Goal: Transaction & Acquisition: Purchase product/service

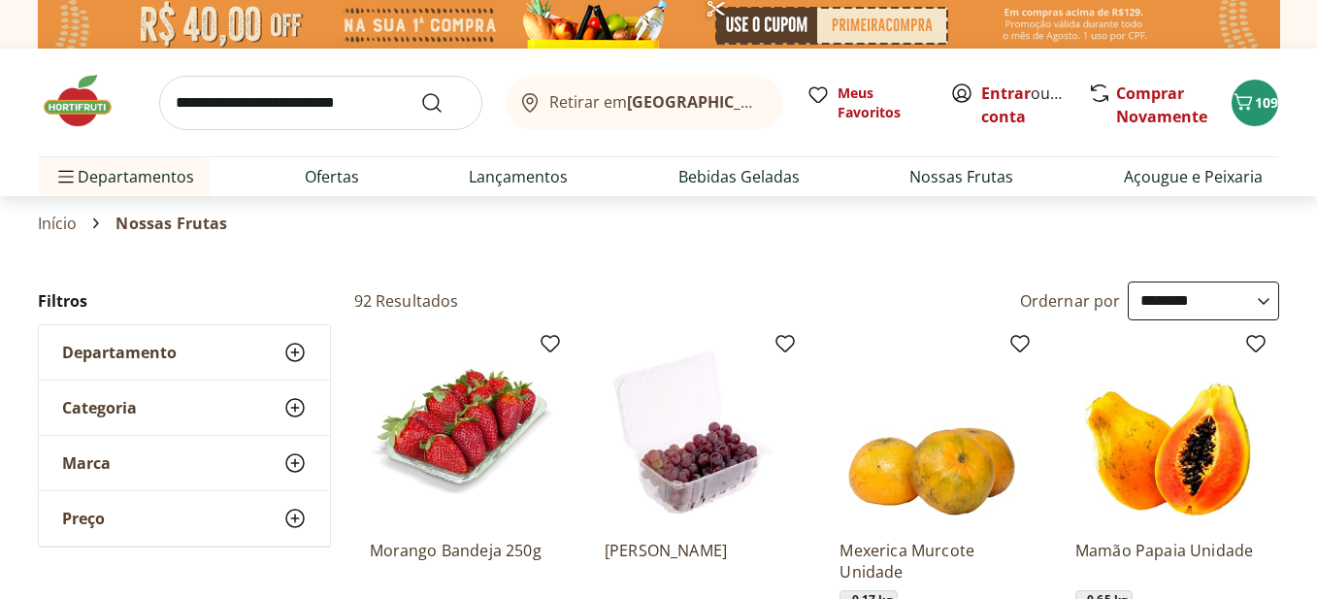
select select "**********"
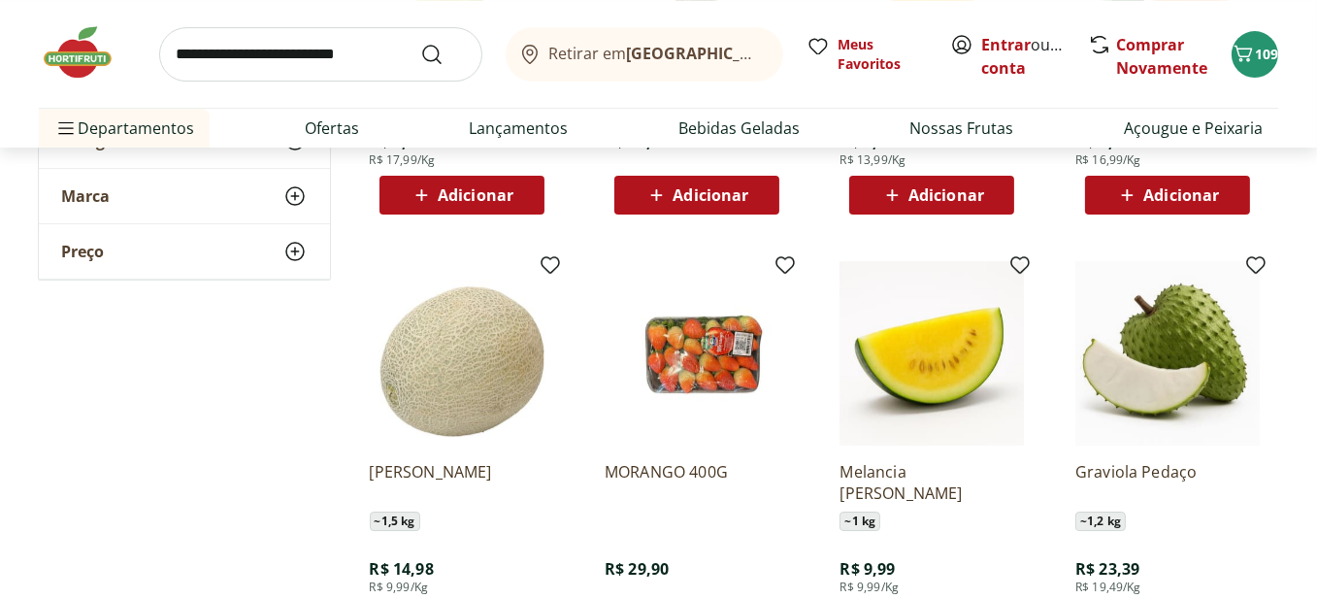
scroll to position [7861, 0]
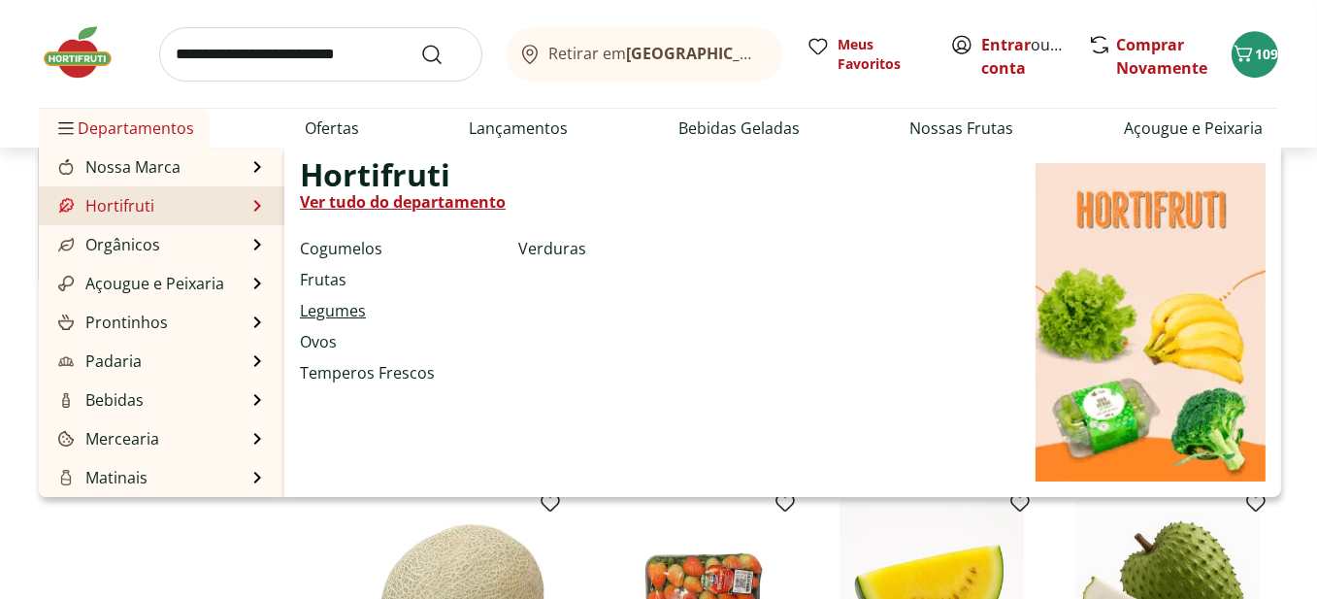
click at [335, 304] on link "Legumes" at bounding box center [333, 310] width 66 height 23
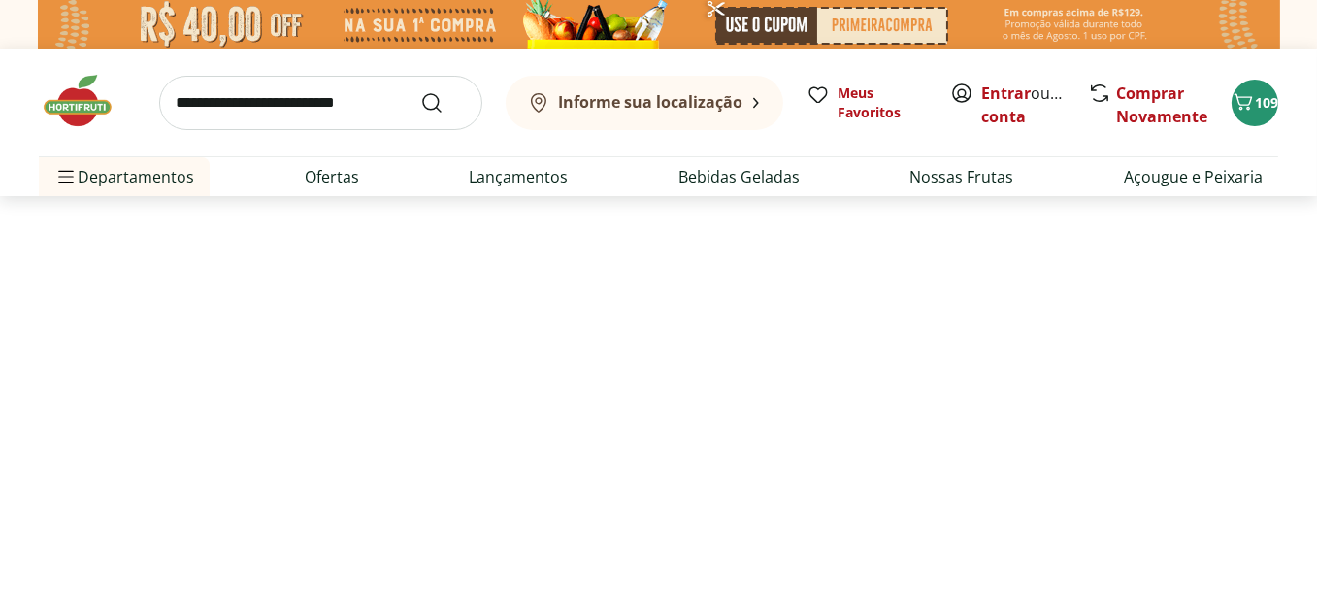
select select "**********"
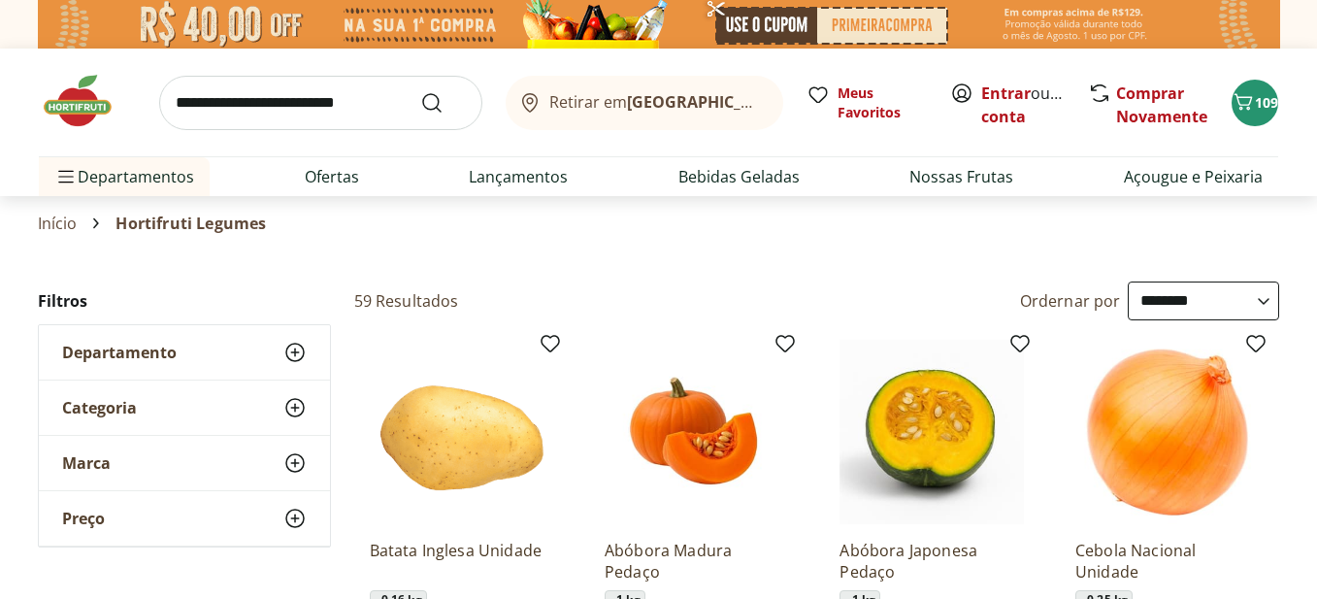
select select "**********"
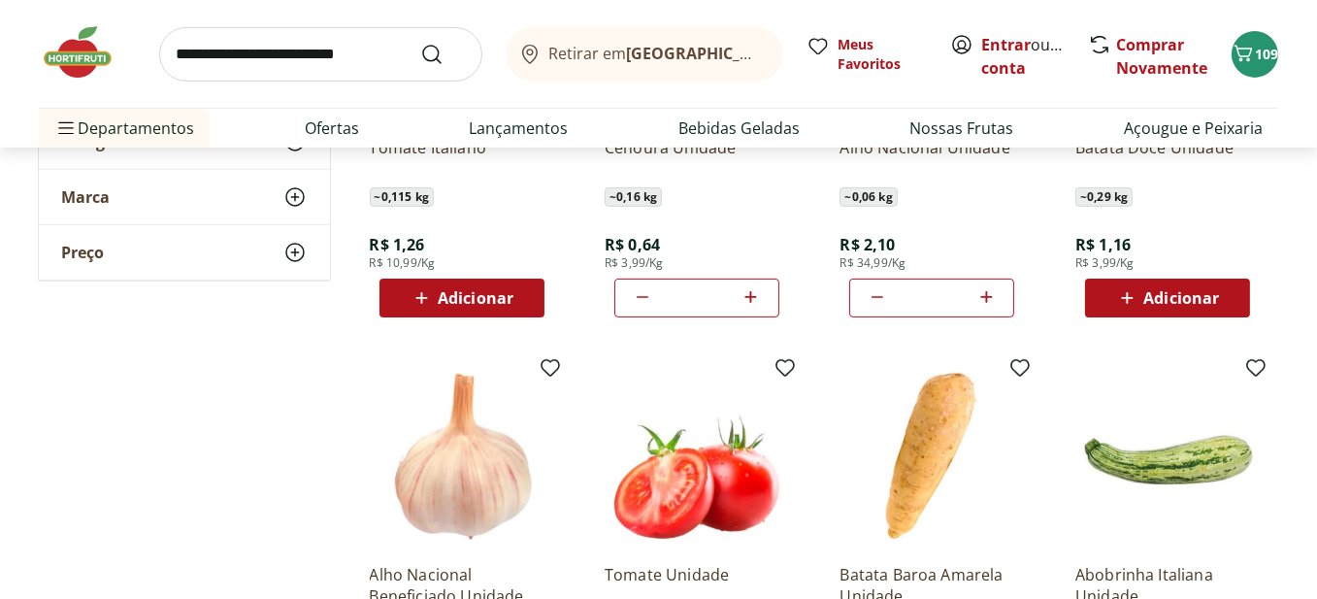
scroll to position [873, 0]
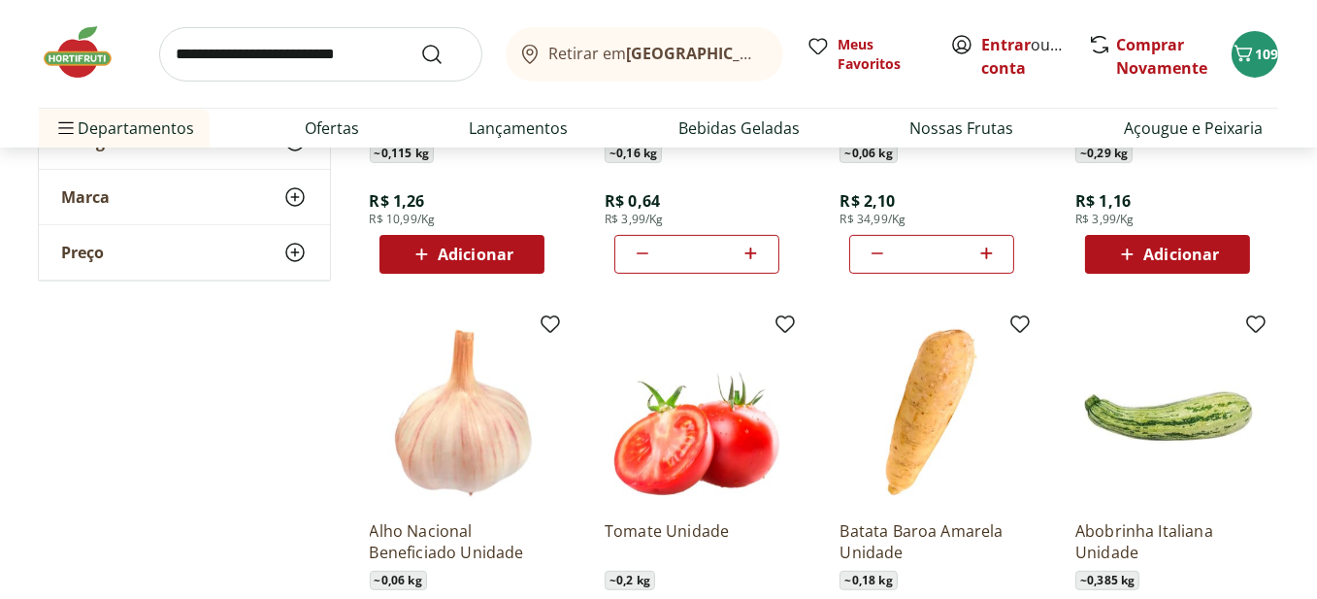
click at [1223, 253] on div "Adicionar" at bounding box center [1168, 254] width 134 height 35
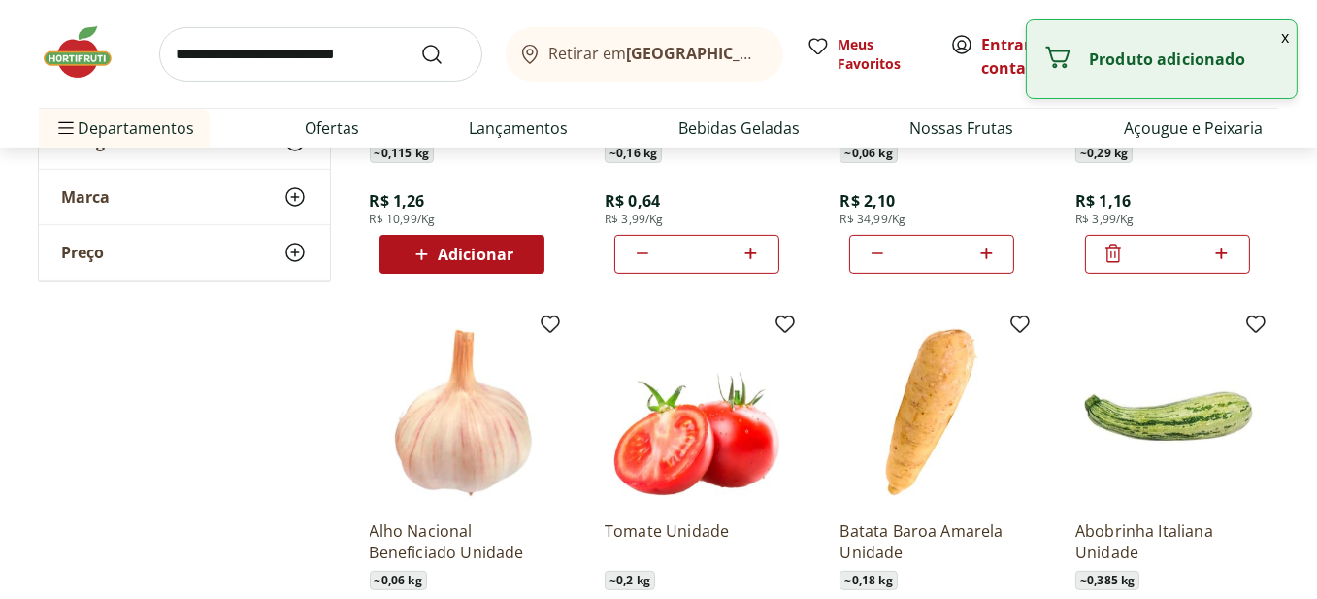
click at [1223, 253] on icon at bounding box center [1222, 253] width 12 height 12
type input "*"
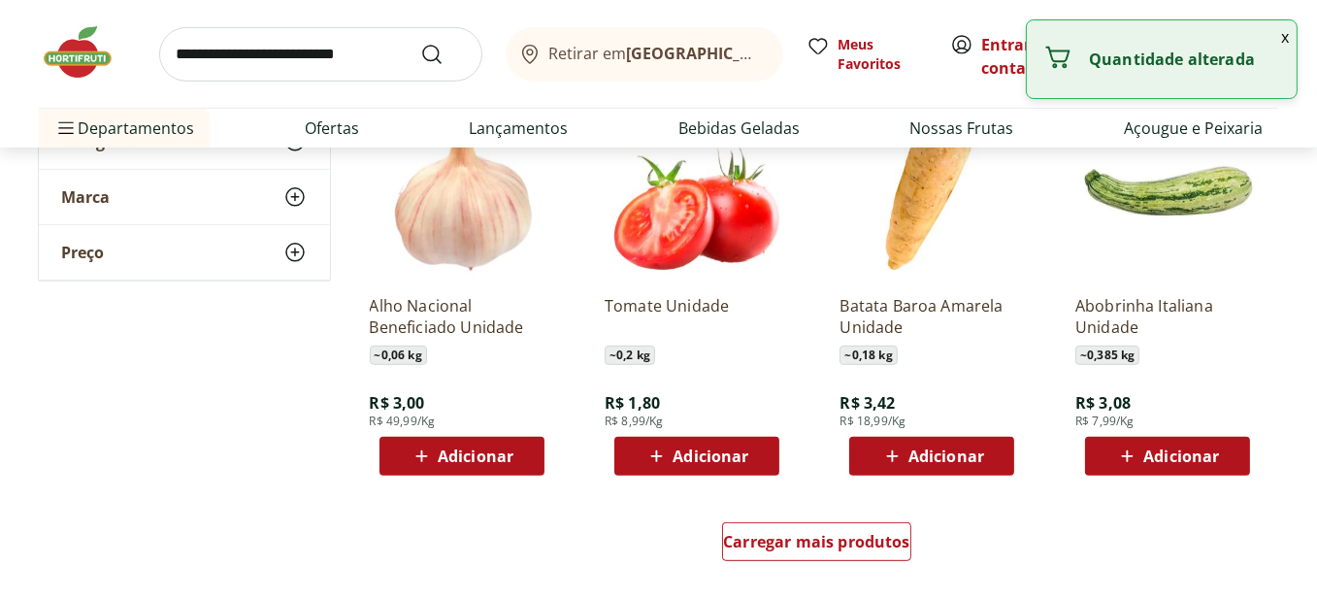
scroll to position [1068, 0]
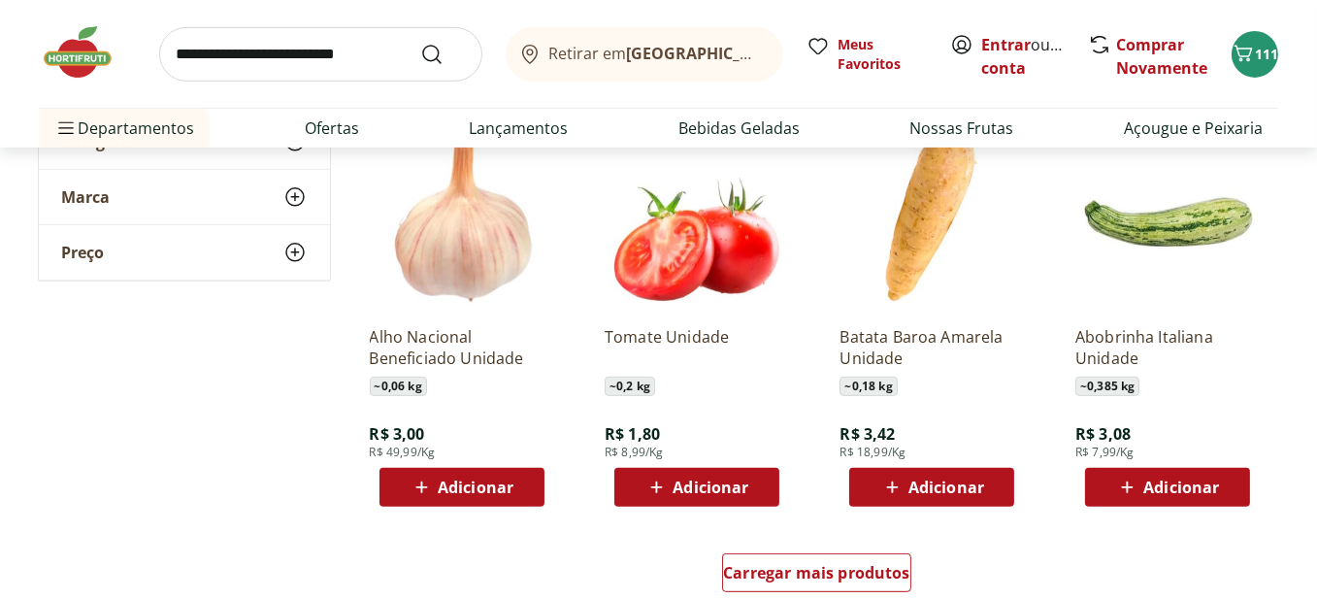
click at [1004, 486] on button "Adicionar" at bounding box center [931, 487] width 165 height 39
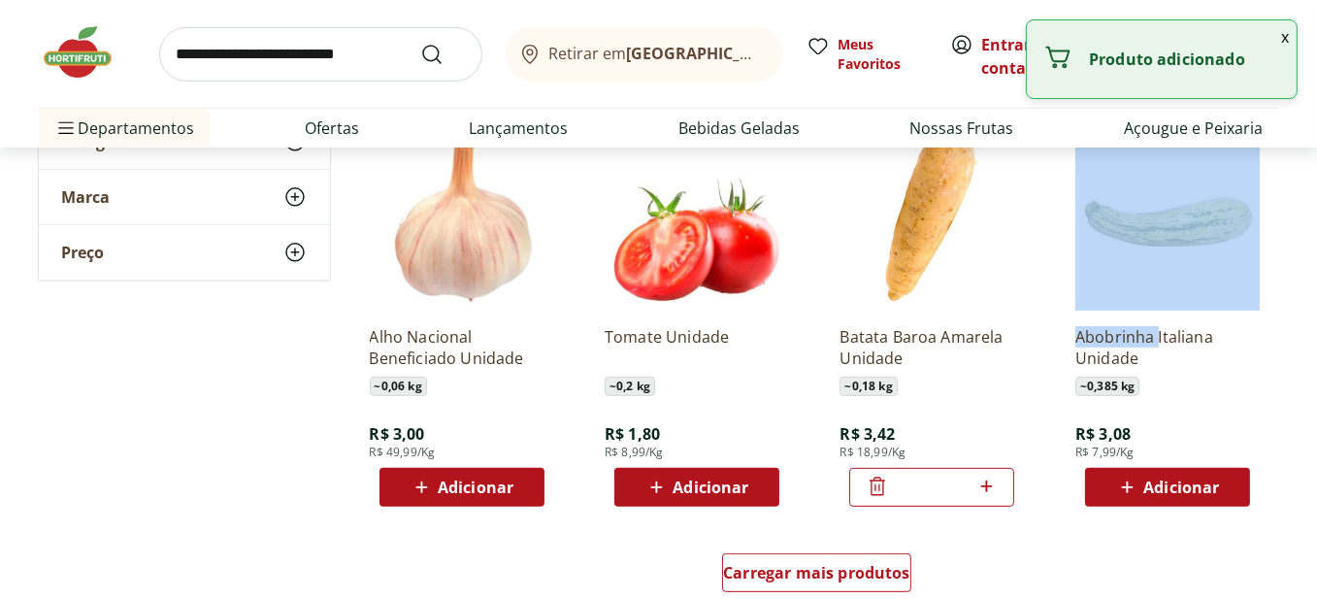
click at [1004, 486] on div "*" at bounding box center [931, 487] width 165 height 39
click at [993, 481] on icon at bounding box center [986, 486] width 24 height 23
click at [991, 481] on icon at bounding box center [986, 486] width 24 height 23
type input "*"
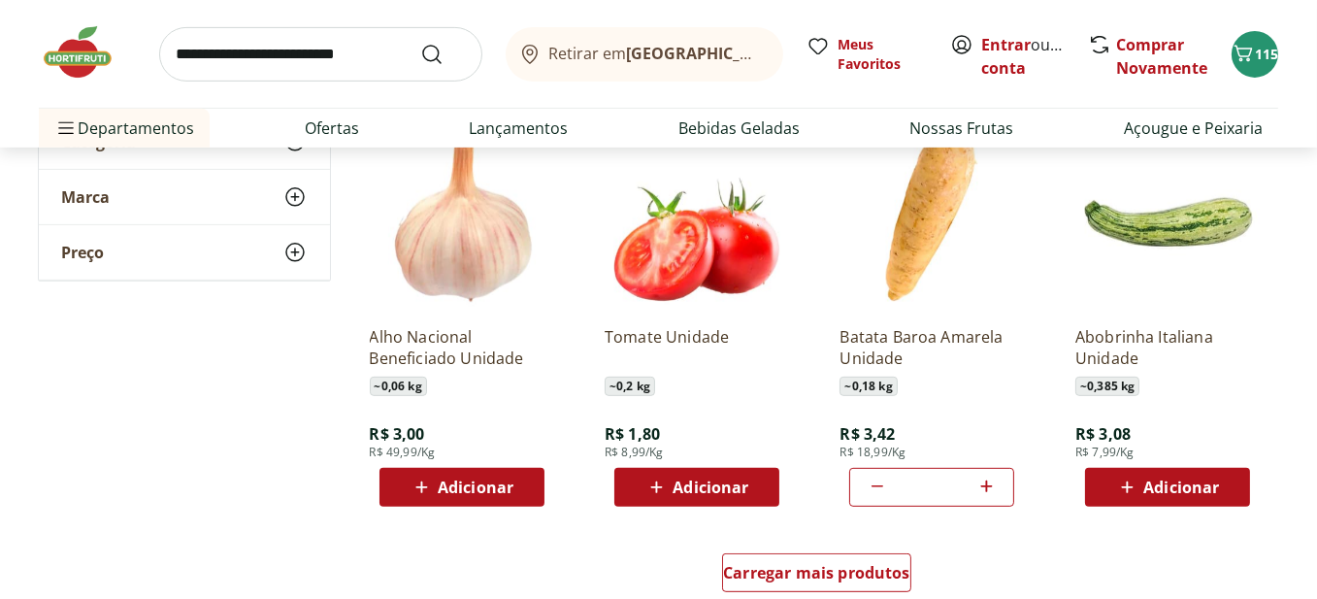
click at [746, 574] on span "Carregar mais produtos" at bounding box center [816, 573] width 187 height 16
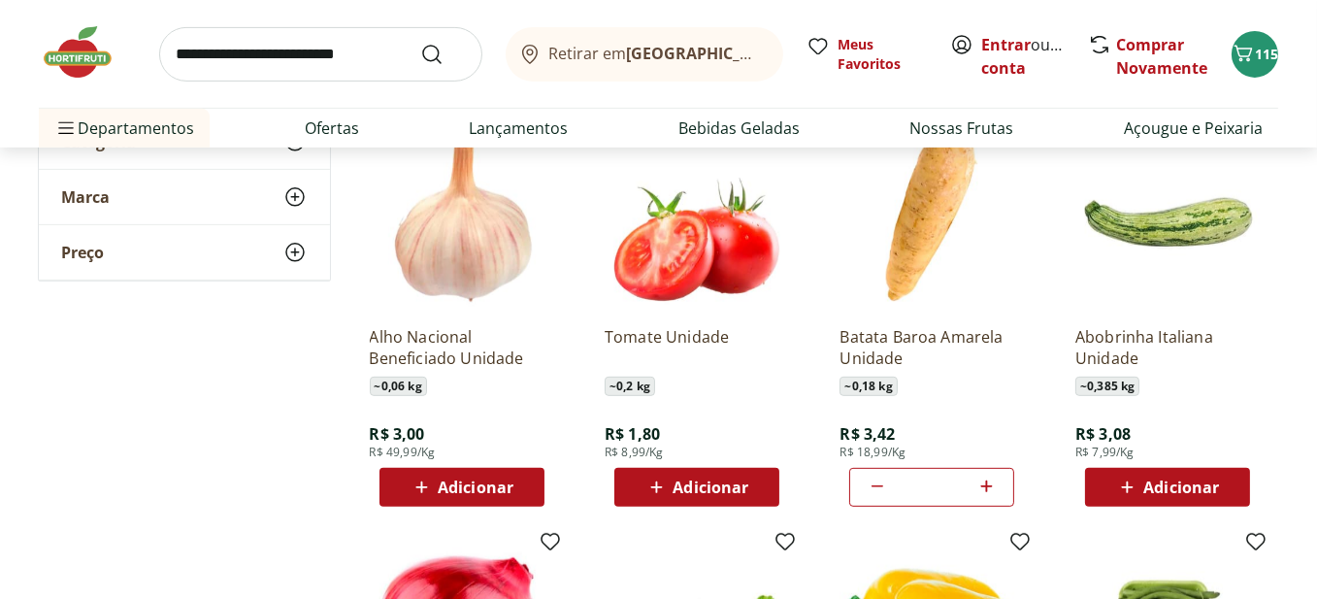
click at [1234, 491] on div "Adicionar" at bounding box center [1168, 487] width 134 height 35
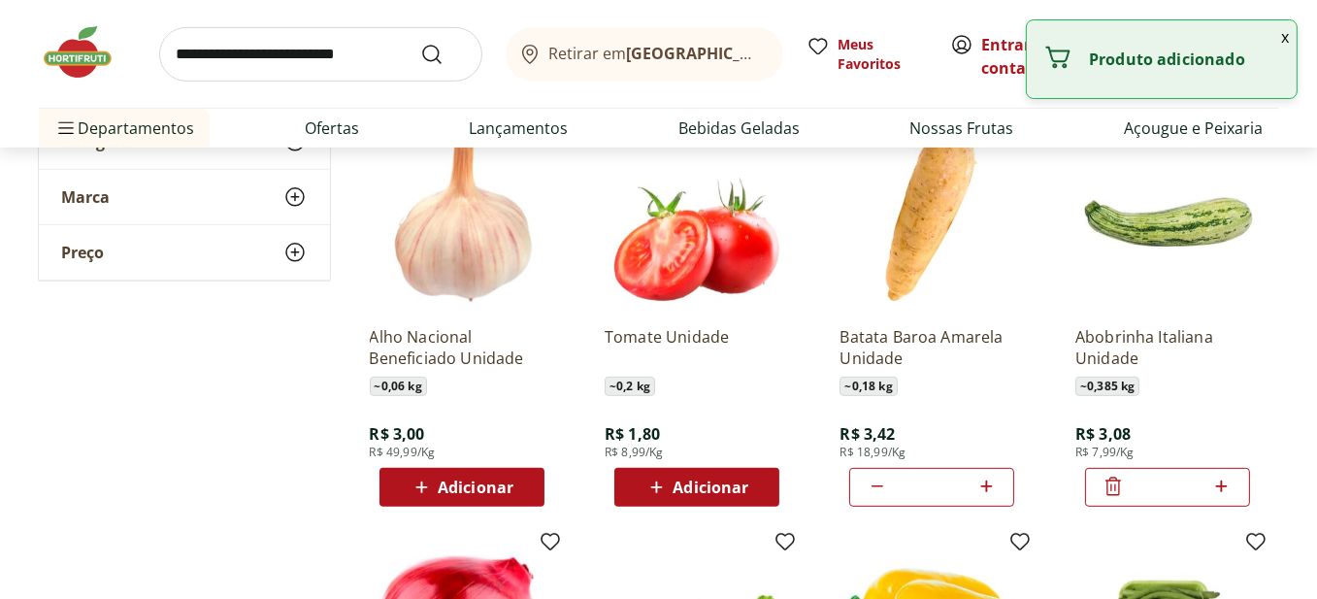
click at [1234, 491] on icon at bounding box center [1221, 486] width 24 height 23
type input "*"
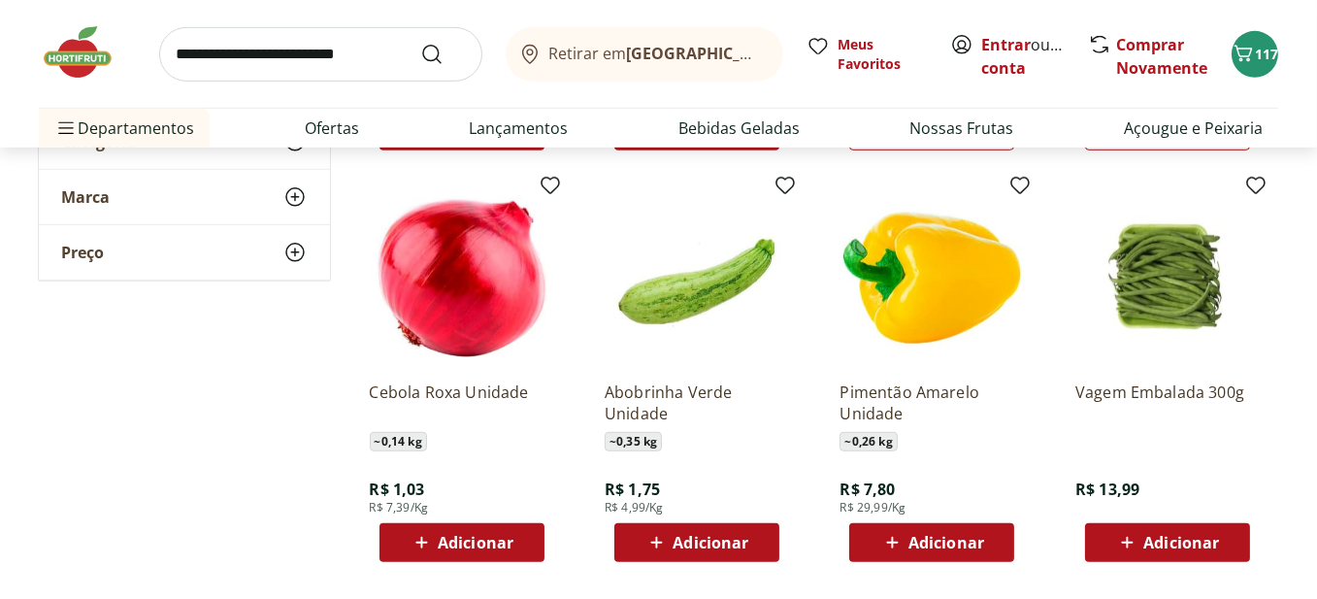
scroll to position [1456, 0]
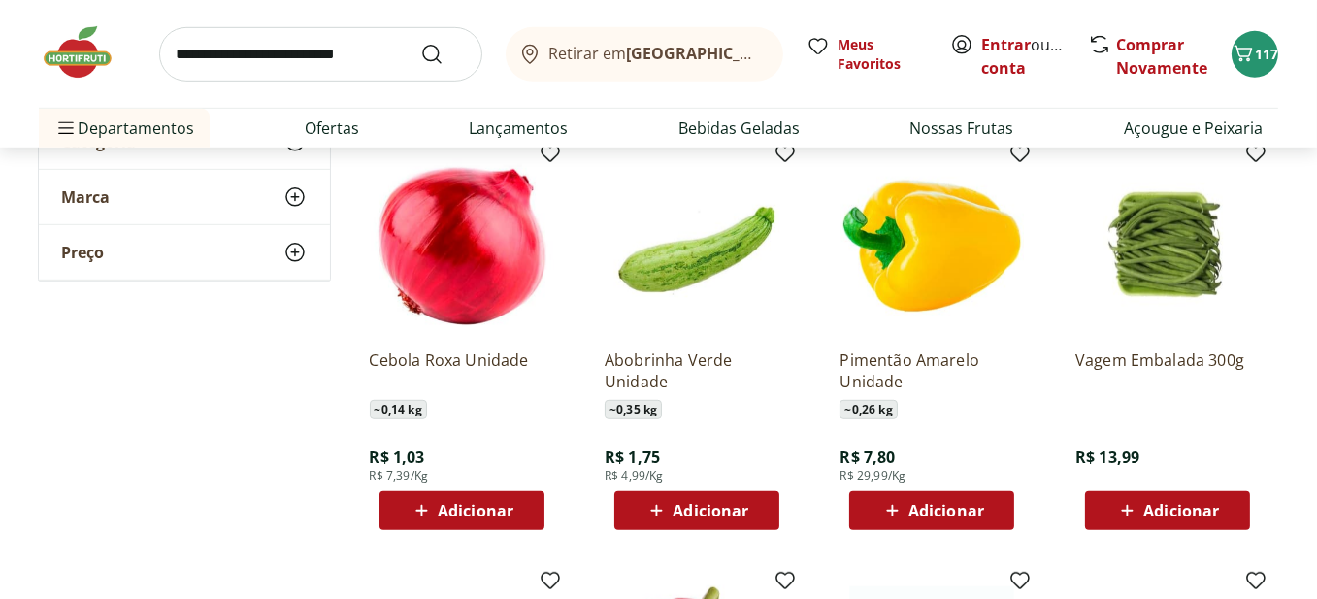
click at [516, 508] on div "Adicionar" at bounding box center [462, 510] width 134 height 35
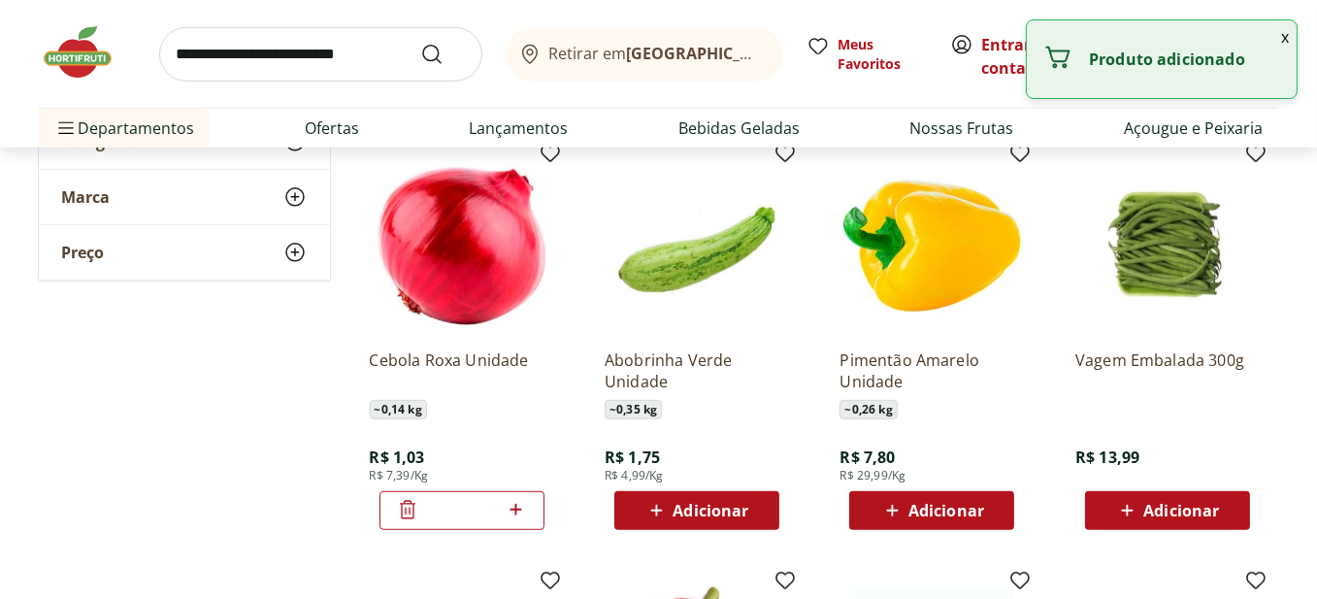
click at [516, 508] on icon at bounding box center [517, 510] width 12 height 12
type input "*"
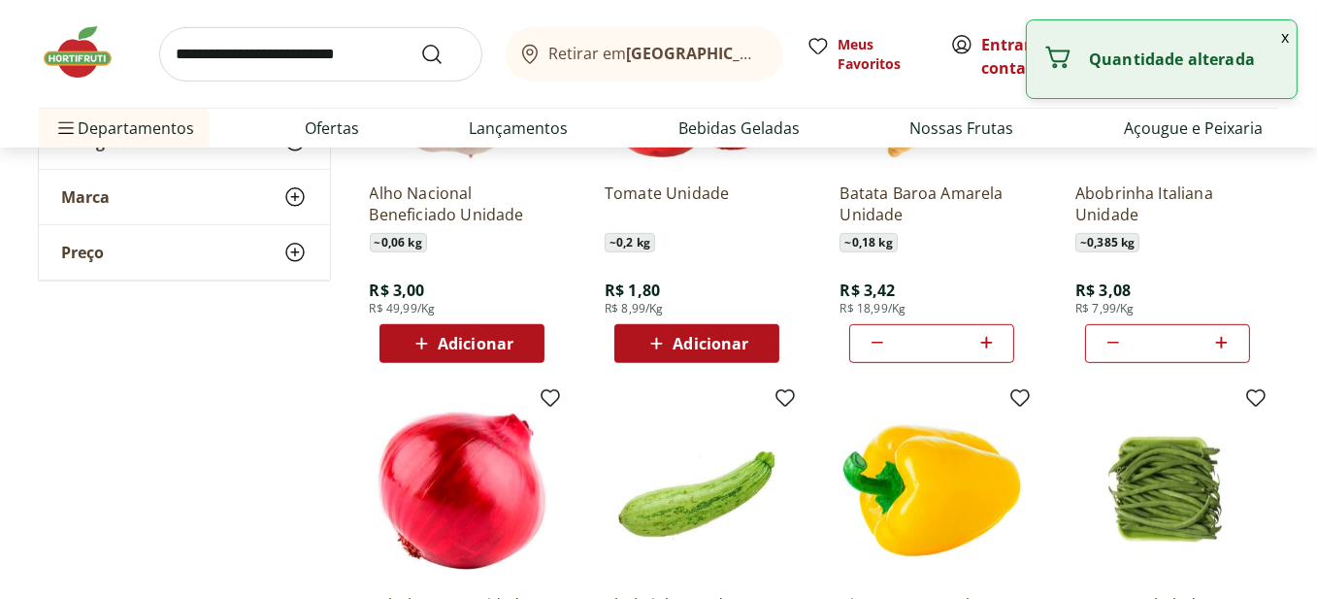
scroll to position [1165, 0]
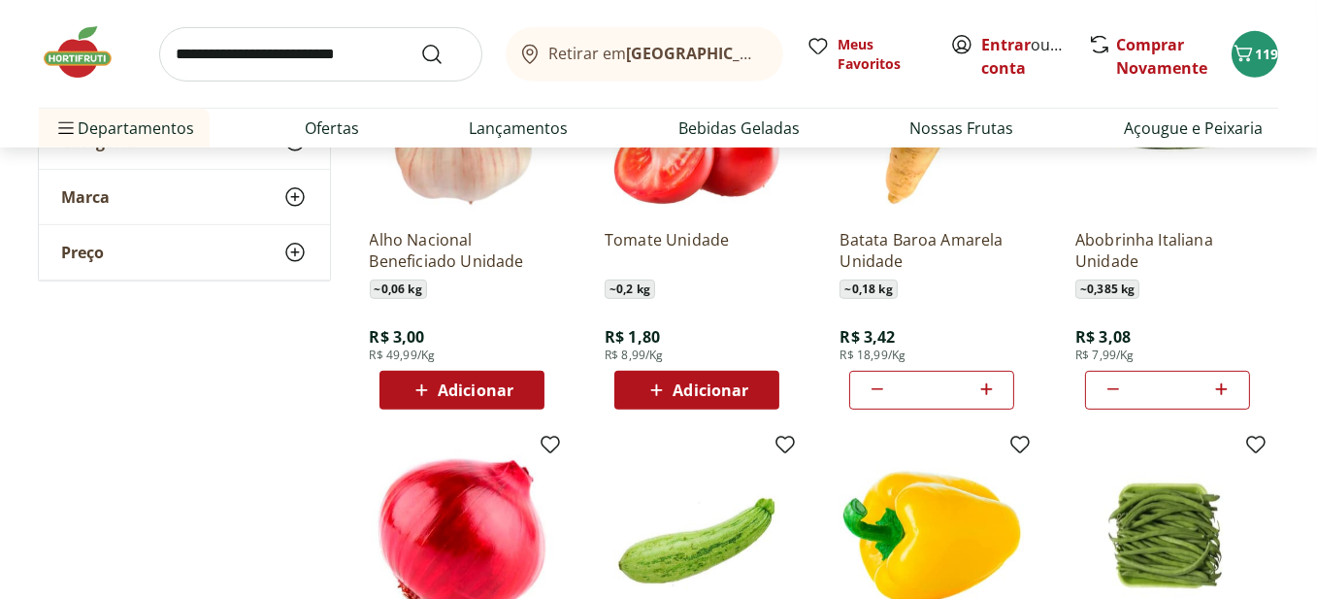
click at [1110, 394] on icon at bounding box center [1113, 389] width 23 height 23
type input "*"
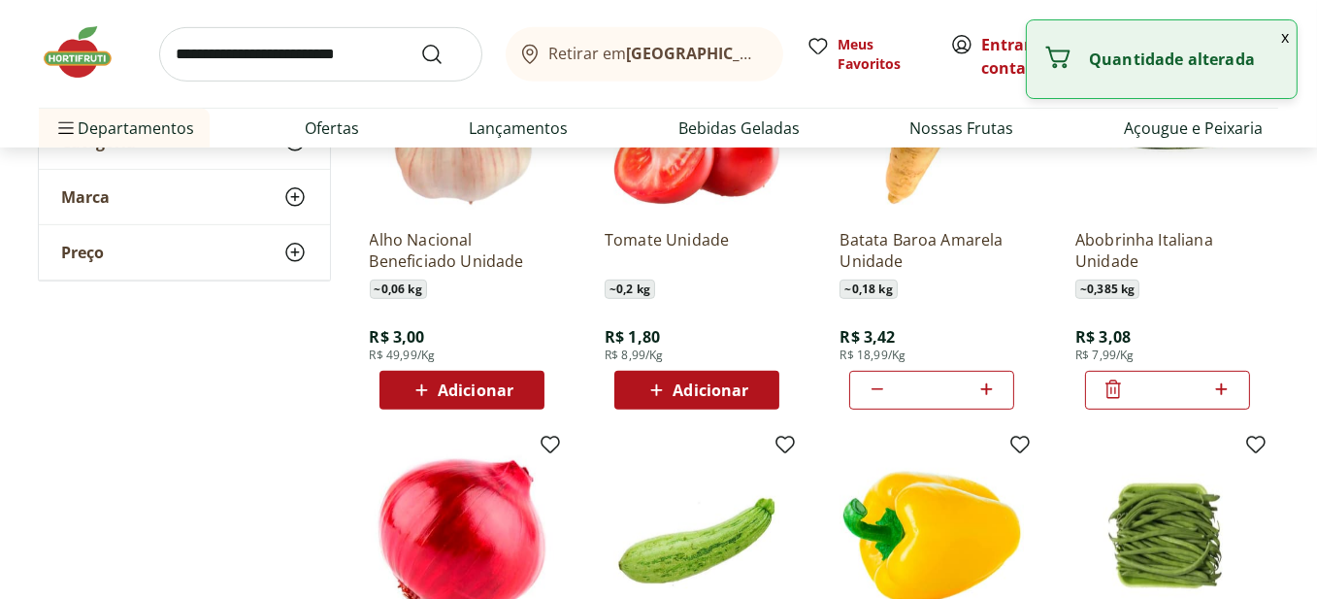
click at [1110, 394] on icon at bounding box center [1113, 389] width 23 height 23
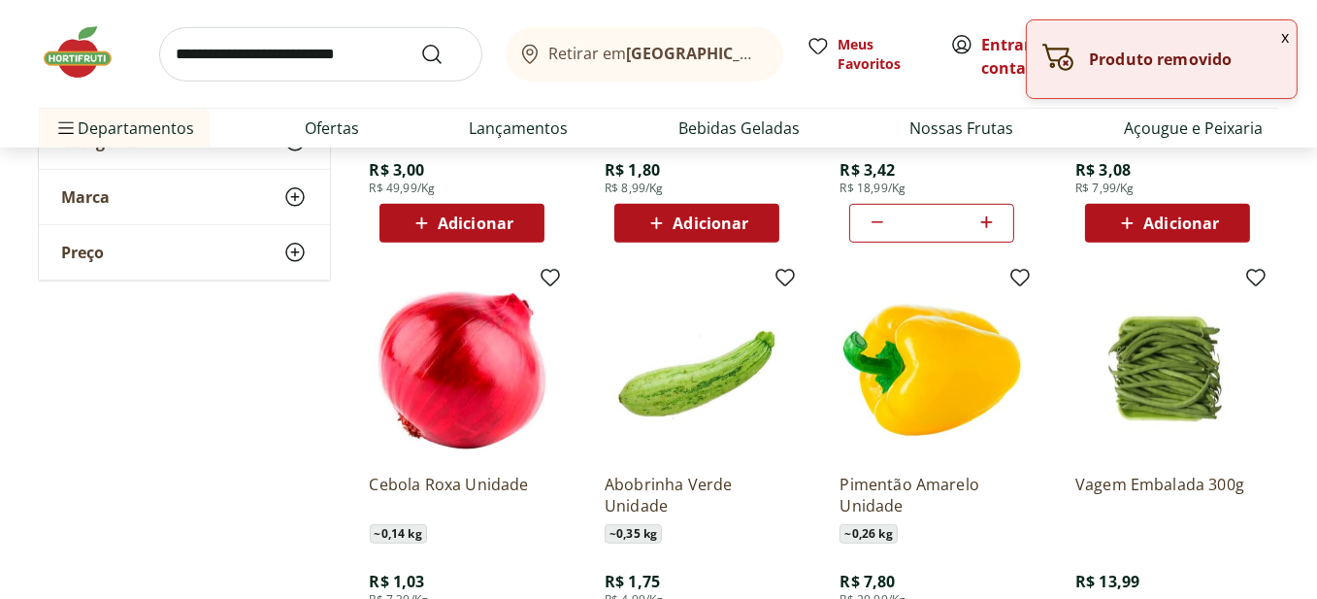
scroll to position [1456, 0]
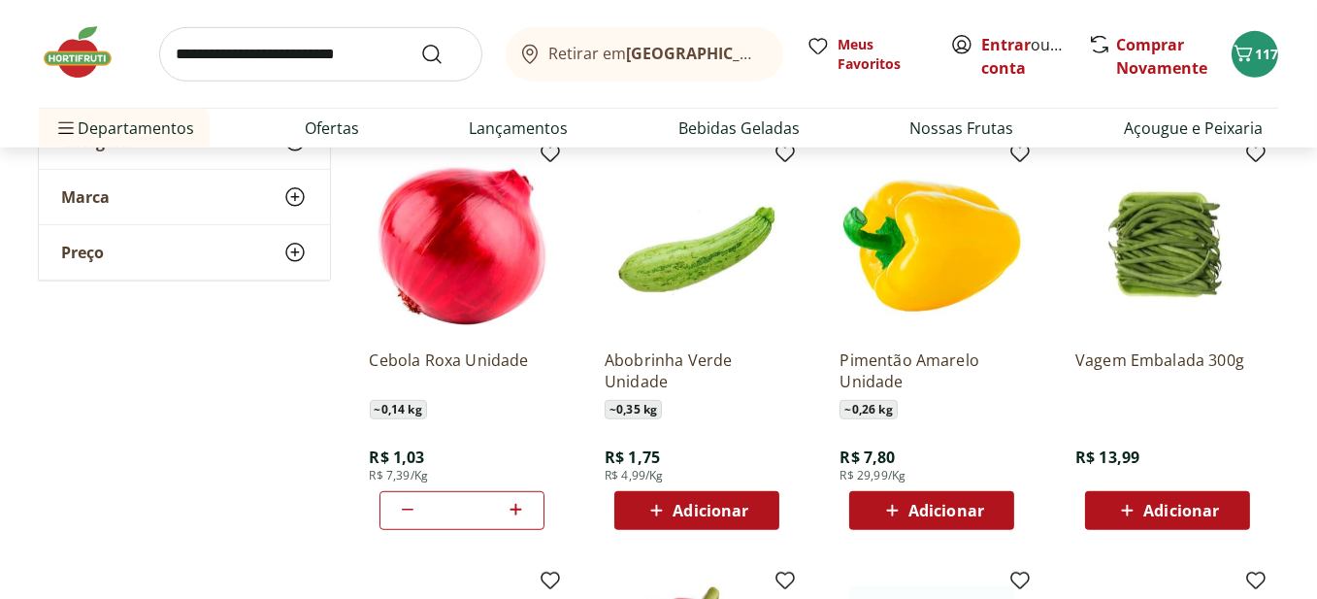
click at [754, 509] on div "Adicionar" at bounding box center [697, 510] width 134 height 35
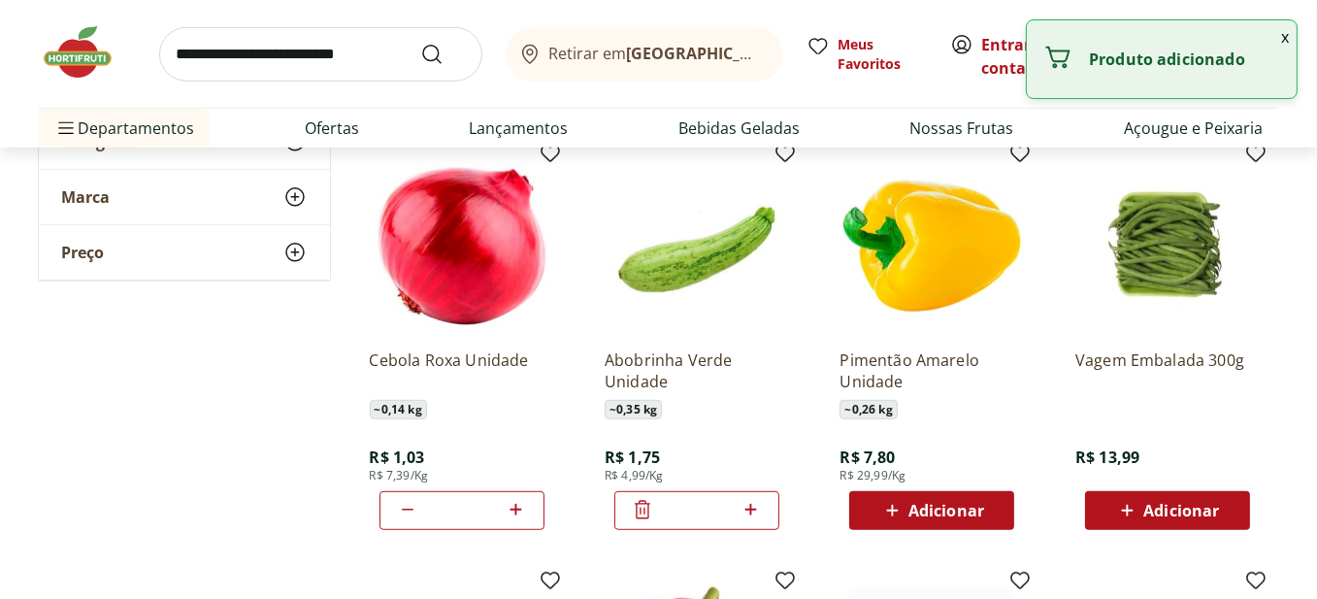
click at [754, 509] on icon at bounding box center [751, 510] width 12 height 12
type input "*"
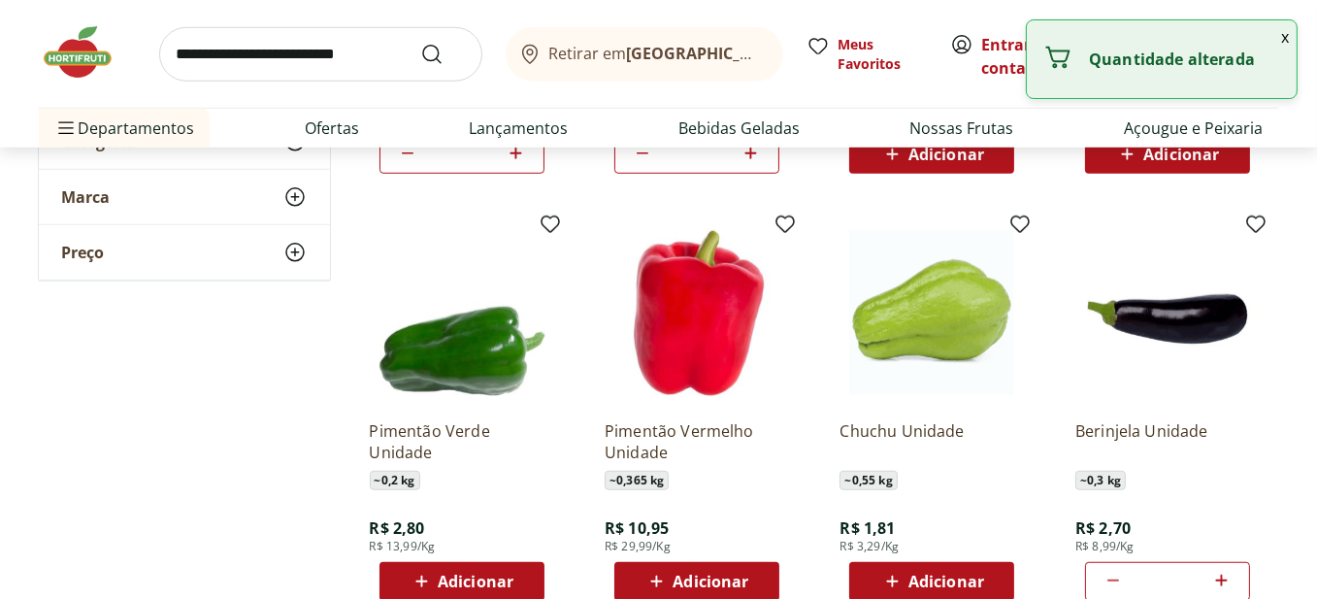
scroll to position [1844, 0]
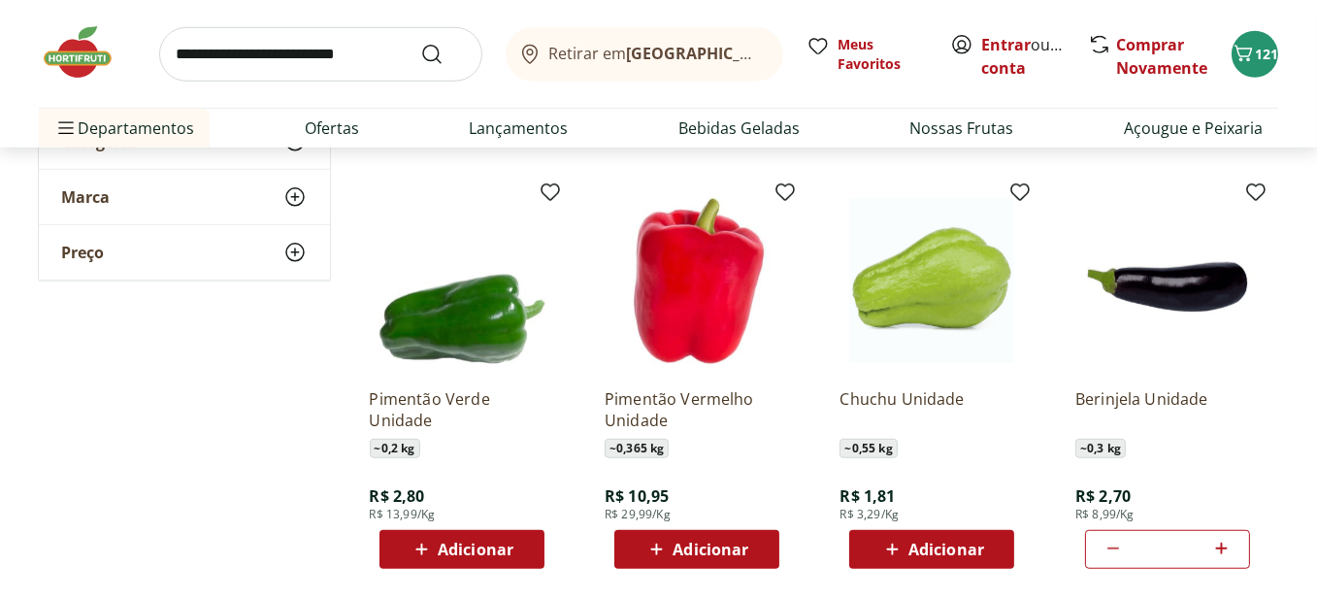
click at [982, 551] on span "Adicionar" at bounding box center [946, 550] width 76 height 16
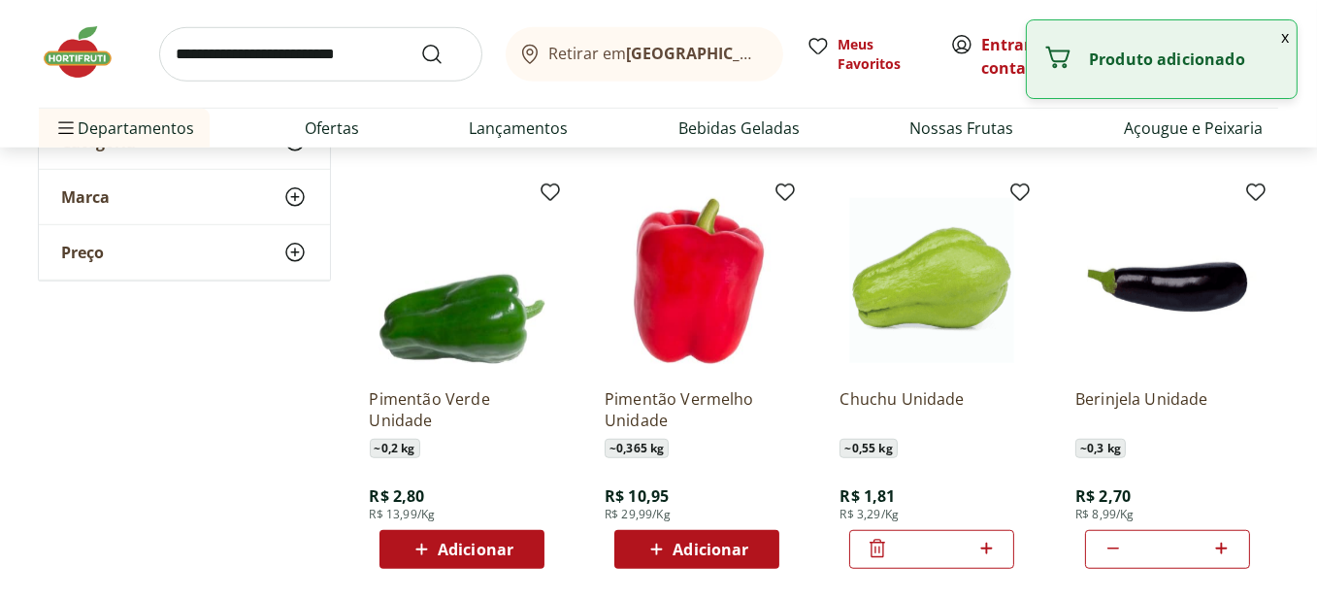
click at [982, 551] on icon at bounding box center [986, 548] width 24 height 23
type input "*"
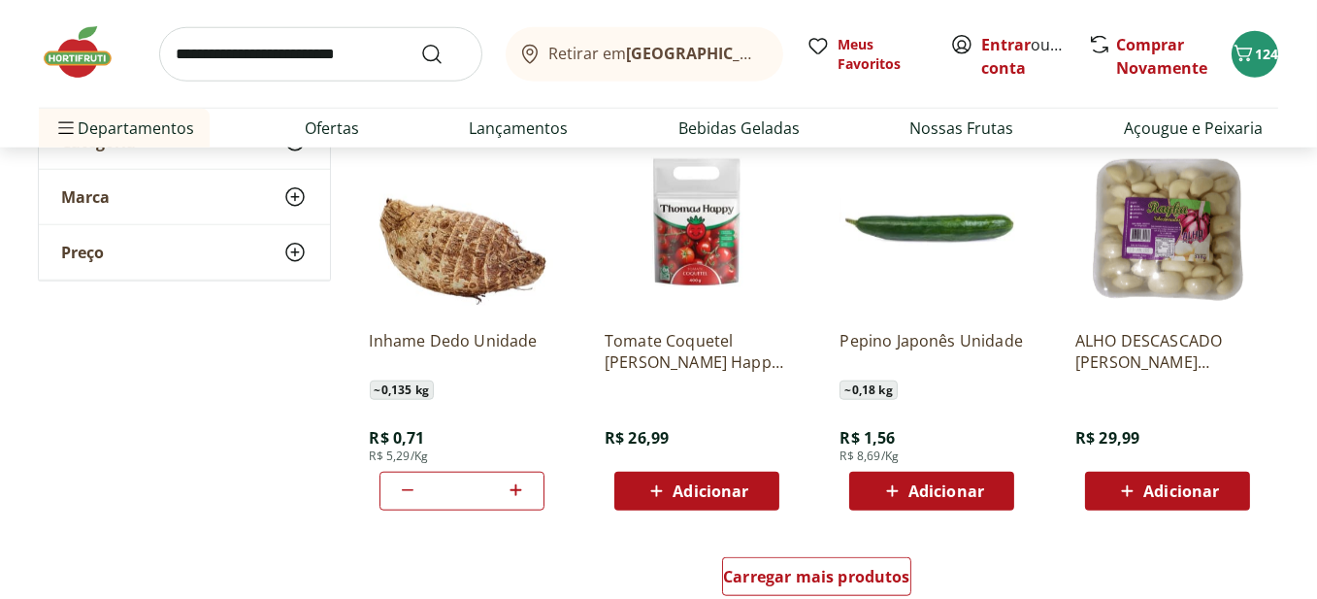
scroll to position [2620, 0]
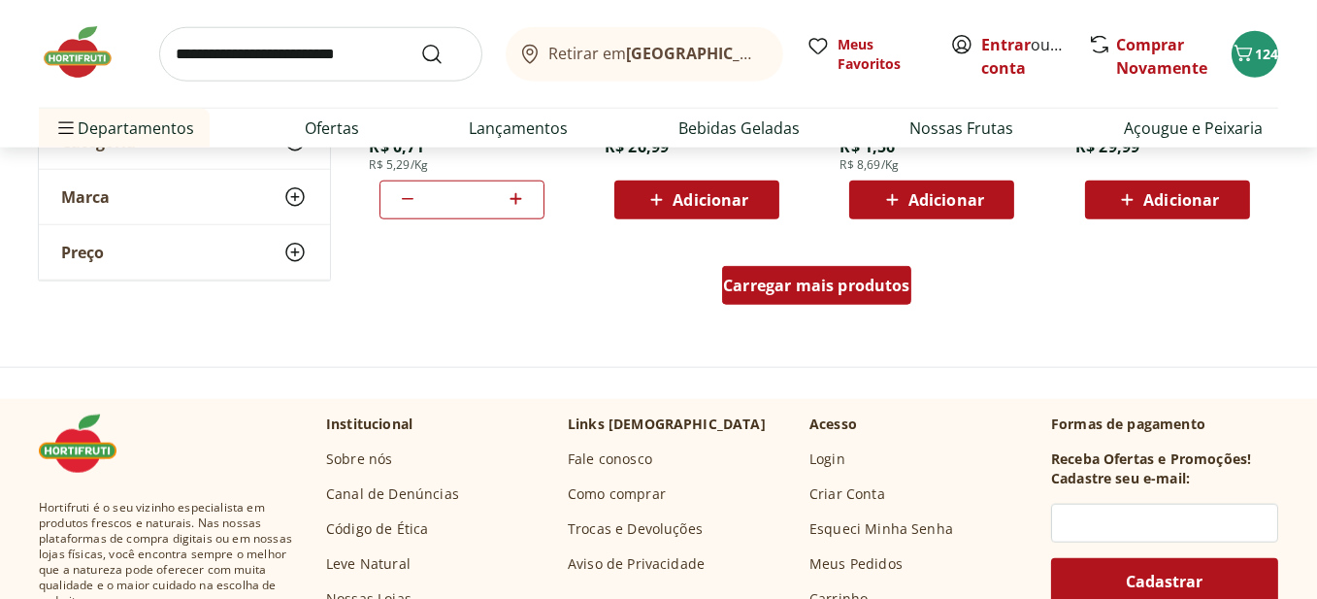
click at [832, 302] on div "Carregar mais produtos" at bounding box center [816, 285] width 189 height 39
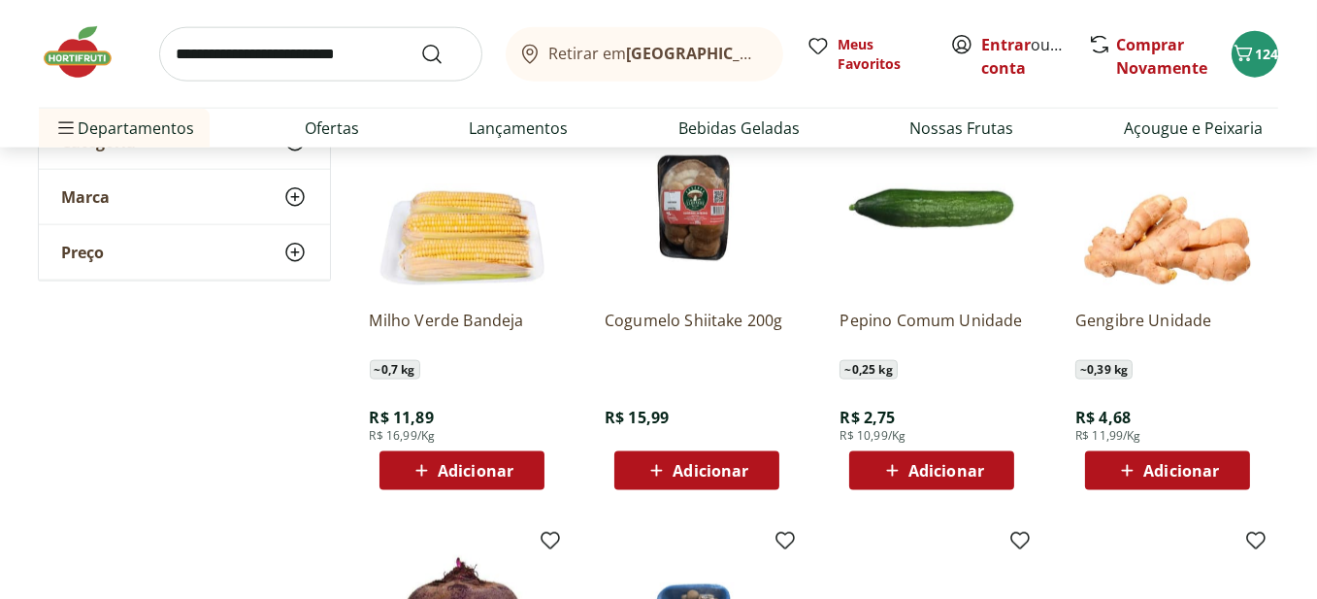
scroll to position [3203, 0]
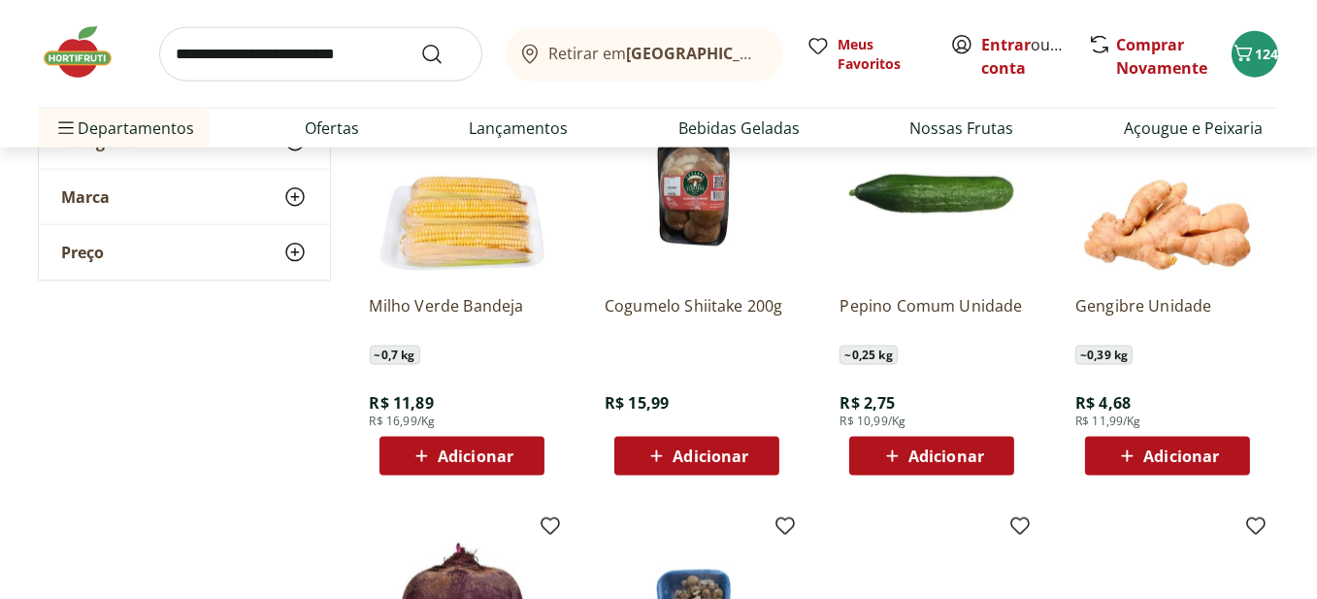
click at [1225, 455] on div "Adicionar" at bounding box center [1168, 456] width 134 height 35
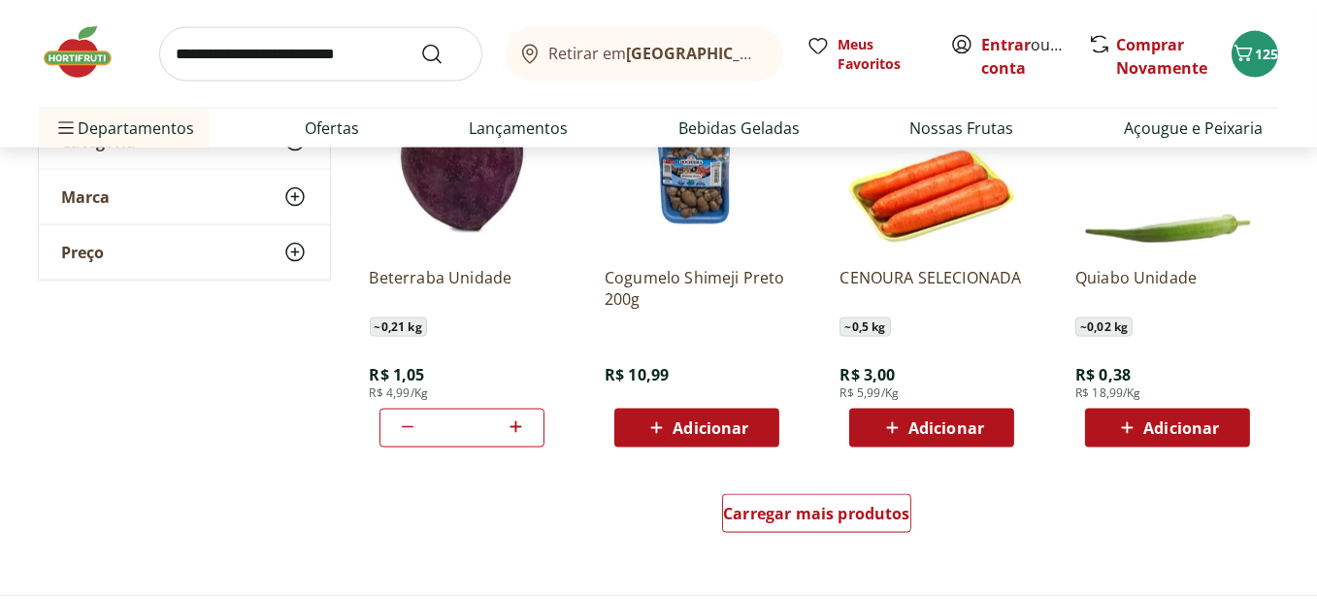
scroll to position [3785, 0]
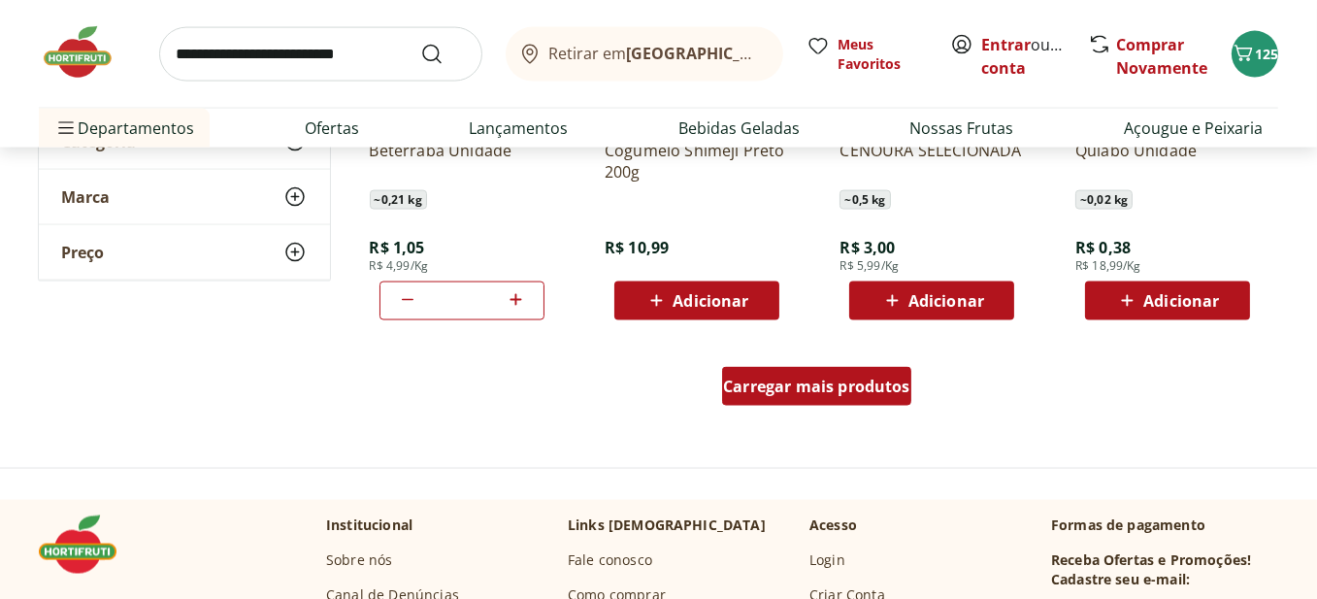
click at [818, 400] on div "Carregar mais produtos" at bounding box center [816, 386] width 189 height 39
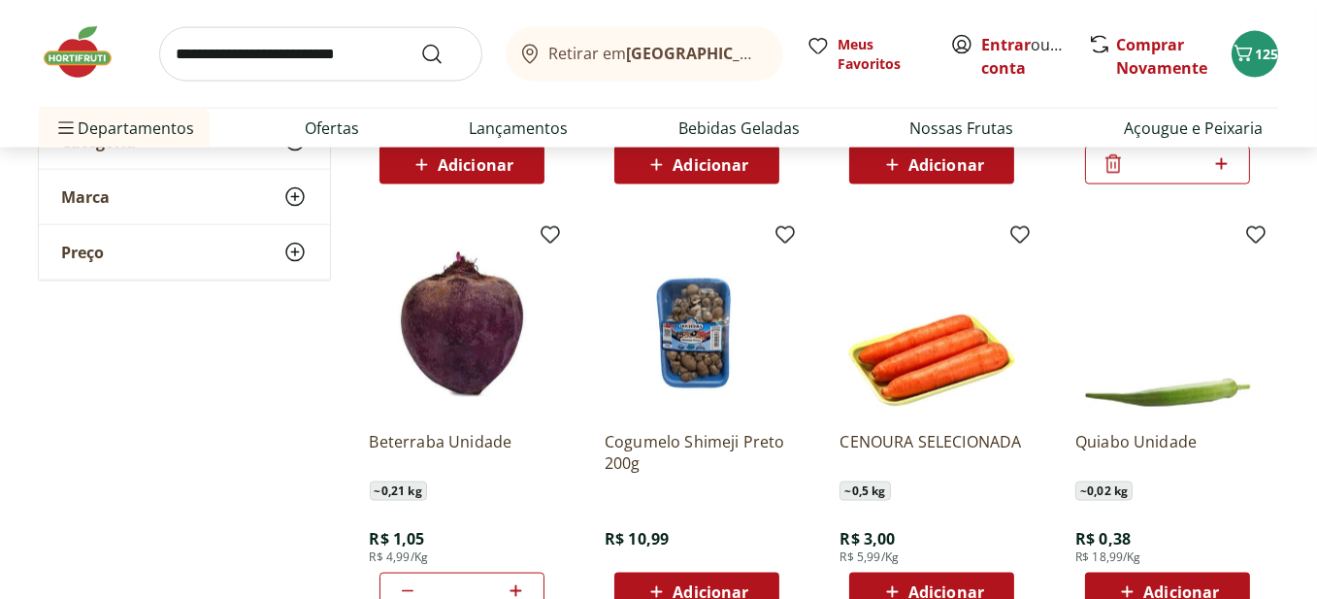
scroll to position [3591, 0]
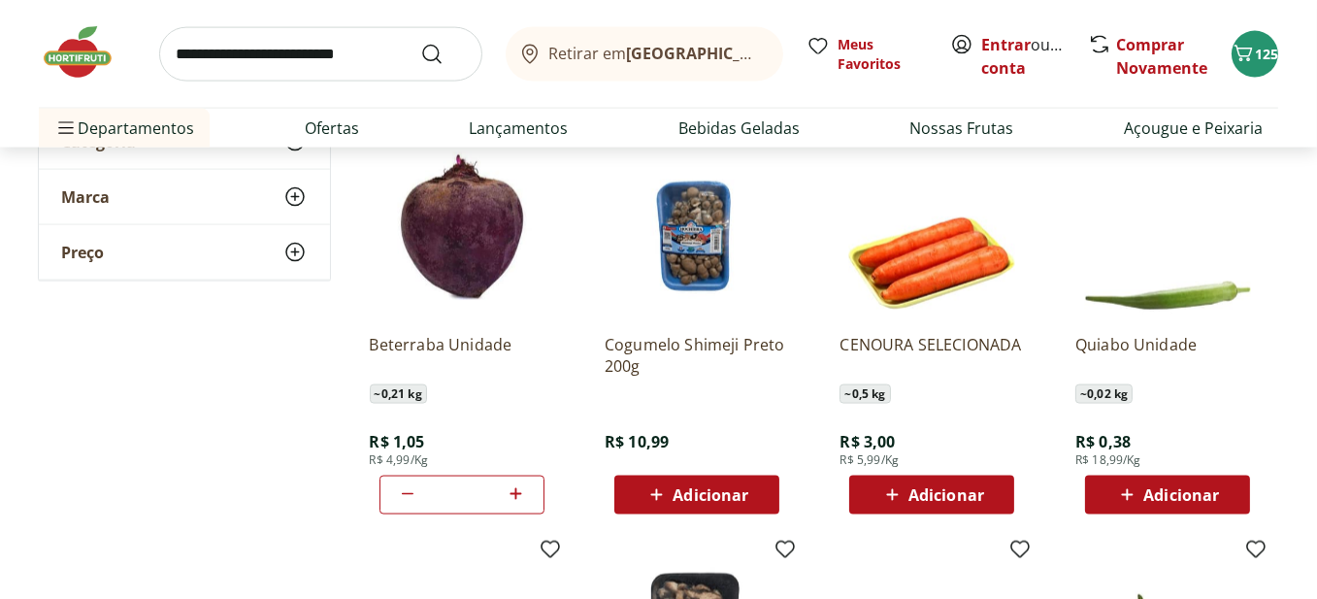
click at [756, 496] on div "Adicionar" at bounding box center [697, 495] width 134 height 35
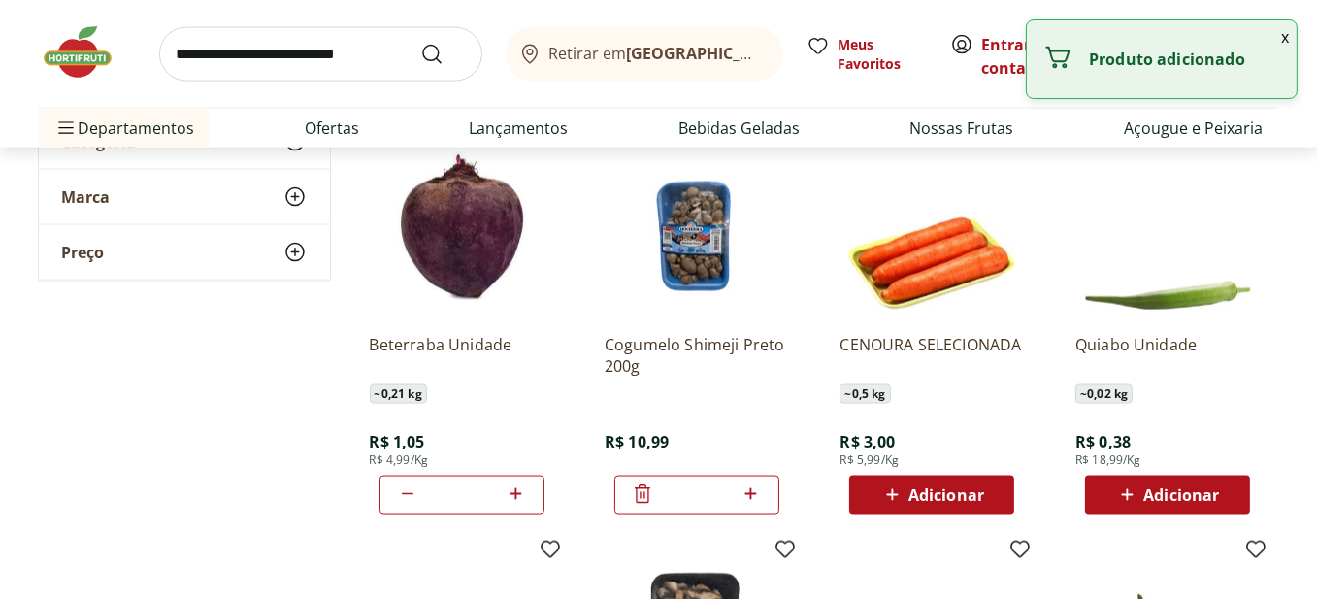
click at [756, 496] on icon at bounding box center [751, 493] width 24 height 23
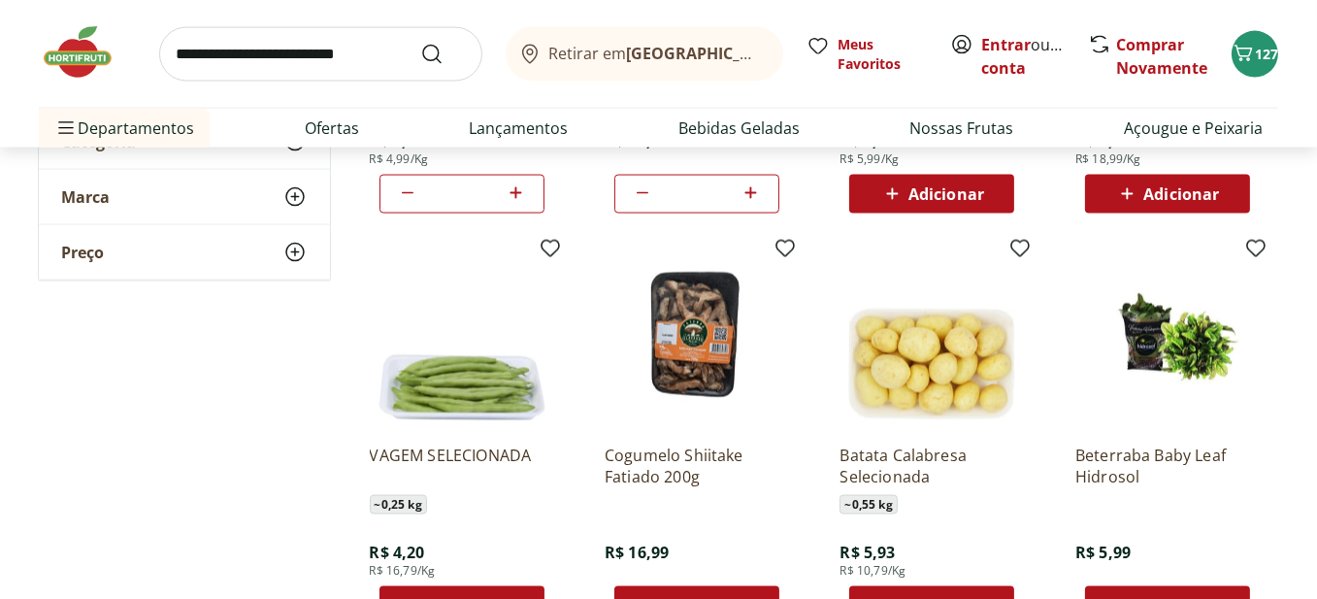
scroll to position [3882, 0]
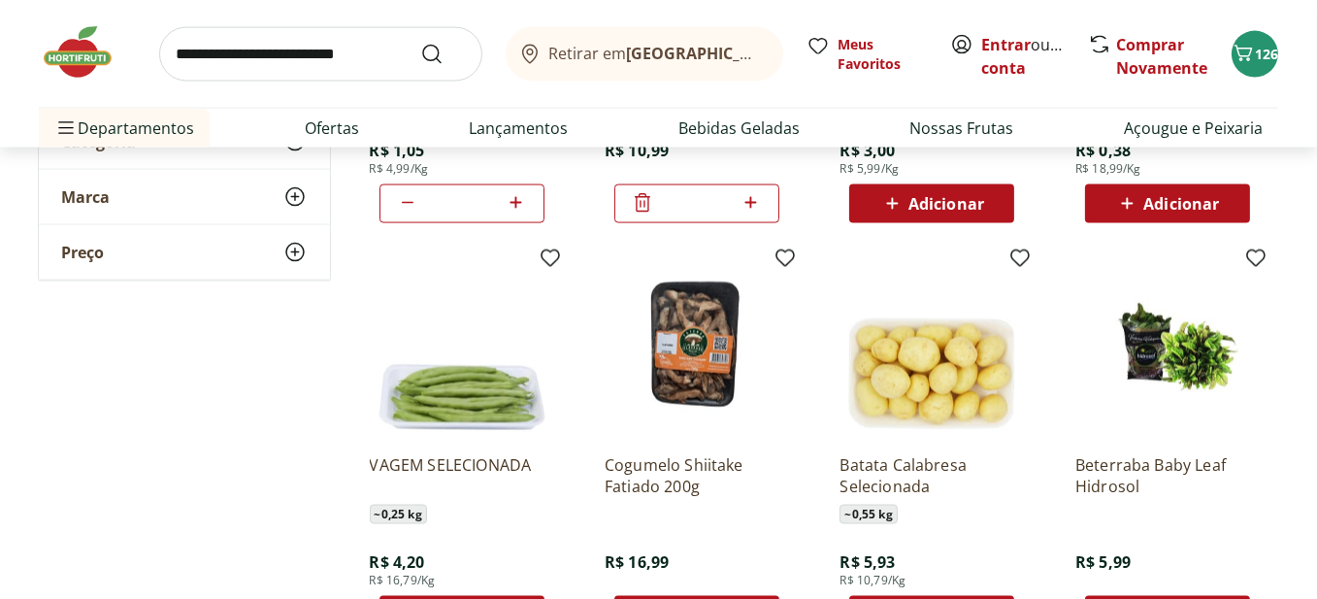
type input "*"
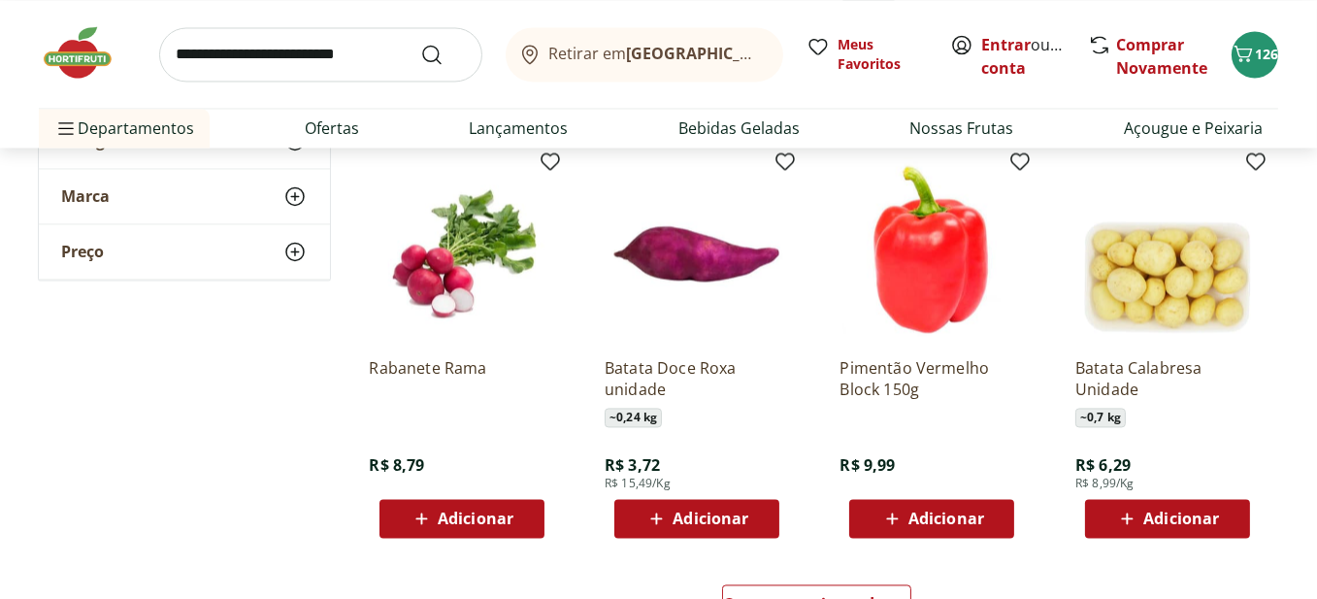
scroll to position [4853, 0]
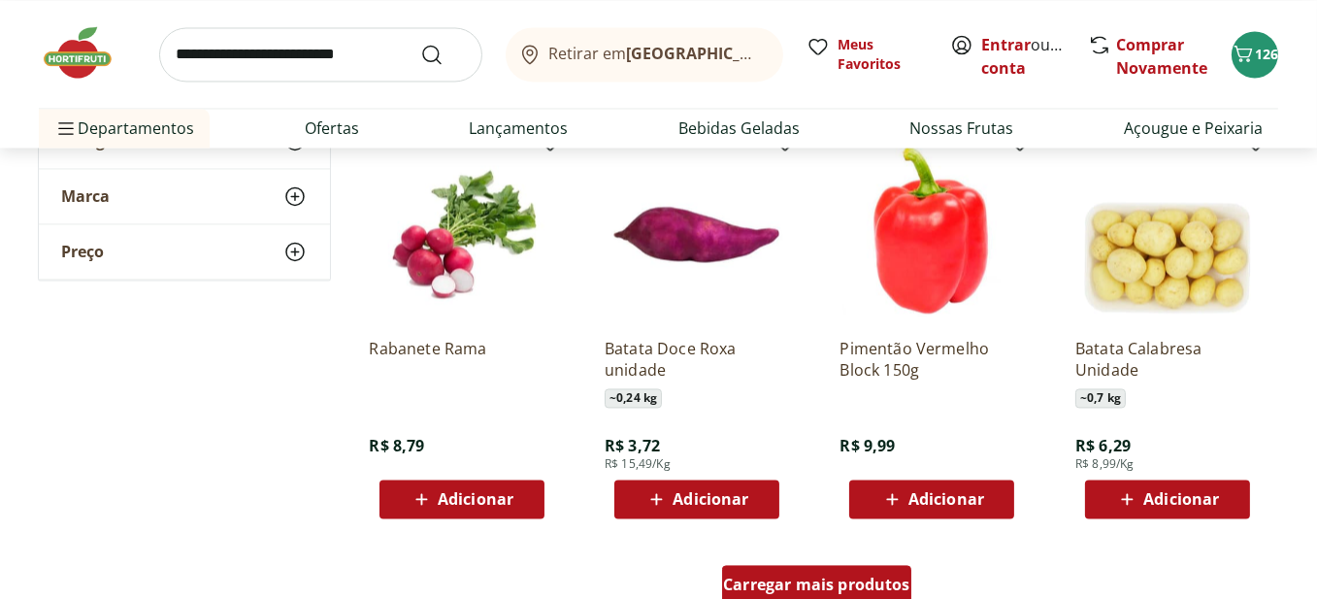
click at [856, 579] on span "Carregar mais produtos" at bounding box center [816, 585] width 187 height 16
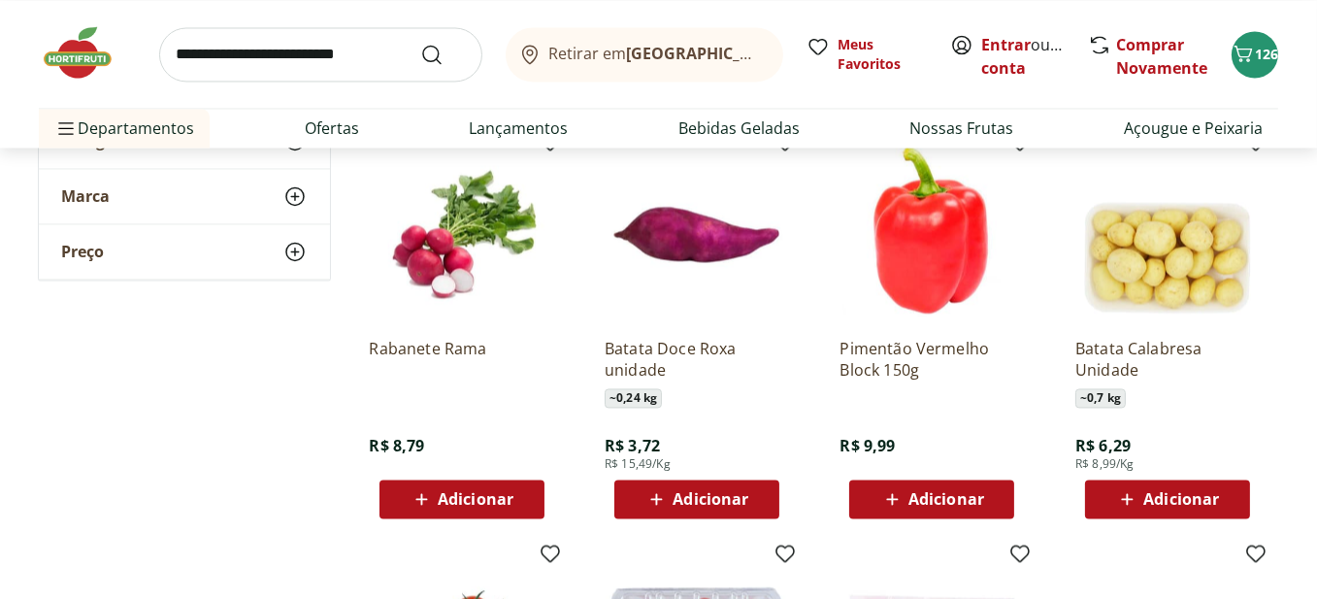
click at [759, 501] on div "Adicionar" at bounding box center [697, 498] width 134 height 35
click at [743, 494] on icon at bounding box center [751, 497] width 24 height 23
type input "*"
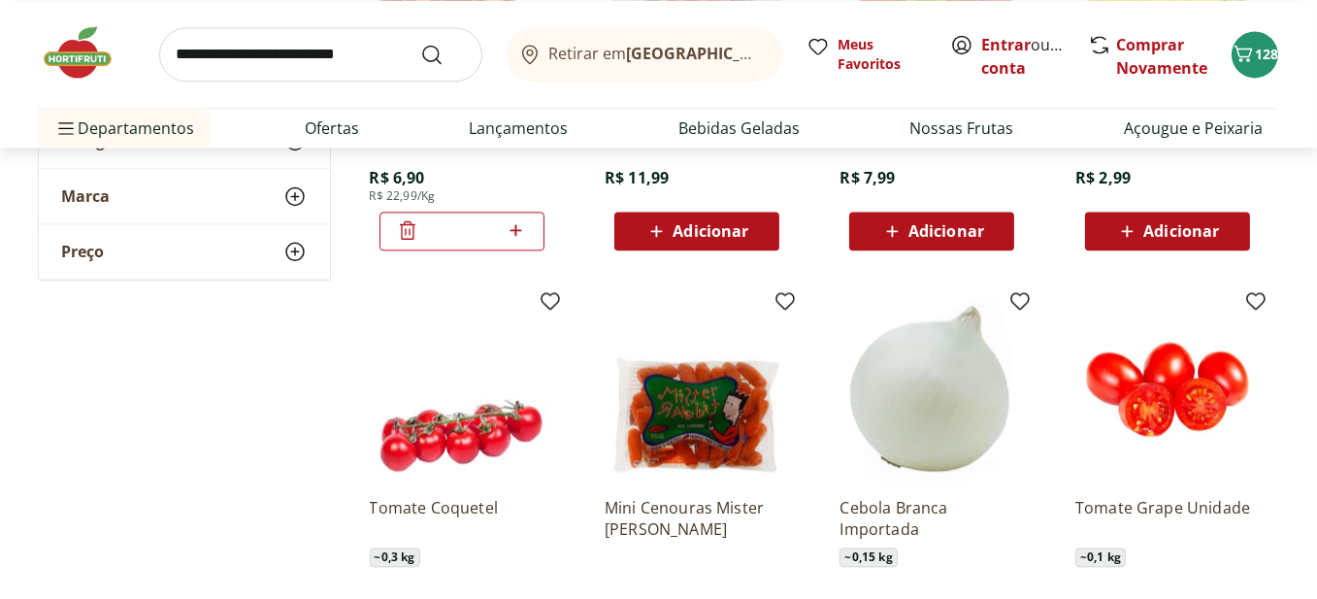
scroll to position [5629, 0]
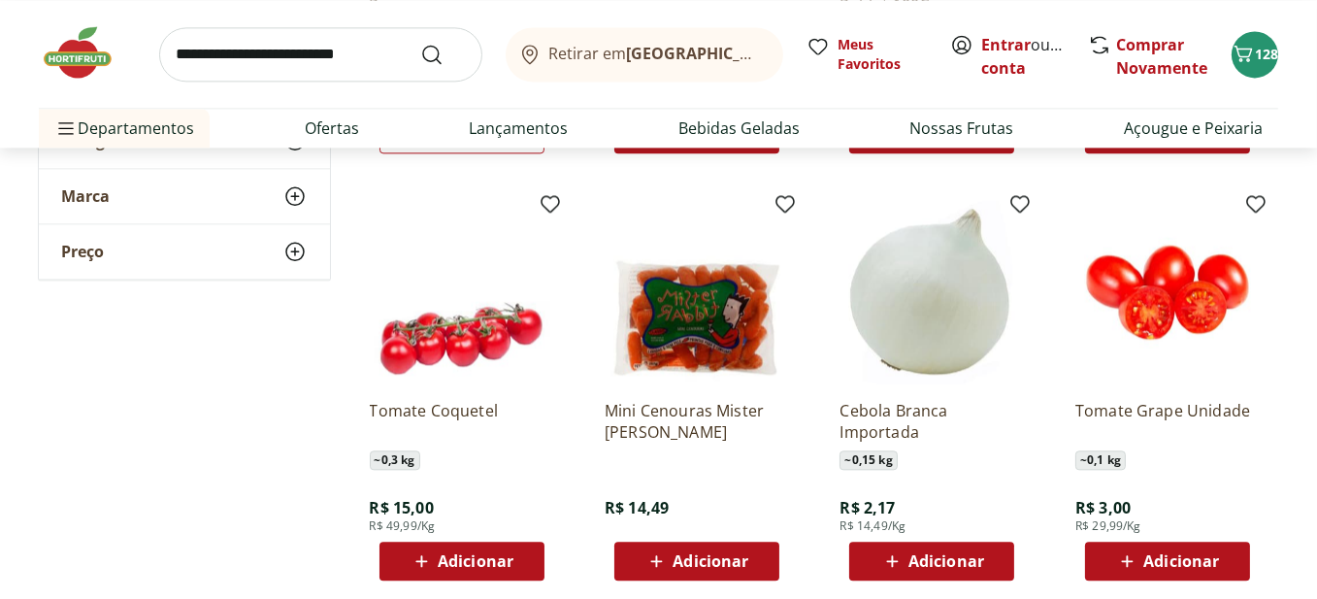
click at [520, 559] on div "Adicionar" at bounding box center [462, 561] width 134 height 35
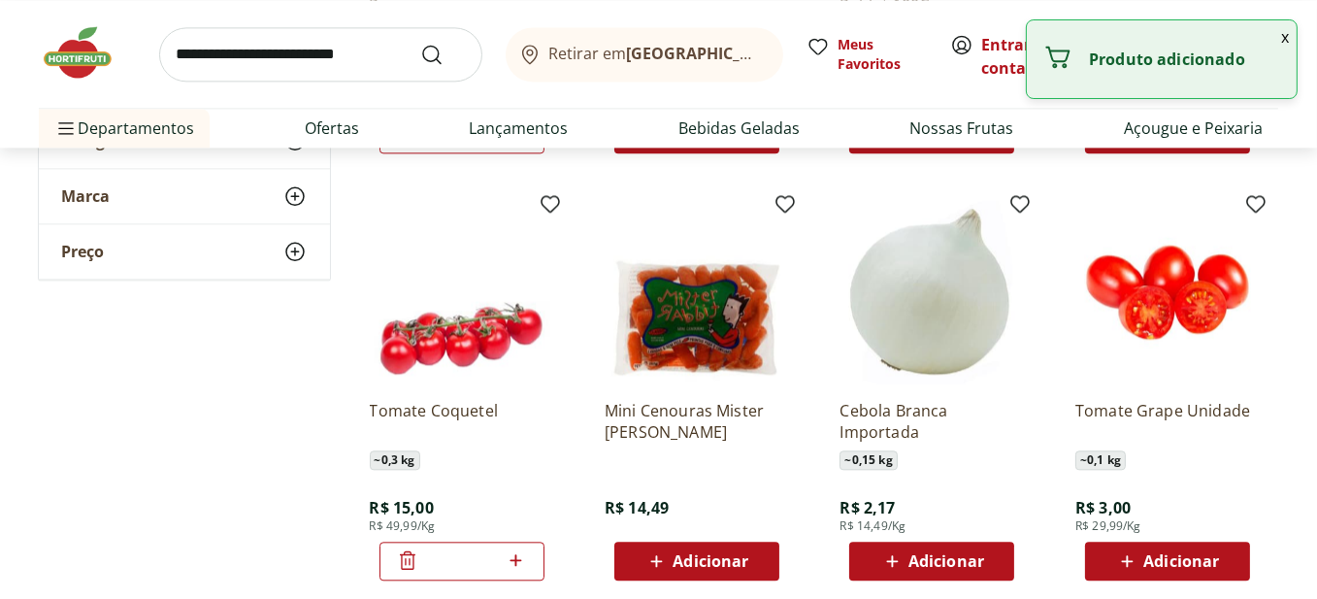
click at [521, 559] on icon at bounding box center [517, 560] width 12 height 12
type input "*"
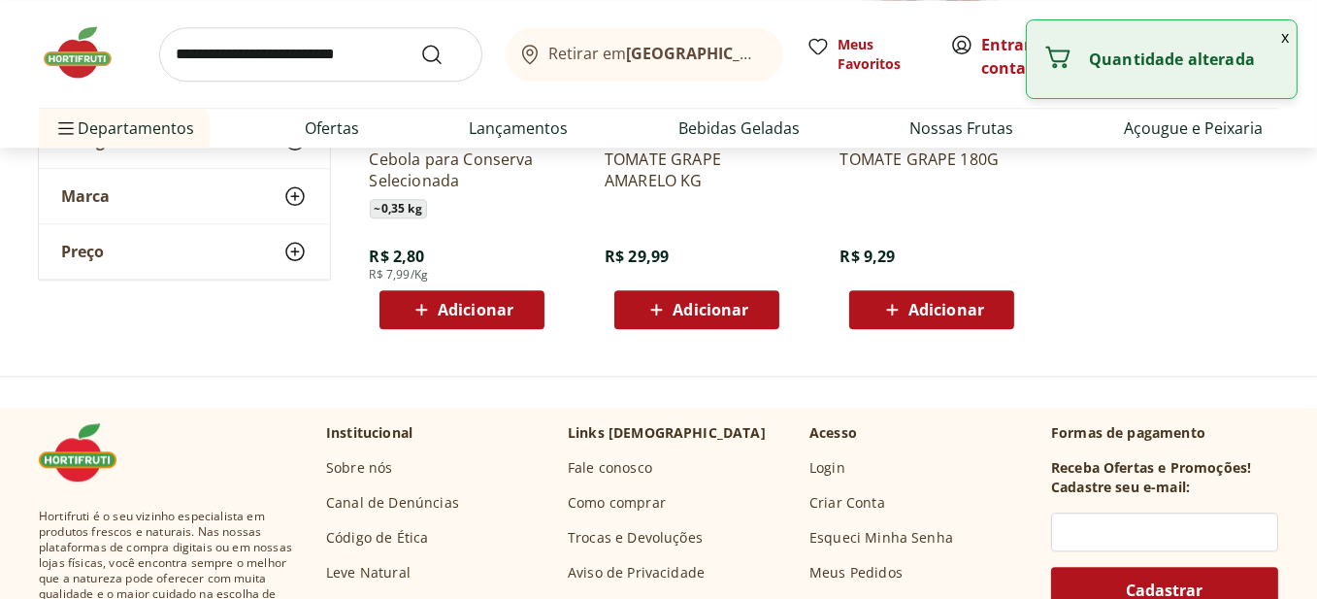
scroll to position [6309, 0]
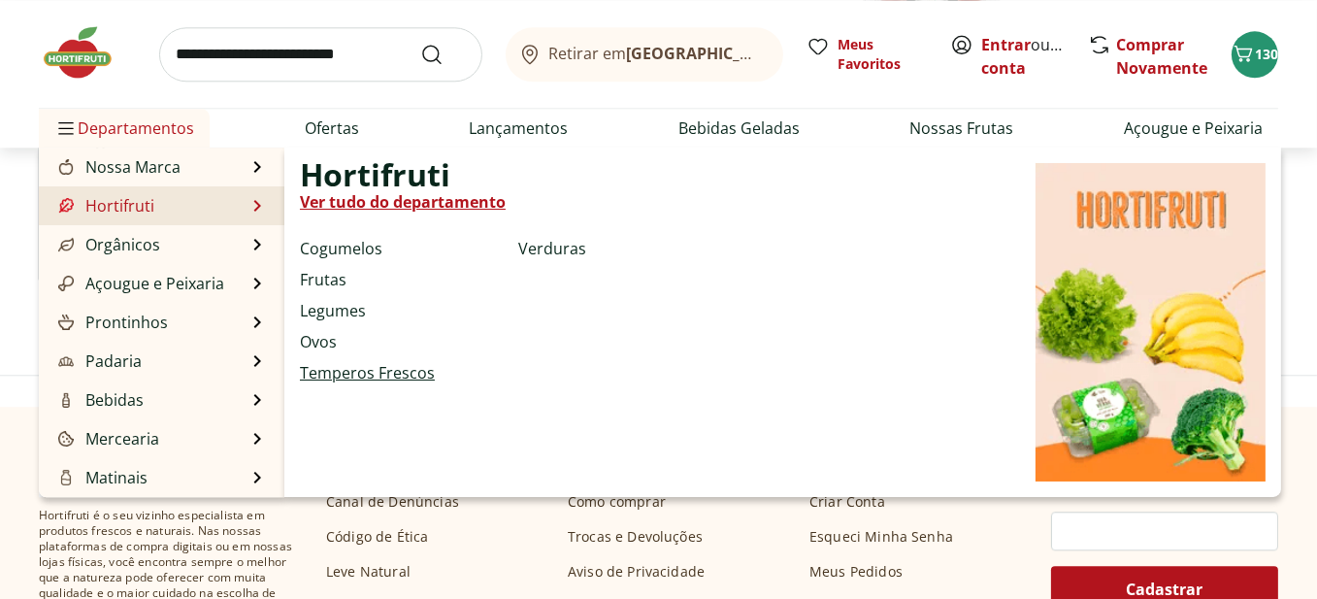
click at [401, 370] on link "Temperos Frescos" at bounding box center [367, 372] width 135 height 23
select select "**********"
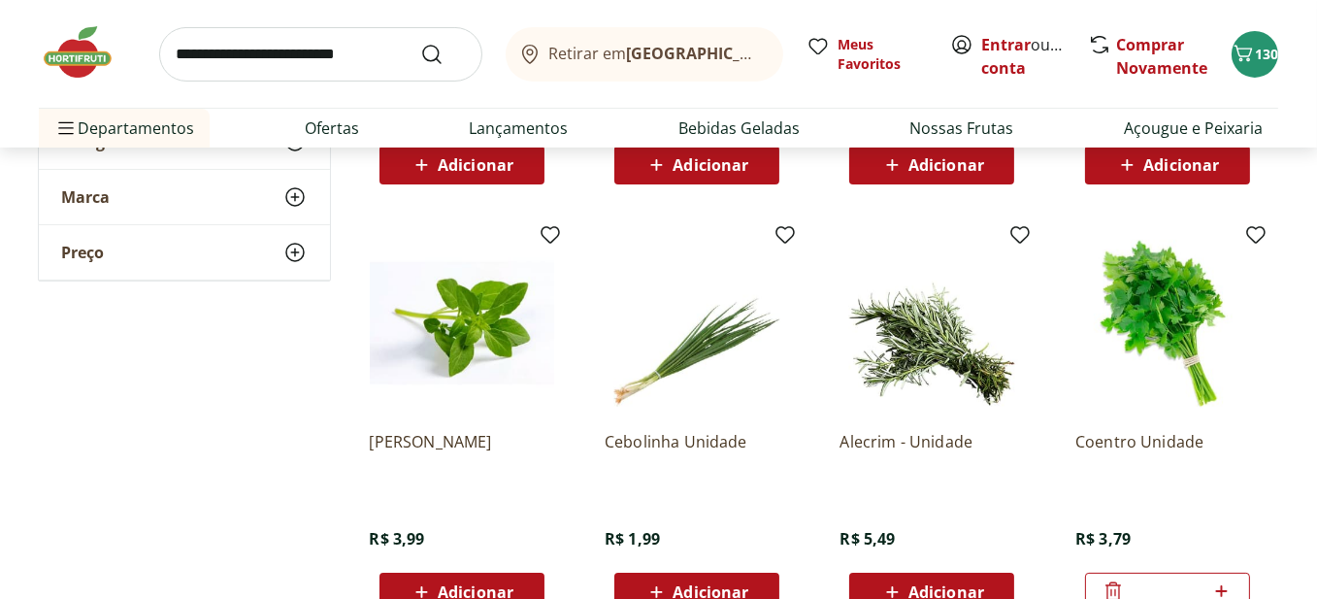
scroll to position [582, 0]
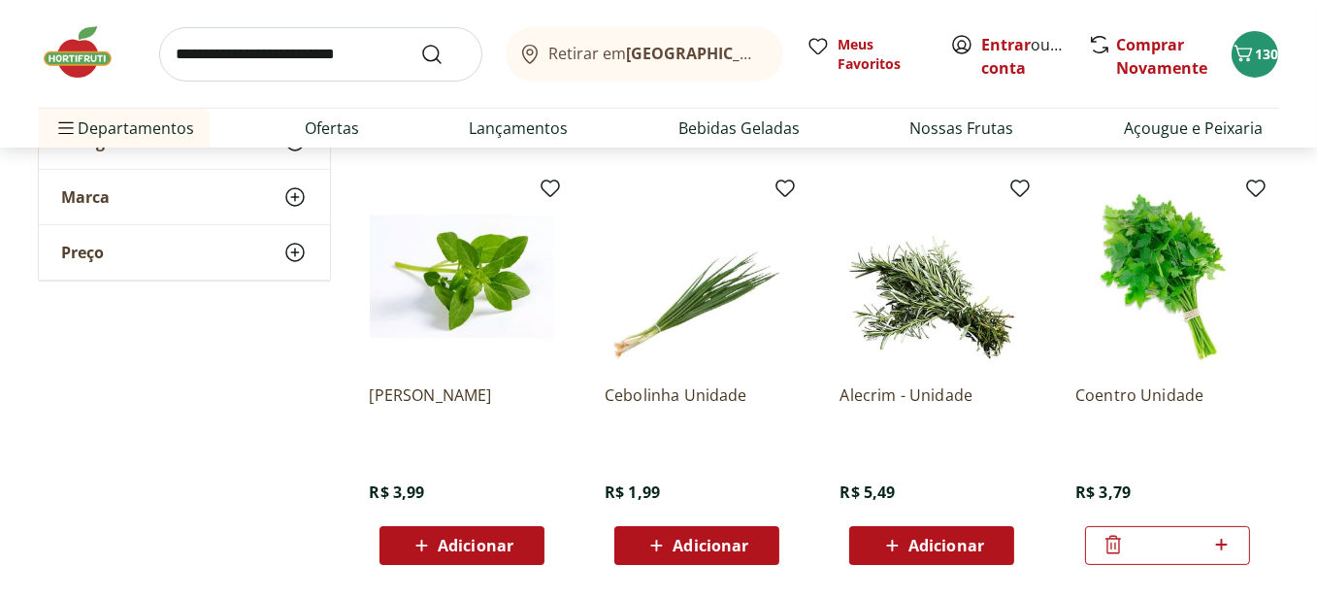
click at [519, 554] on div "Adicionar" at bounding box center [462, 545] width 134 height 35
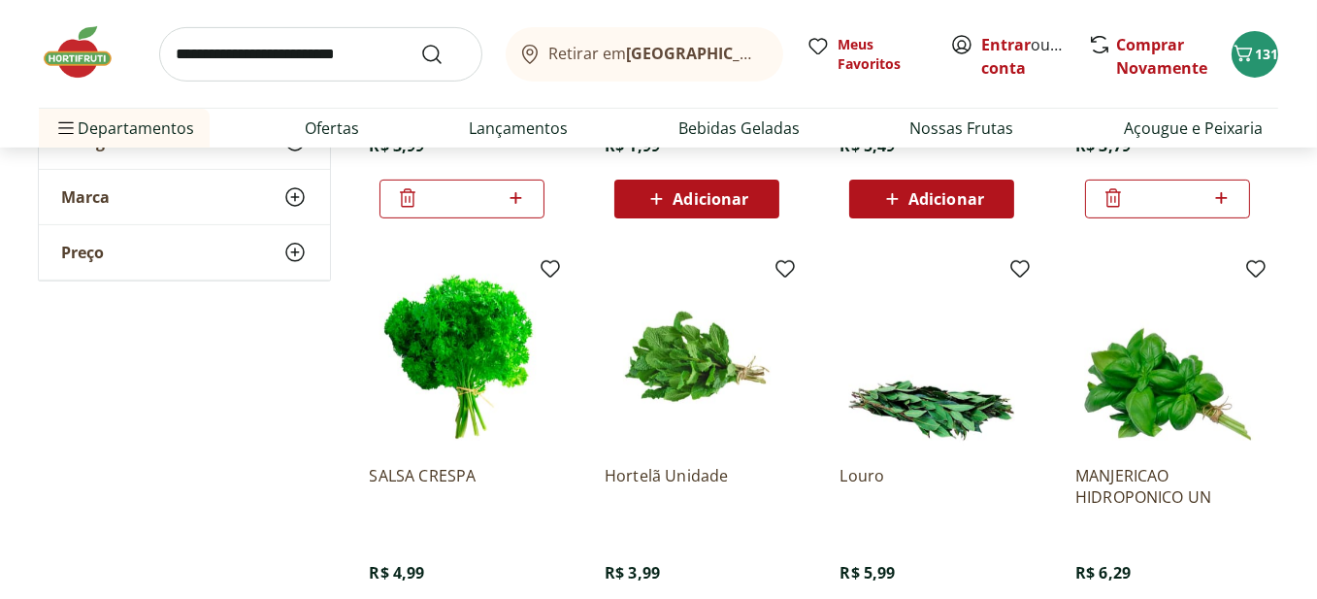
scroll to position [971, 0]
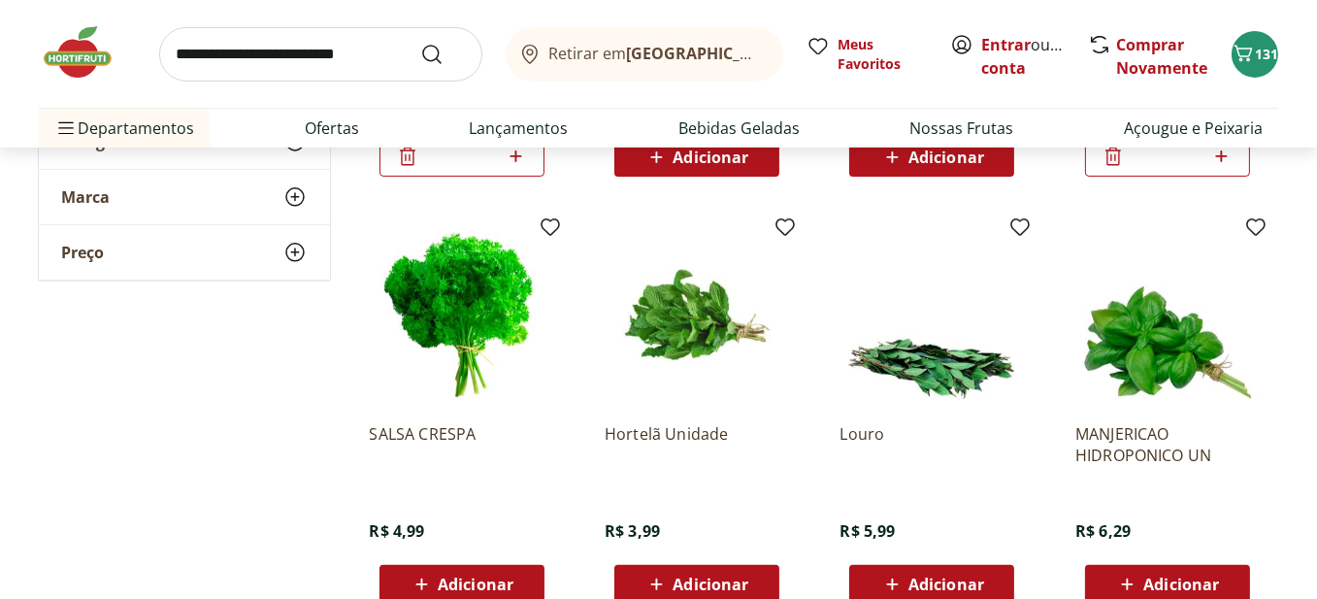
click at [757, 581] on div "Adicionar" at bounding box center [697, 584] width 134 height 35
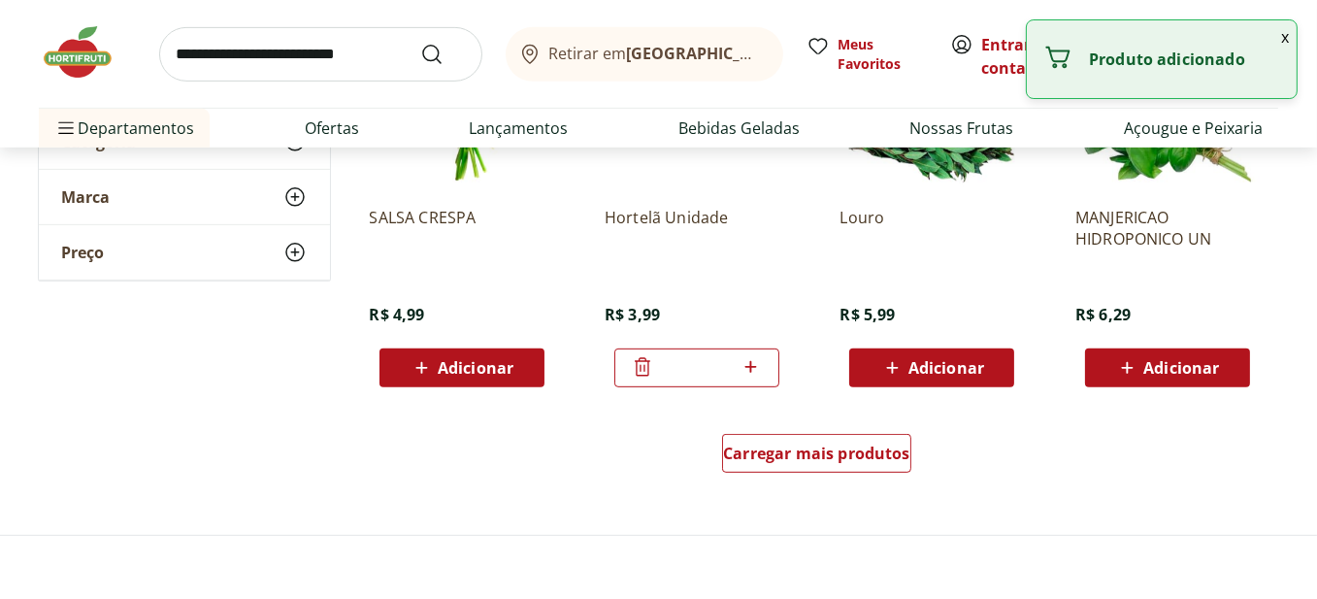
scroll to position [1262, 0]
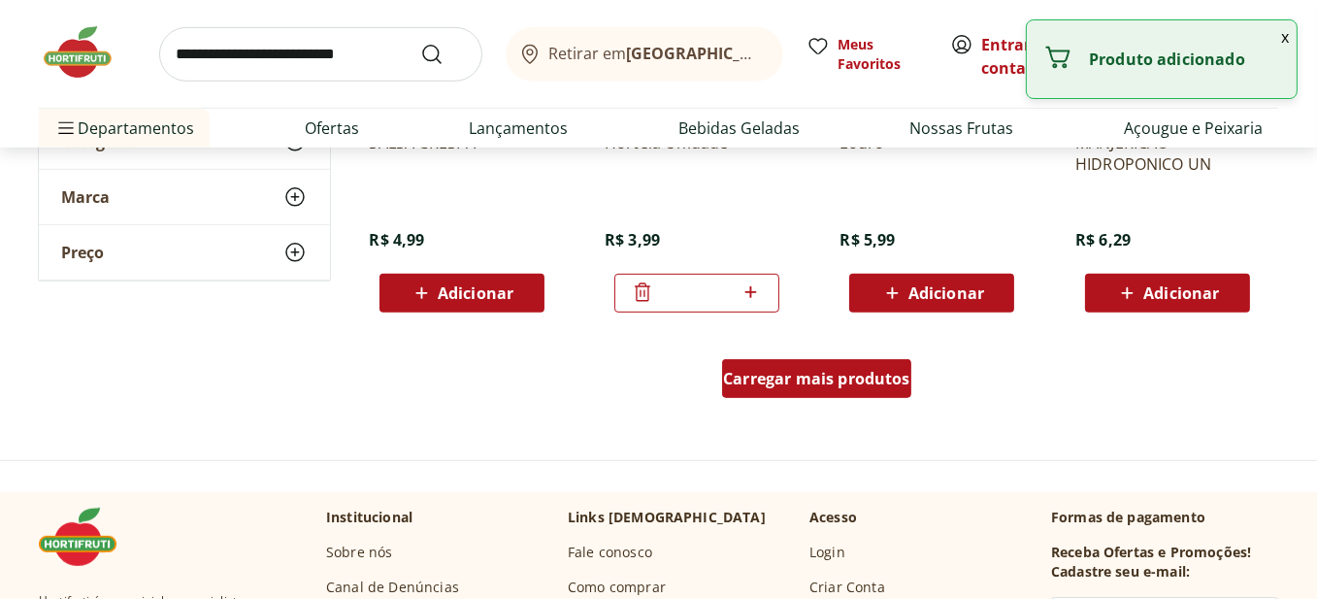
click at [833, 378] on span "Carregar mais produtos" at bounding box center [816, 379] width 187 height 16
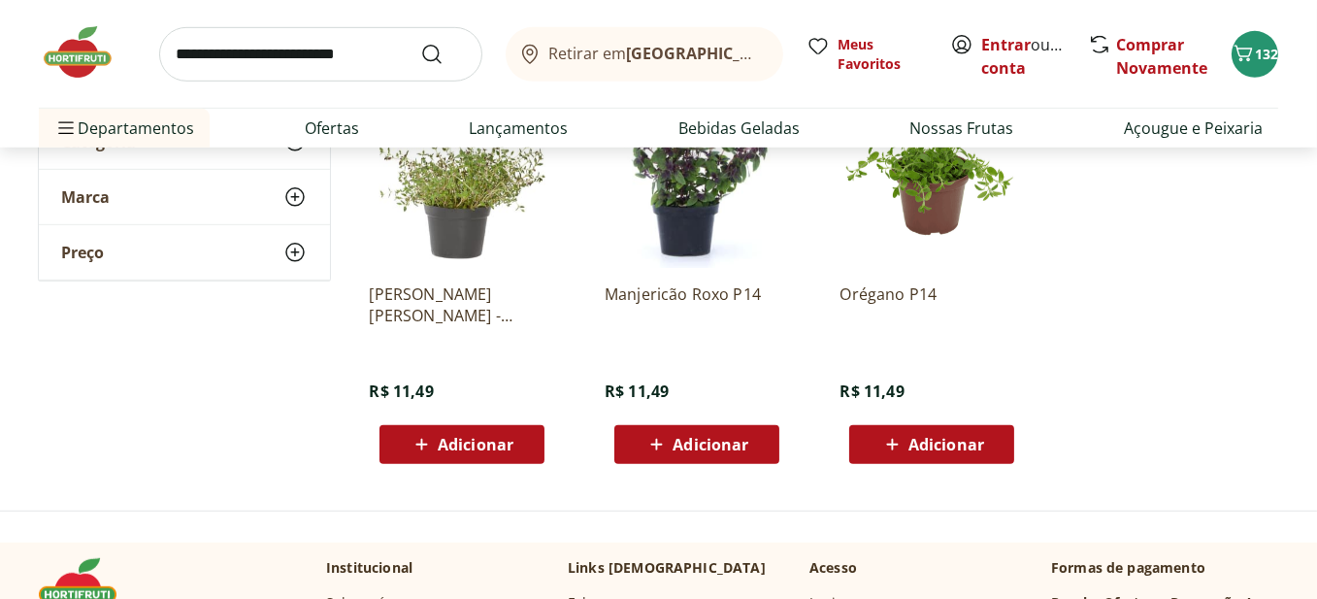
scroll to position [1553, 0]
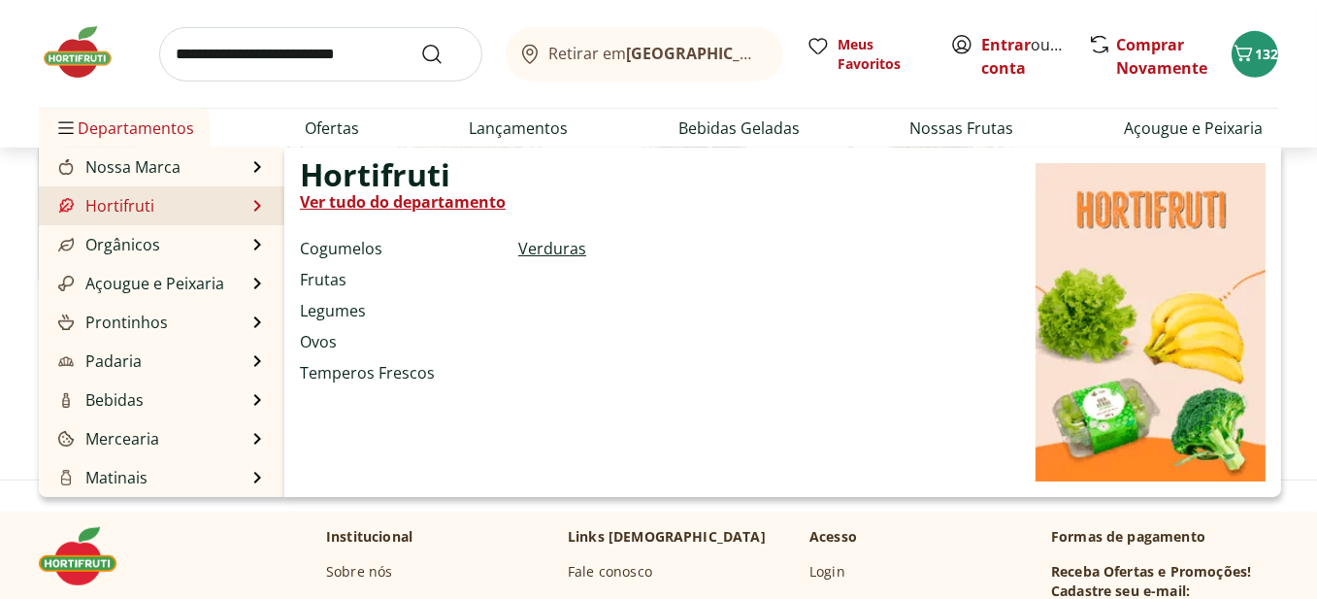
click at [565, 244] on link "Verduras" at bounding box center [552, 248] width 68 height 23
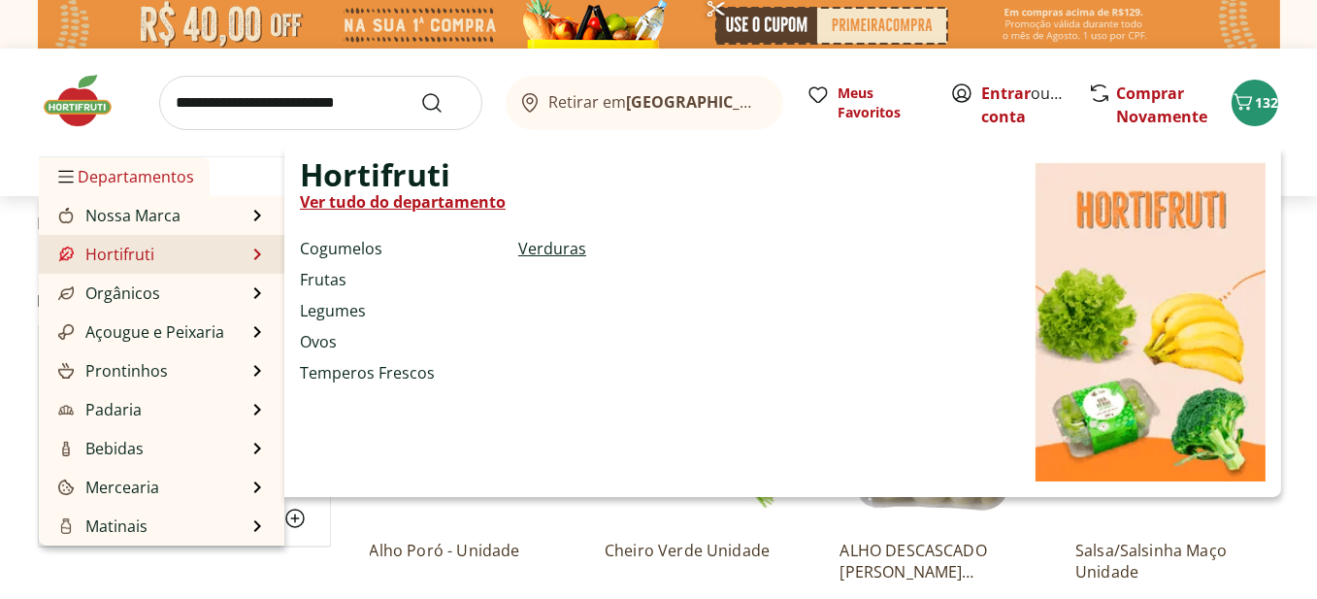
select select "**********"
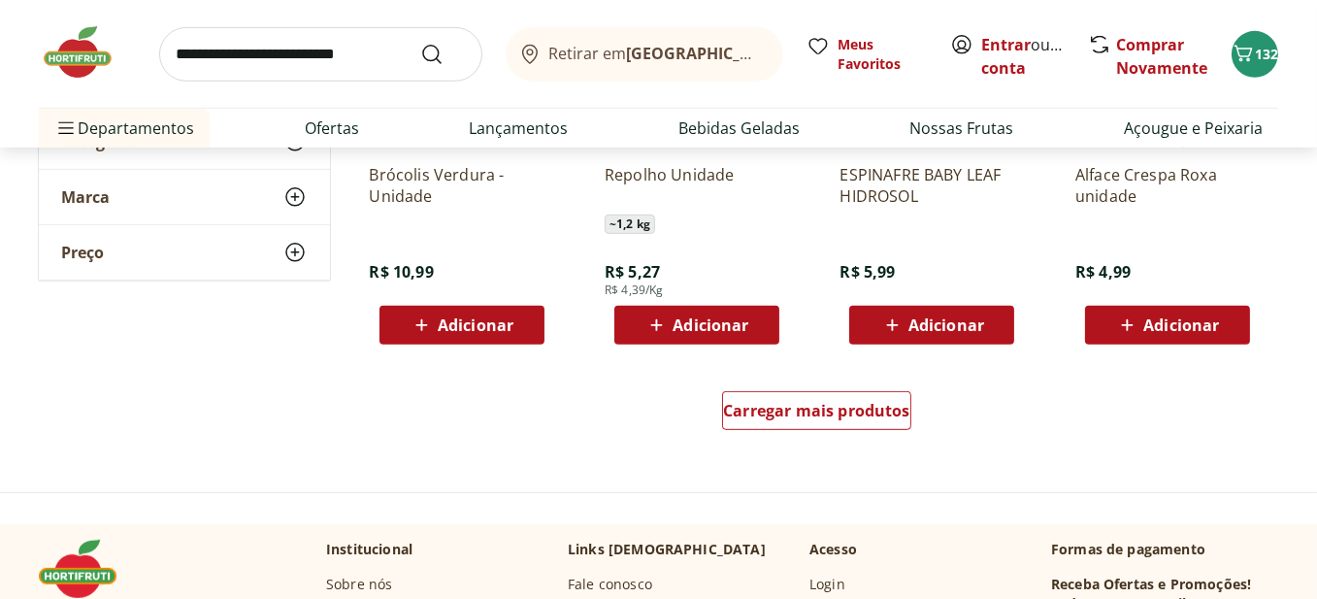
scroll to position [1262, 0]
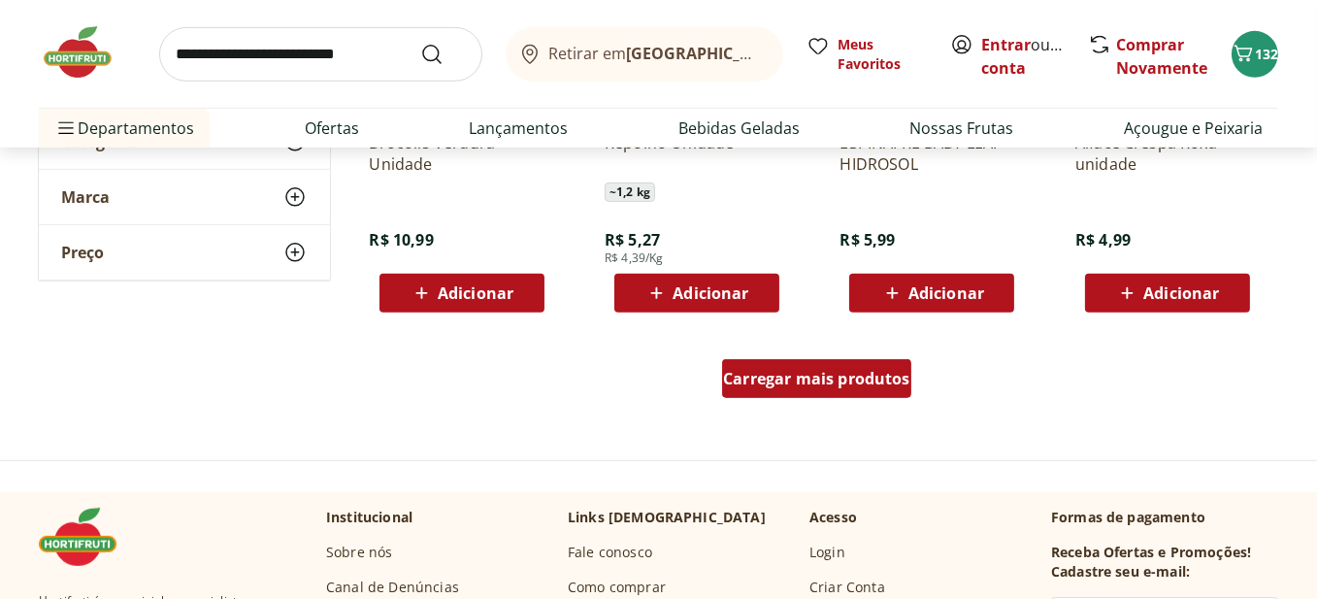
click at [875, 383] on span "Carregar mais produtos" at bounding box center [816, 379] width 187 height 16
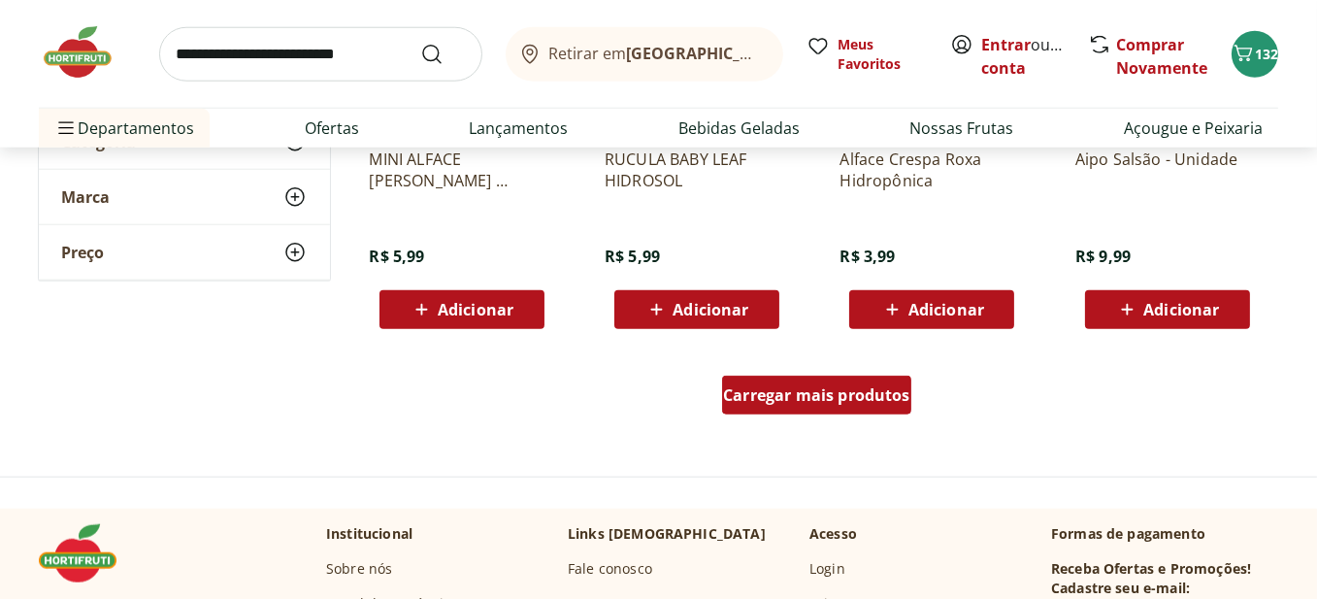
scroll to position [2620, 0]
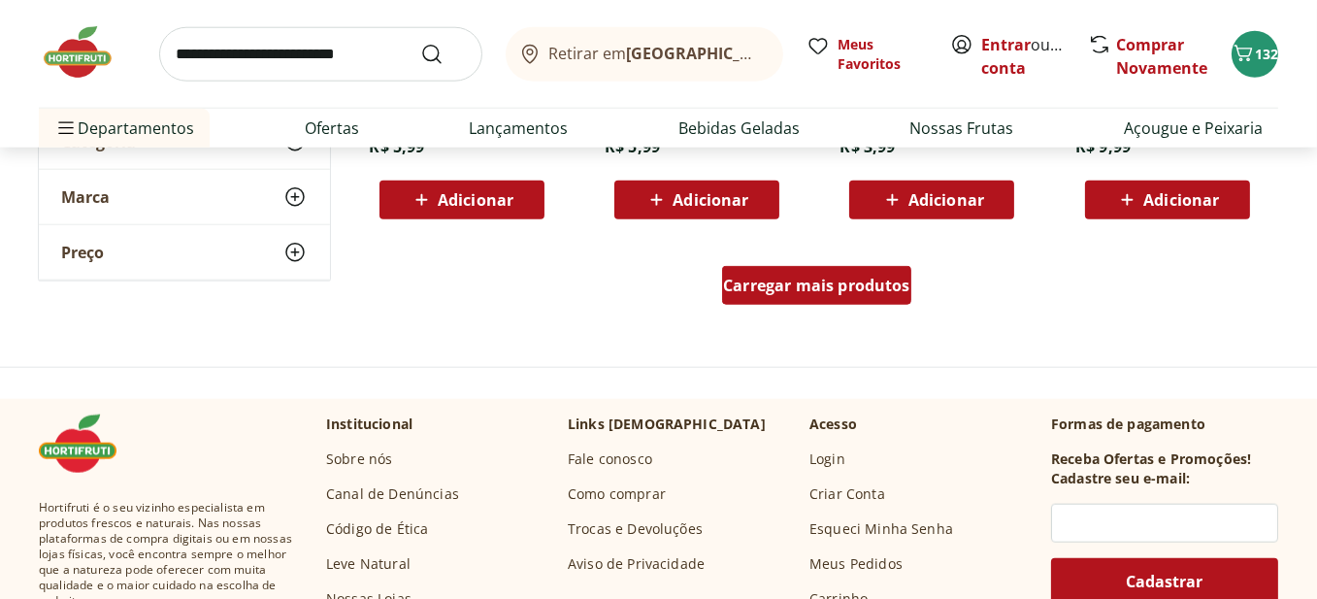
click at [846, 301] on div "Carregar mais produtos" at bounding box center [816, 285] width 189 height 39
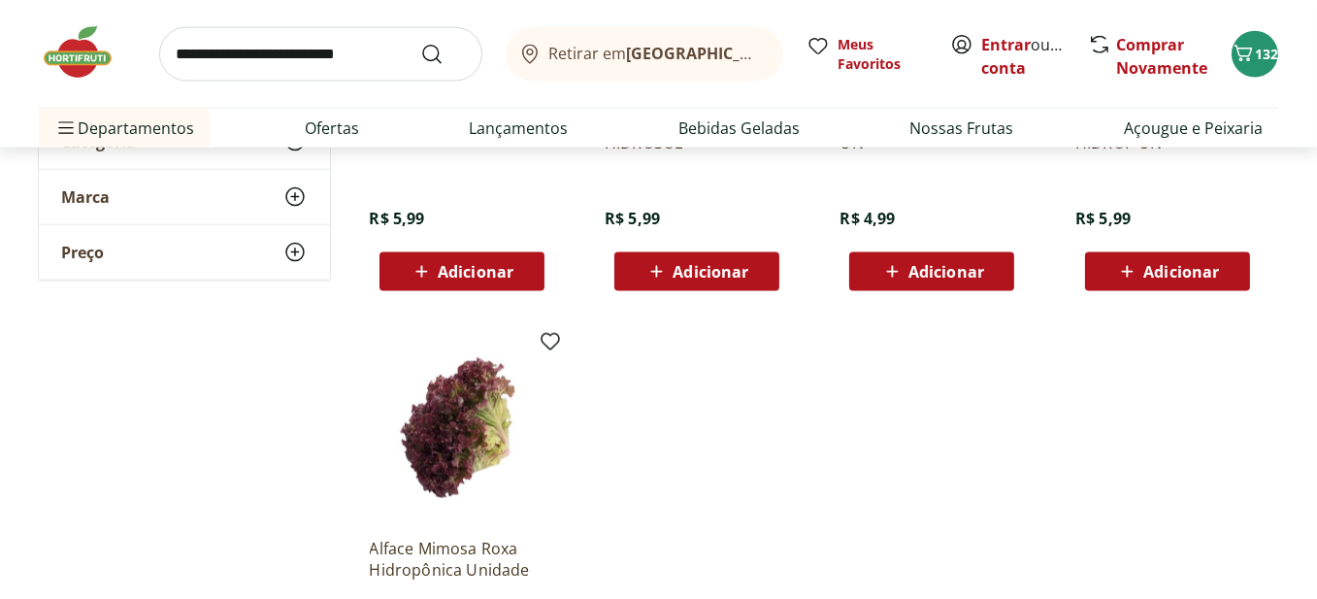
scroll to position [3397, 0]
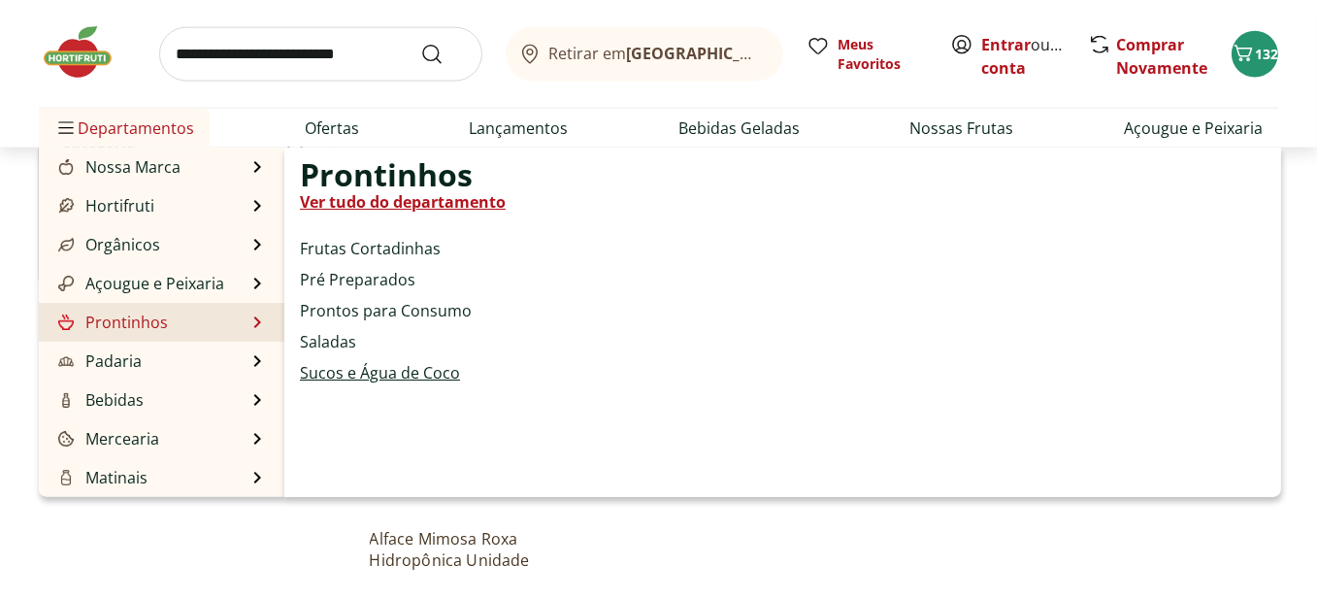
click at [337, 377] on link "Sucos e Água de Coco" at bounding box center [380, 372] width 160 height 23
select select "**********"
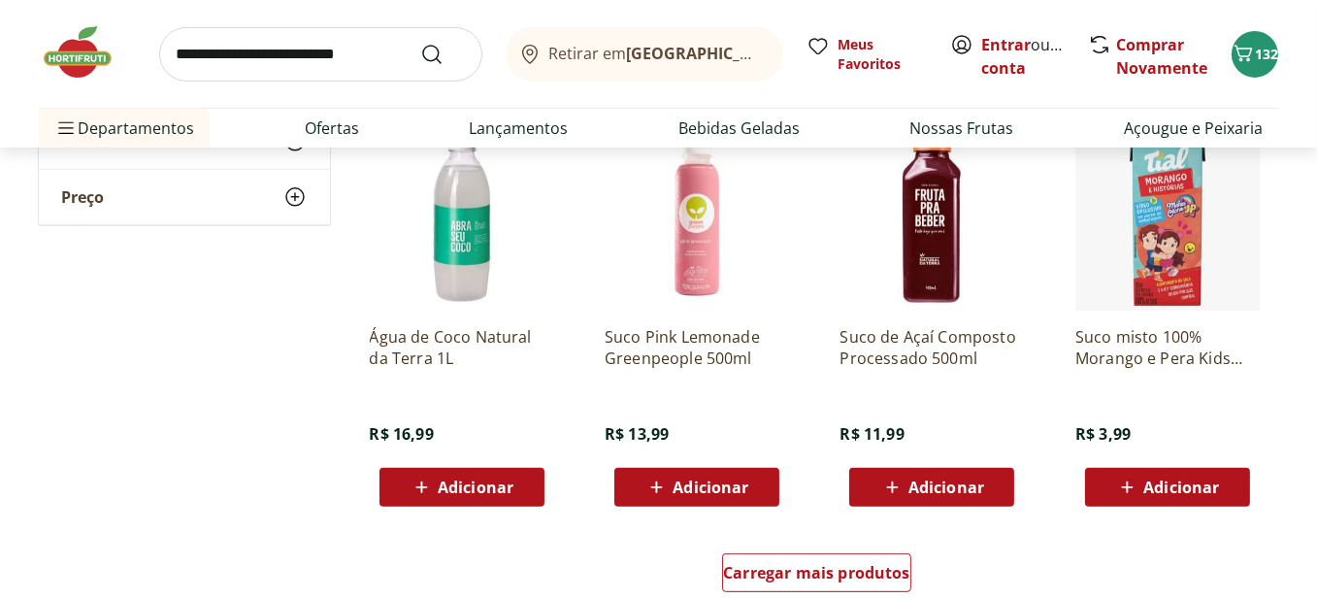
scroll to position [1165, 0]
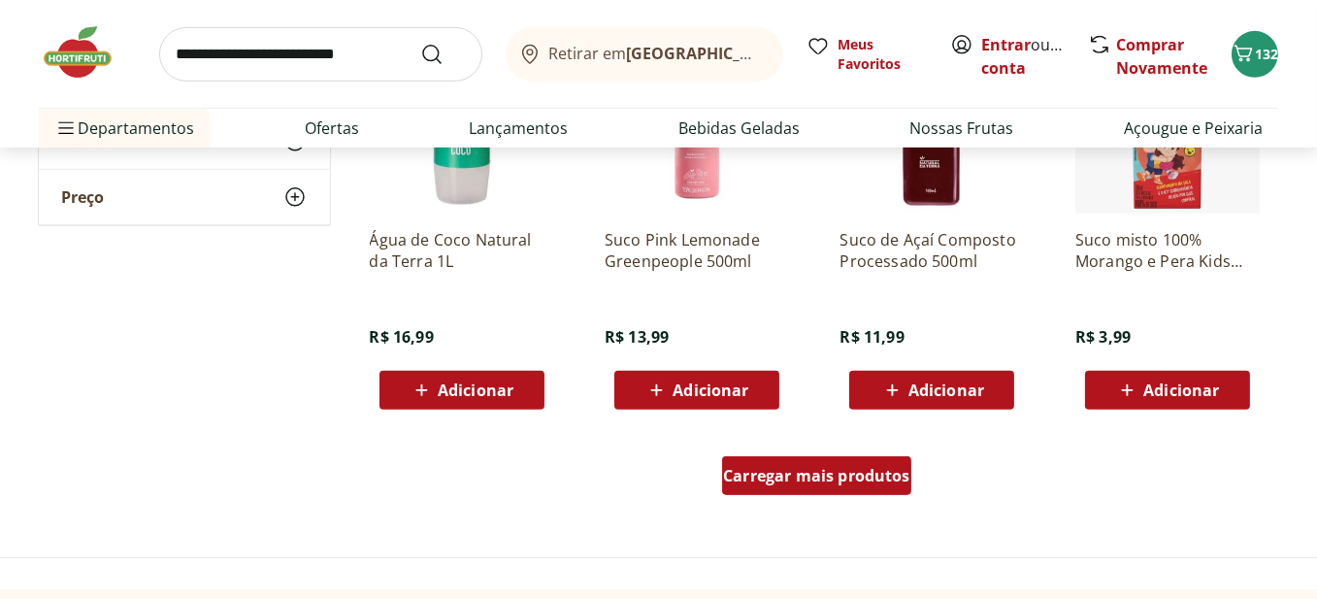
click at [841, 487] on div "Carregar mais produtos" at bounding box center [816, 475] width 189 height 39
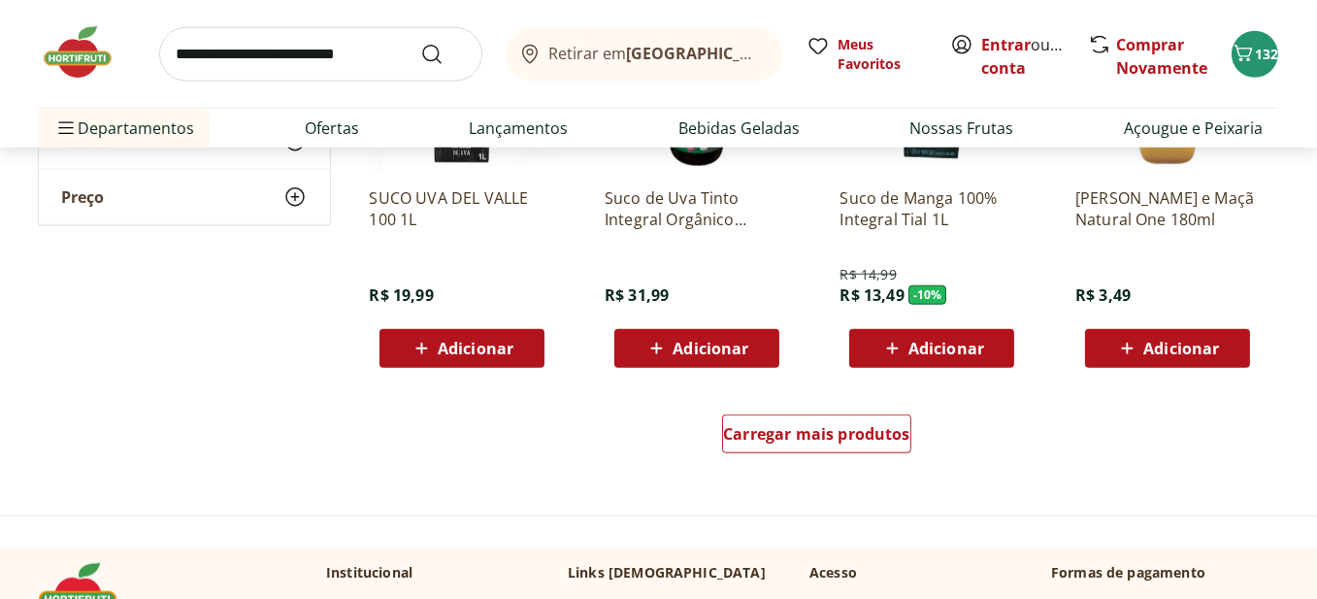
scroll to position [2718, 0]
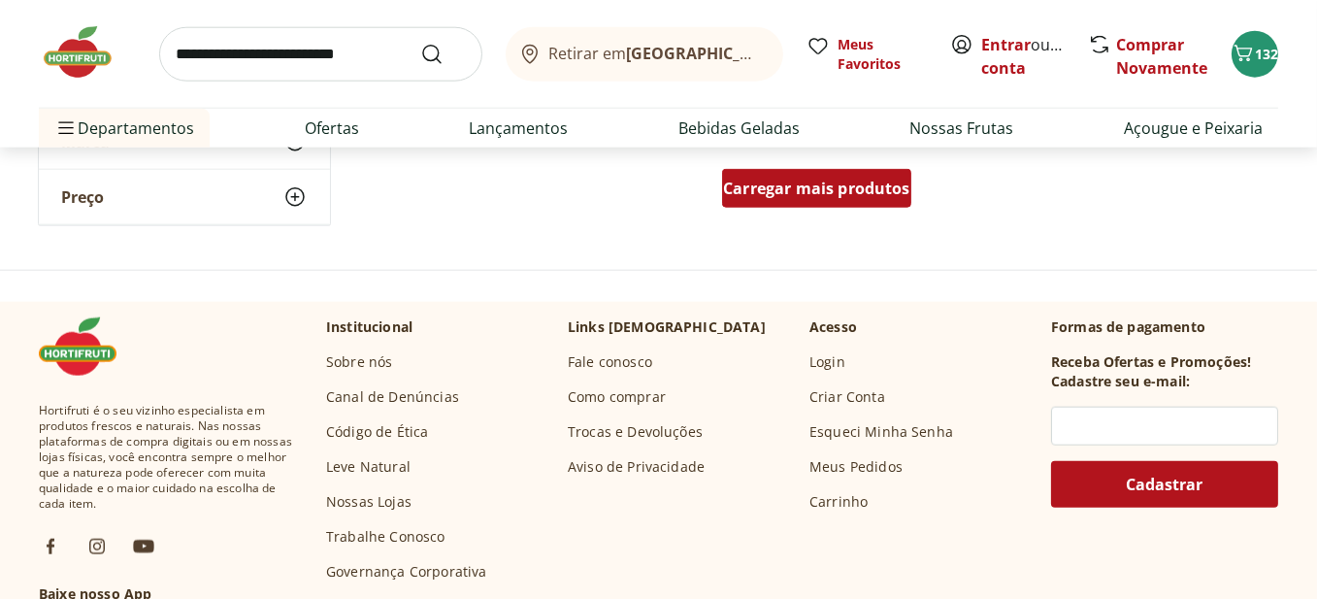
click at [807, 200] on div "Carregar mais produtos" at bounding box center [816, 188] width 189 height 39
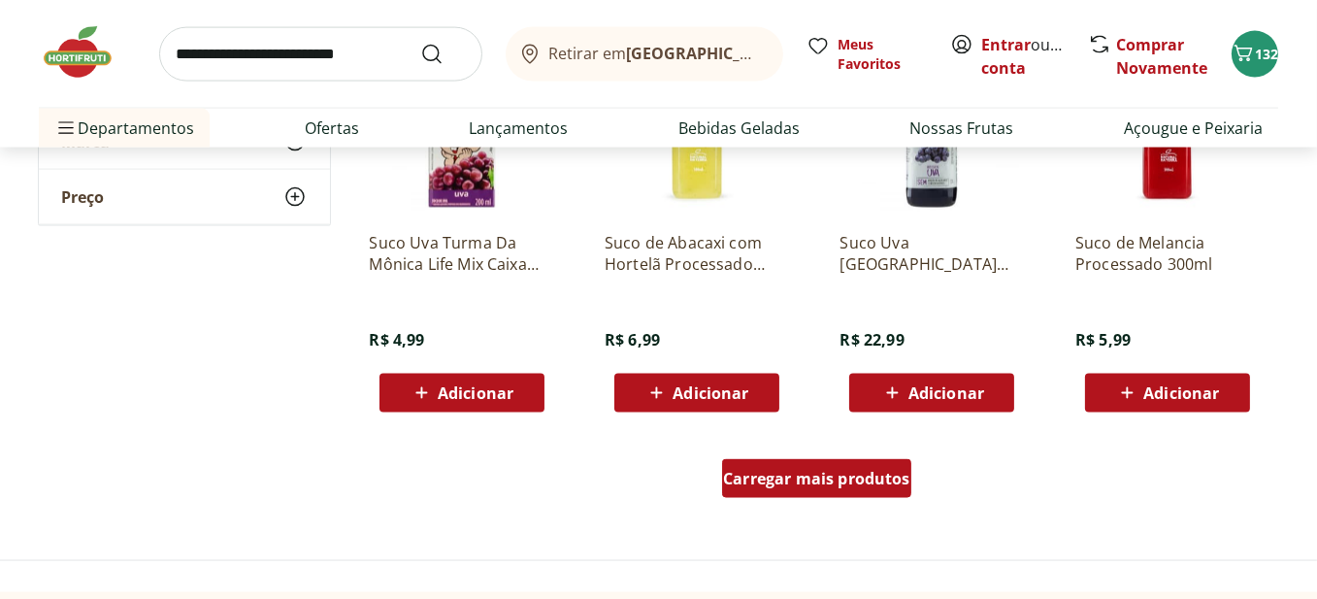
scroll to position [3882, 0]
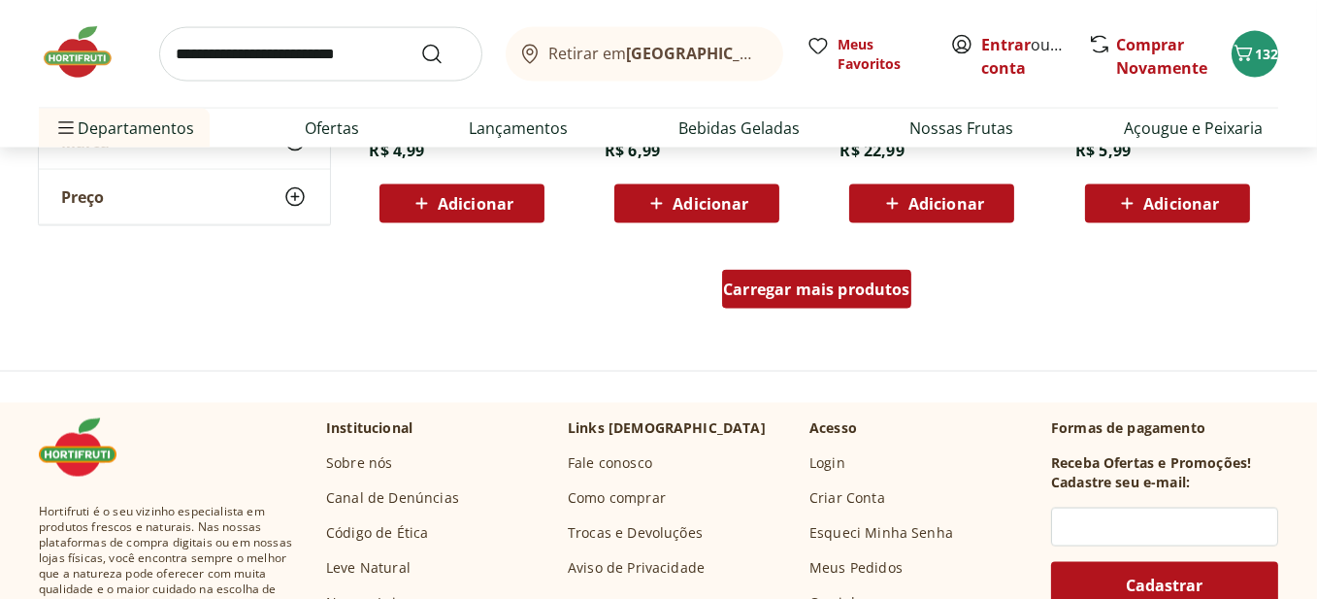
click at [837, 286] on span "Carregar mais produtos" at bounding box center [816, 289] width 187 height 16
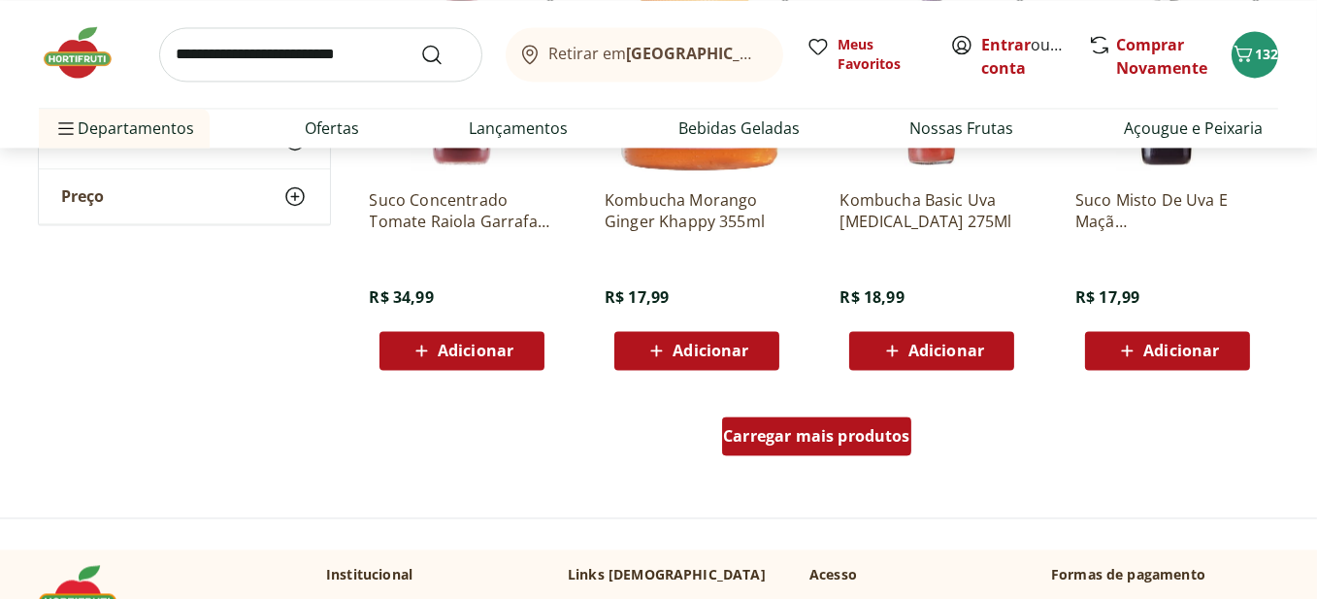
scroll to position [5047, 0]
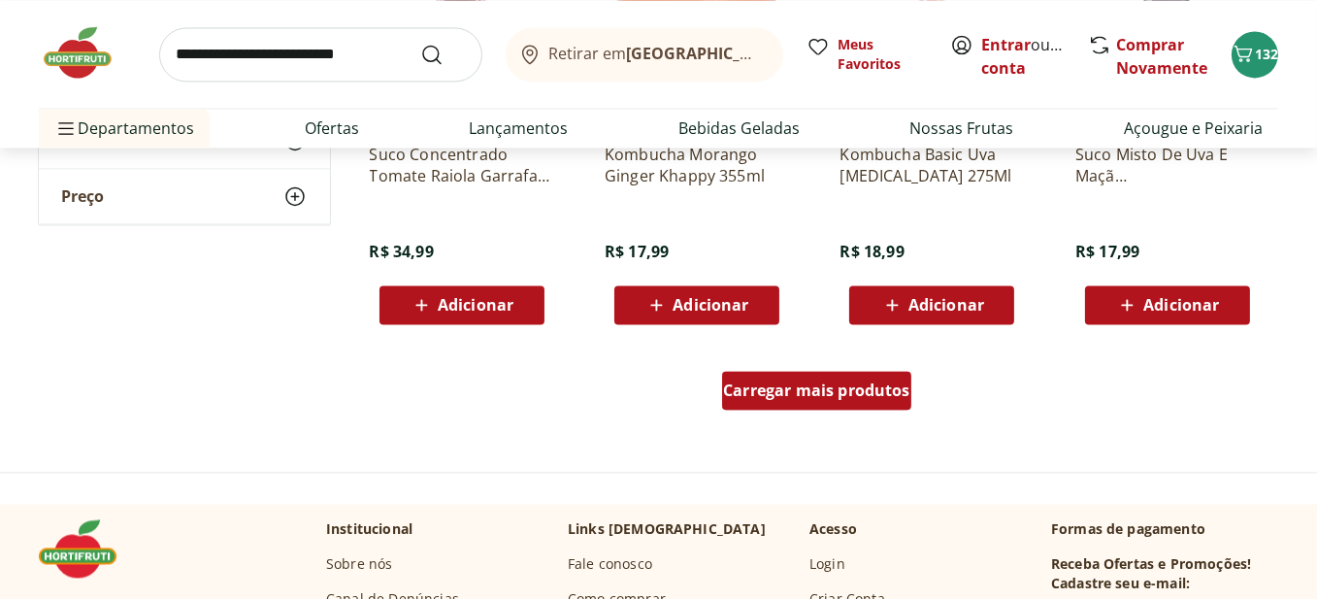
click at [841, 398] on span "Carregar mais produtos" at bounding box center [816, 390] width 187 height 16
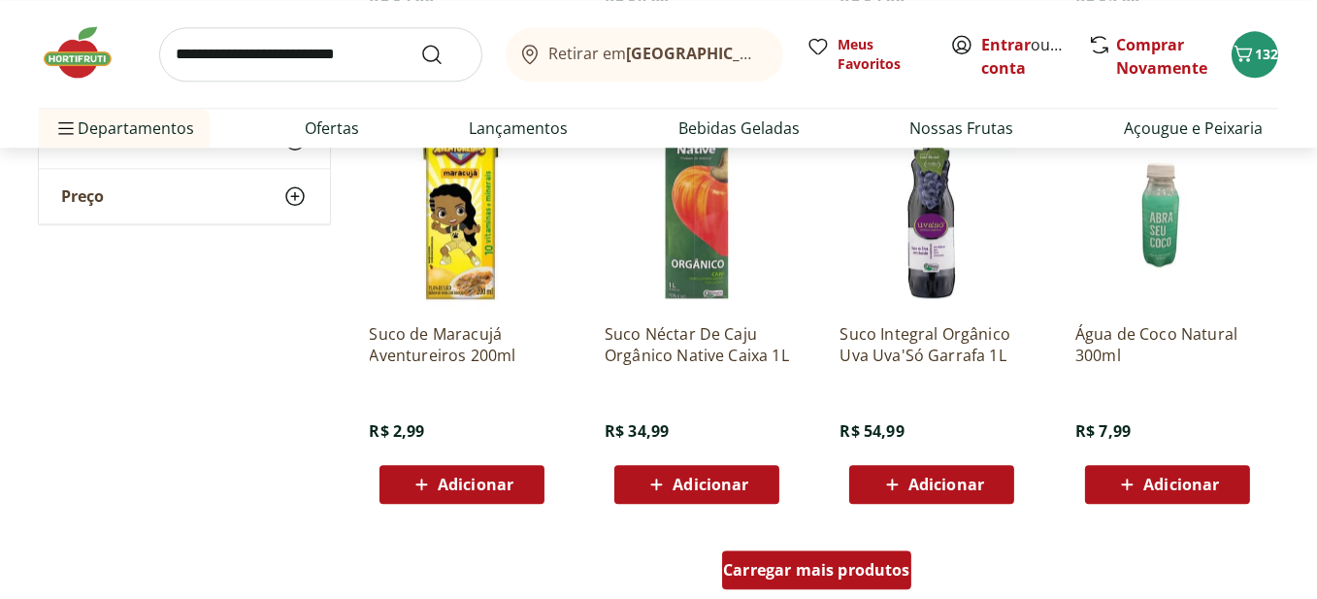
scroll to position [6406, 0]
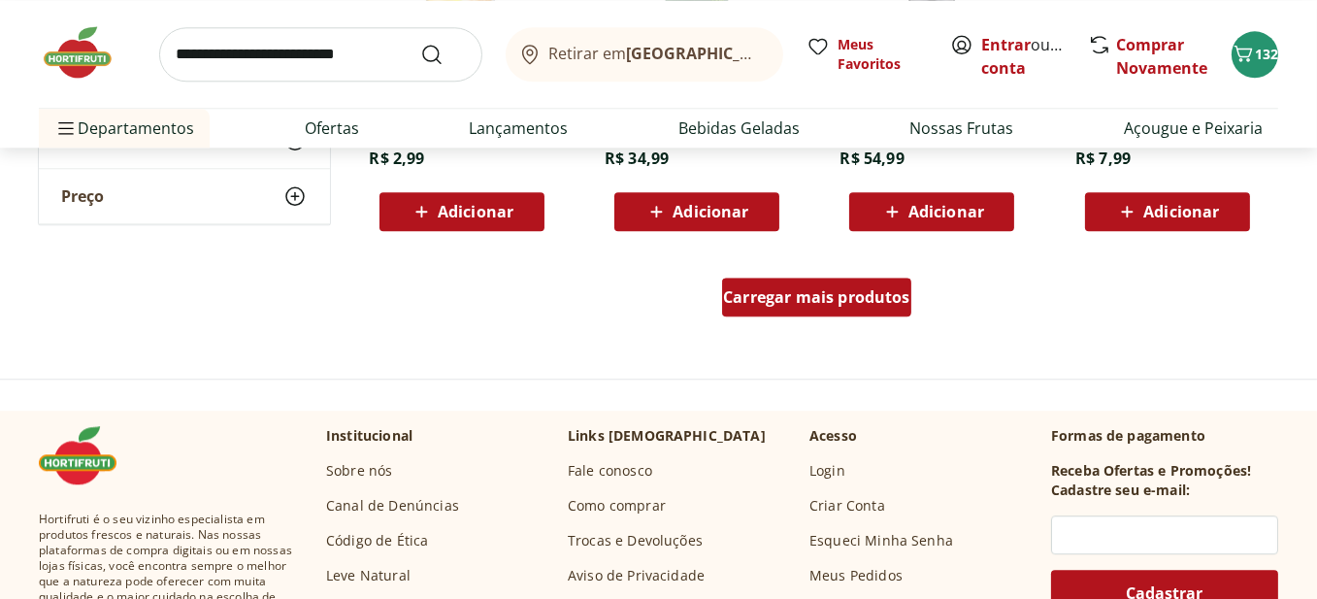
click at [825, 304] on span "Carregar mais produtos" at bounding box center [816, 297] width 187 height 16
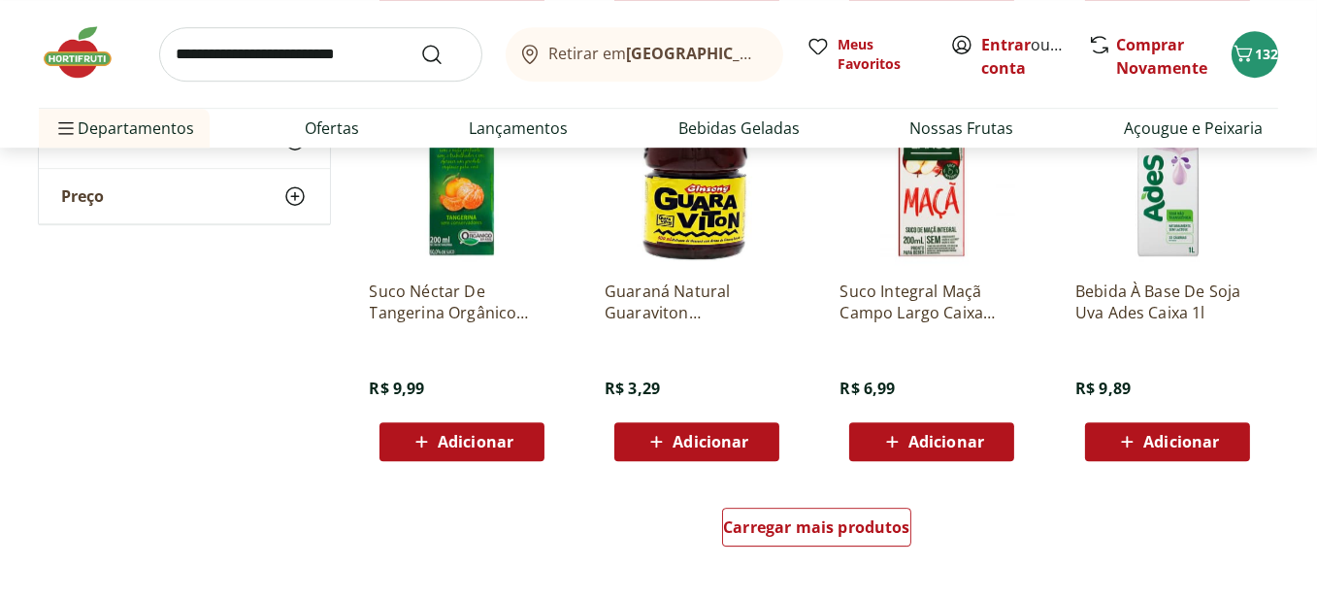
scroll to position [7473, 0]
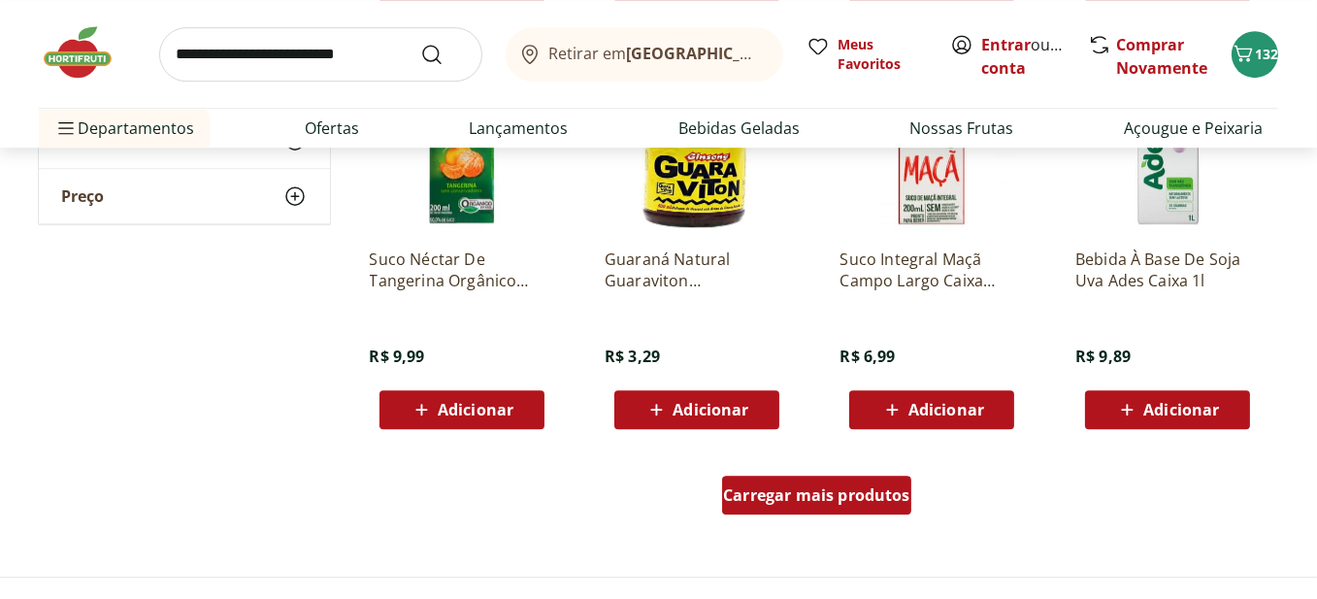
click at [837, 506] on div "Carregar mais produtos" at bounding box center [816, 495] width 189 height 39
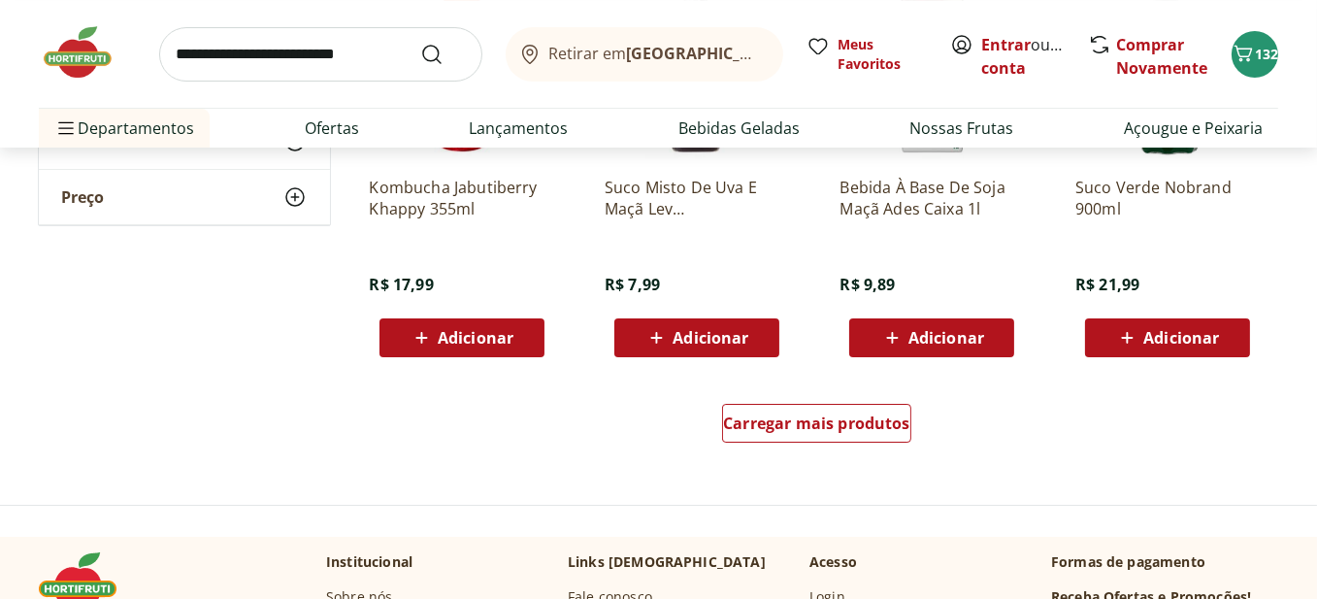
scroll to position [8929, 0]
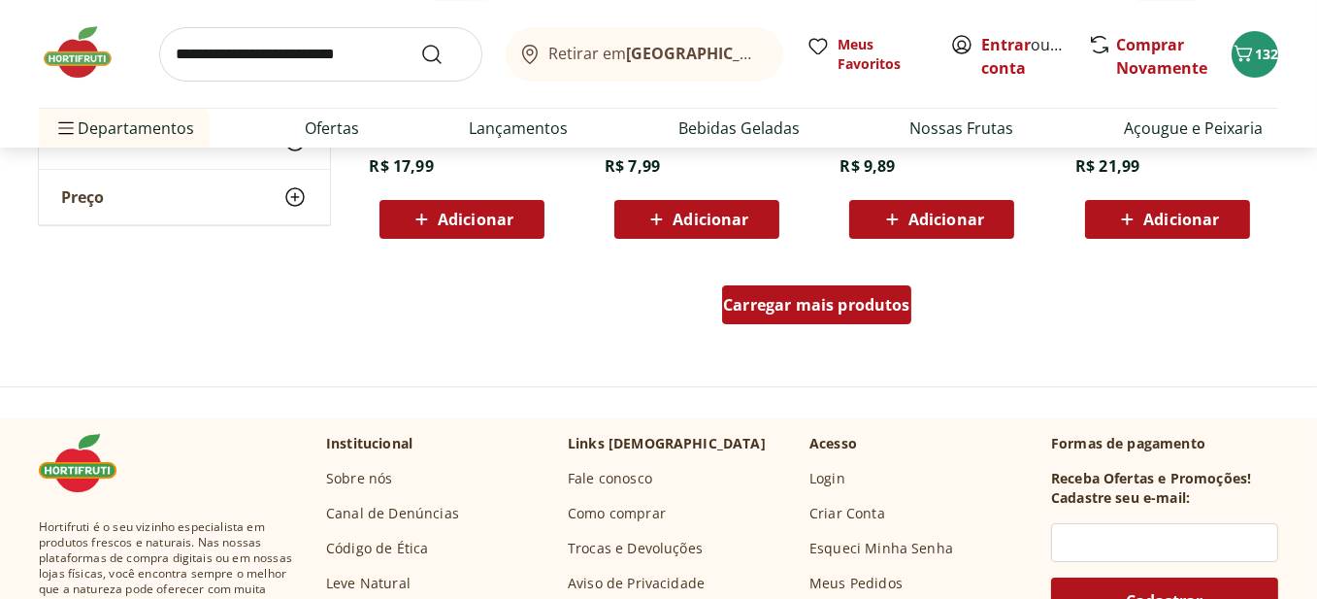
click at [843, 305] on span "Carregar mais produtos" at bounding box center [816, 305] width 187 height 16
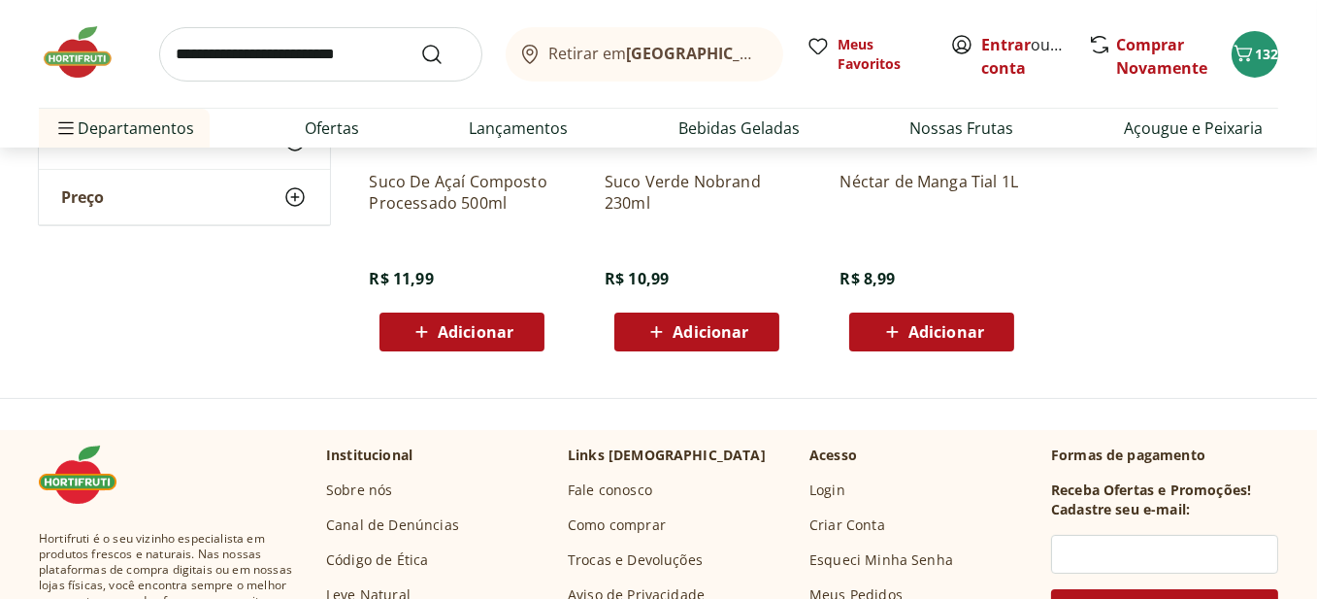
scroll to position [9608, 0]
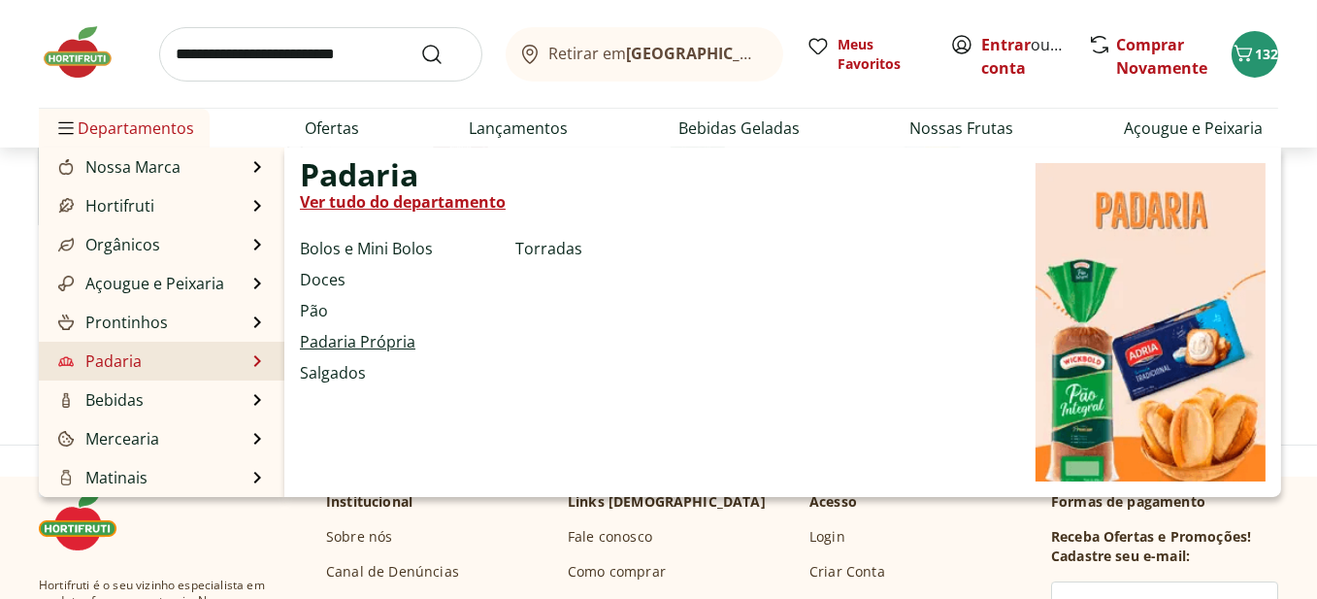
click at [354, 338] on link "Padaria Própria" at bounding box center [357, 341] width 115 height 23
select select "**********"
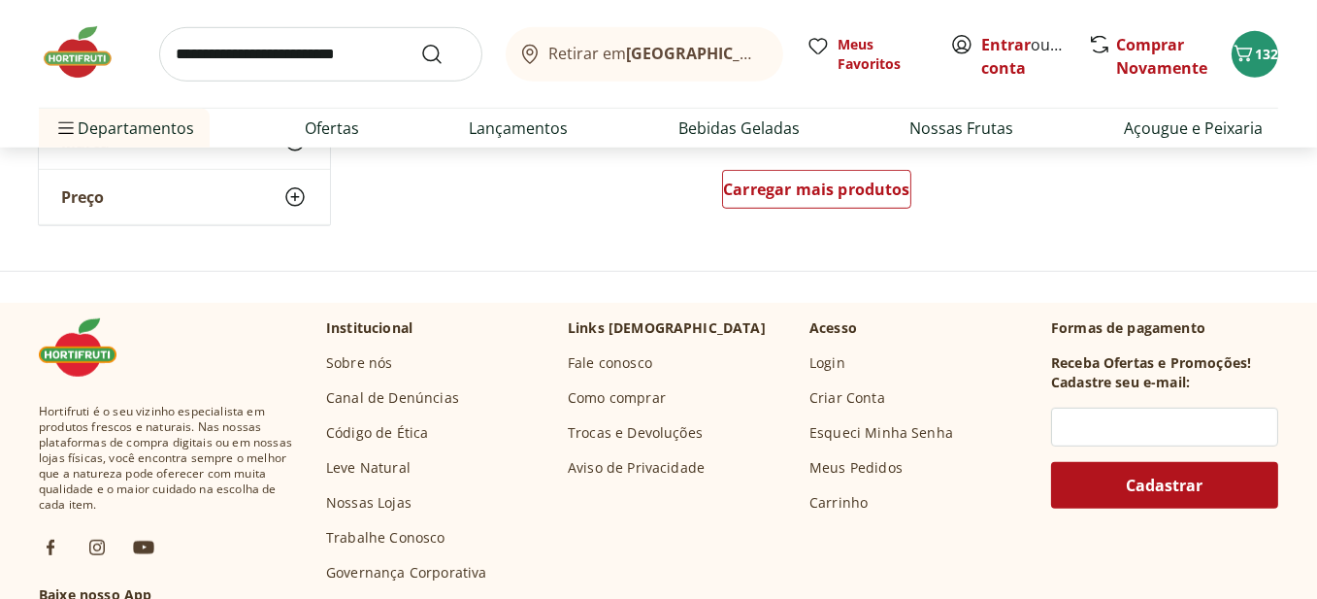
scroll to position [1456, 0]
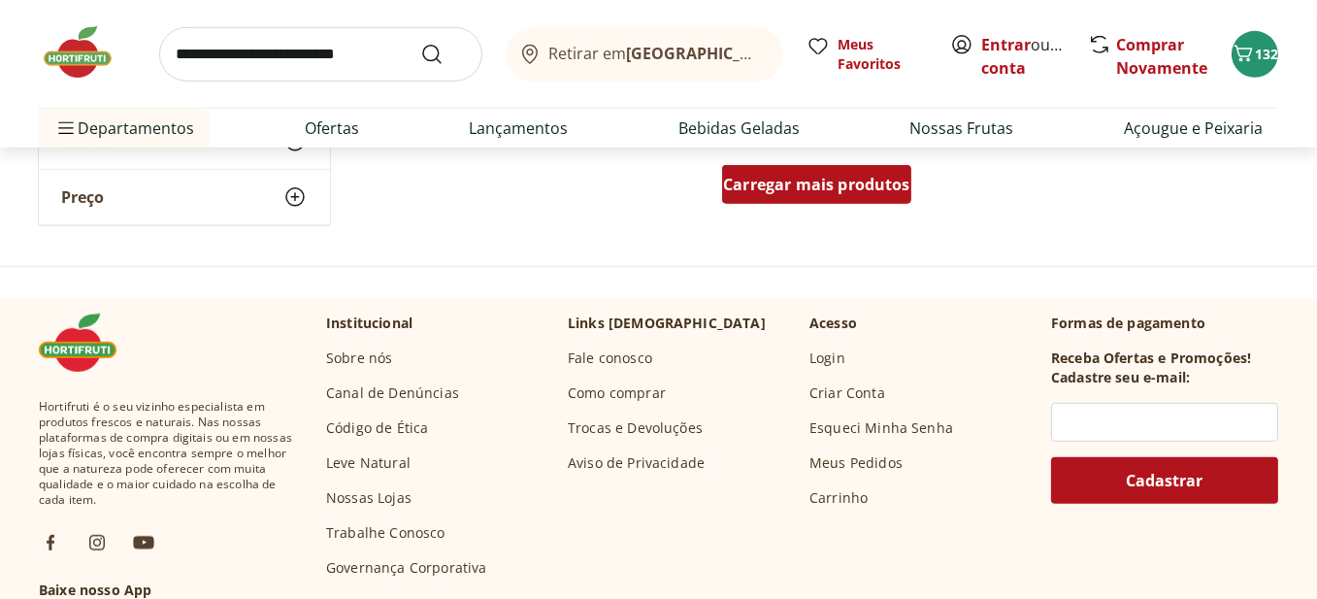
click at [868, 192] on span "Carregar mais produtos" at bounding box center [816, 185] width 187 height 16
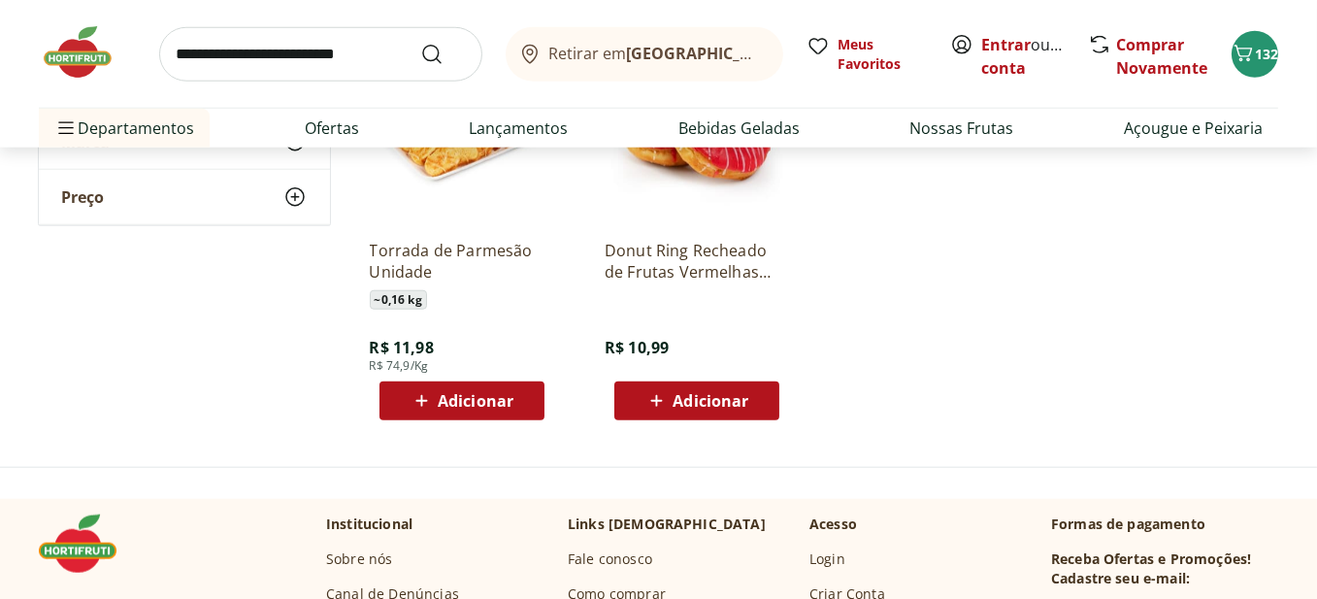
scroll to position [2232, 0]
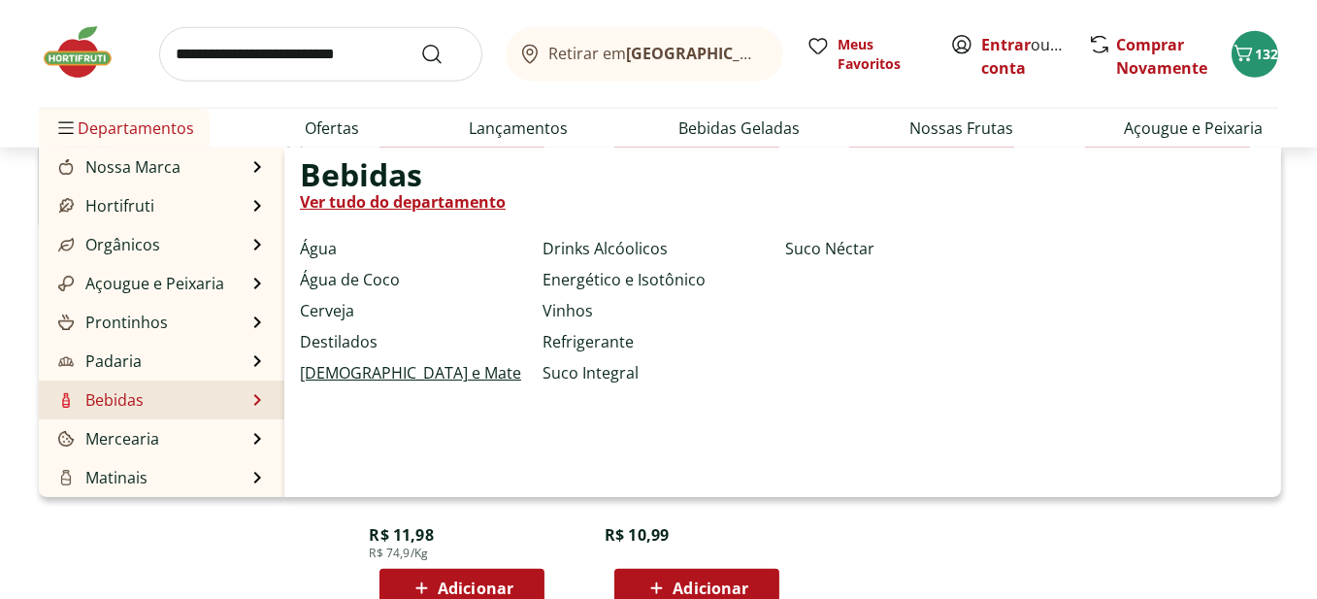
click at [358, 374] on link "[DEMOGRAPHIC_DATA] e Mate" at bounding box center [410, 372] width 221 height 23
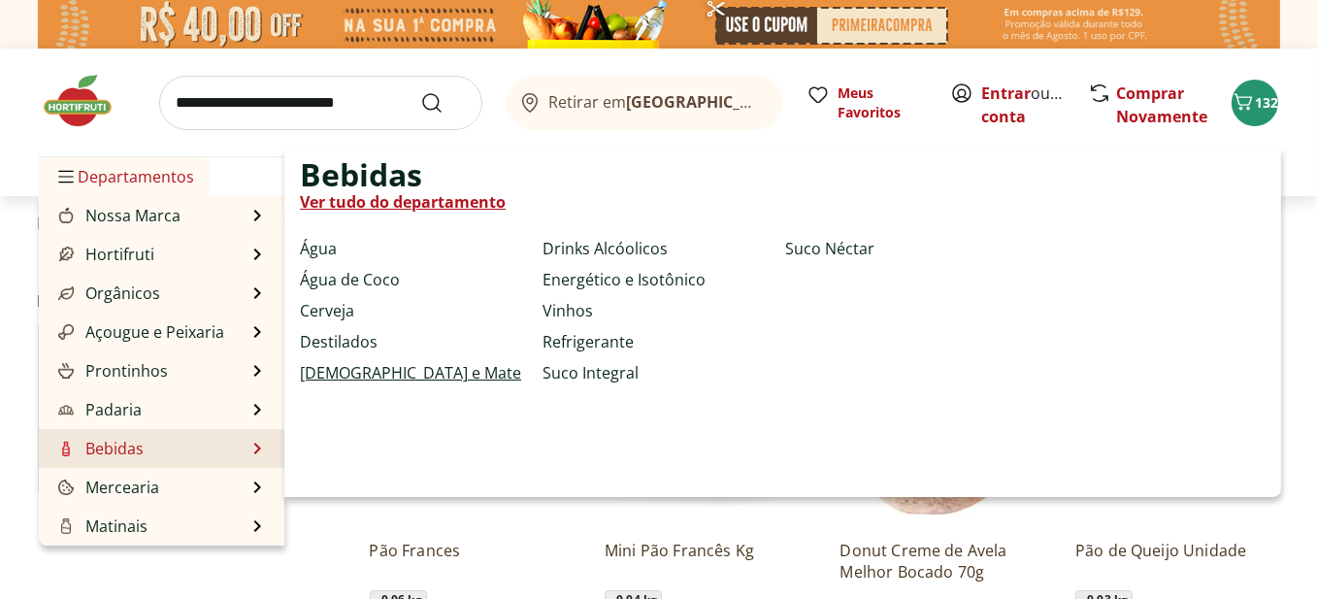
select select "**********"
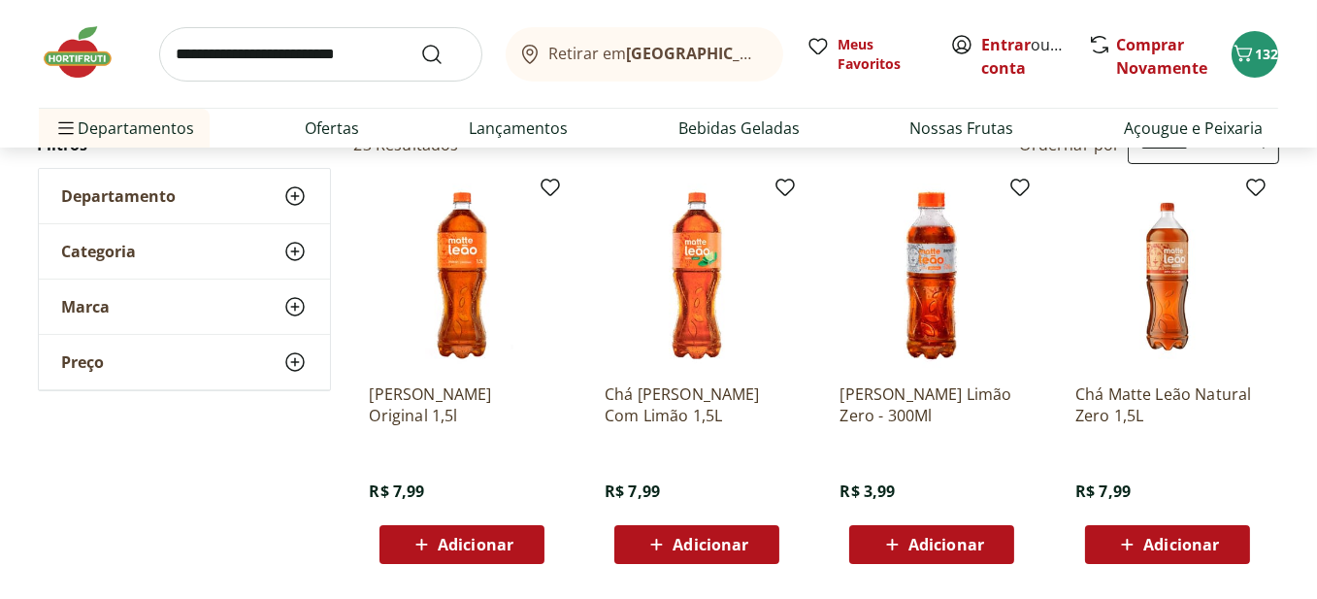
scroll to position [194, 0]
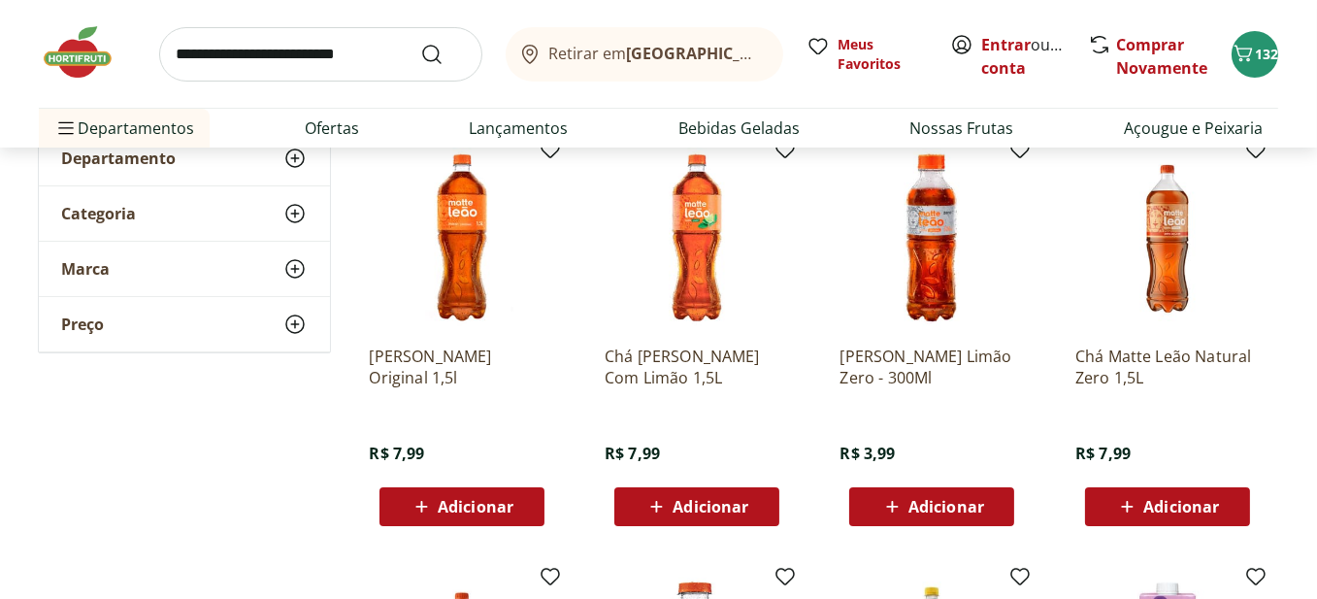
click at [754, 505] on div "Adicionar" at bounding box center [697, 506] width 134 height 35
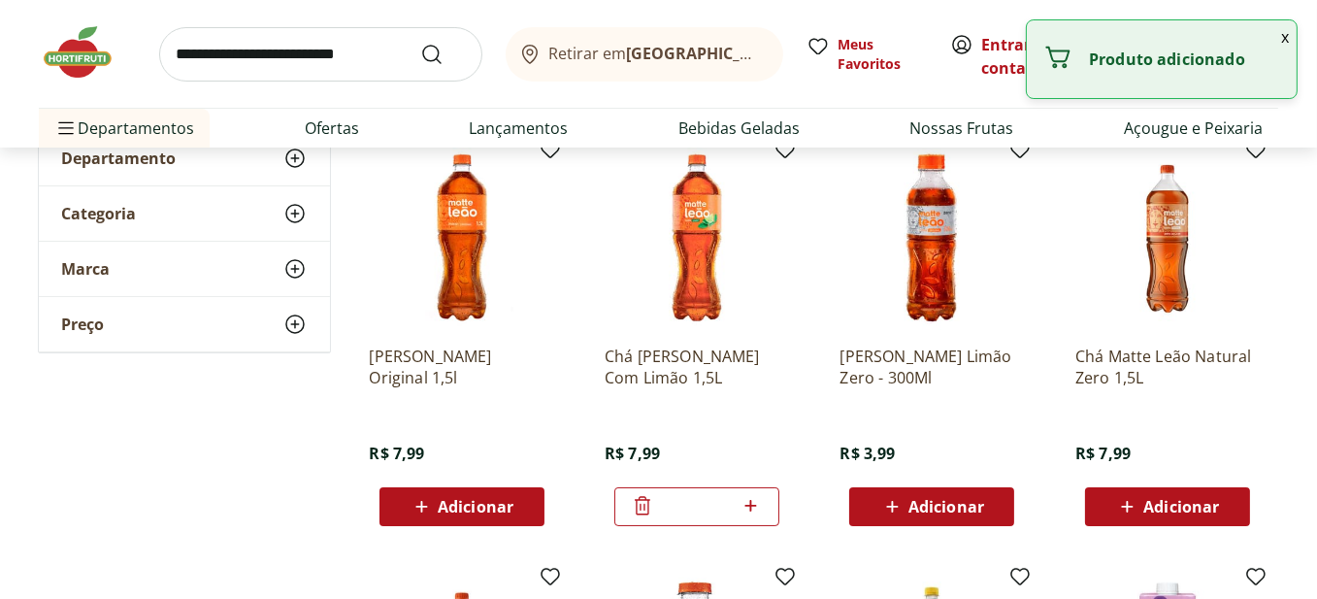
click at [754, 504] on icon at bounding box center [751, 505] width 24 height 23
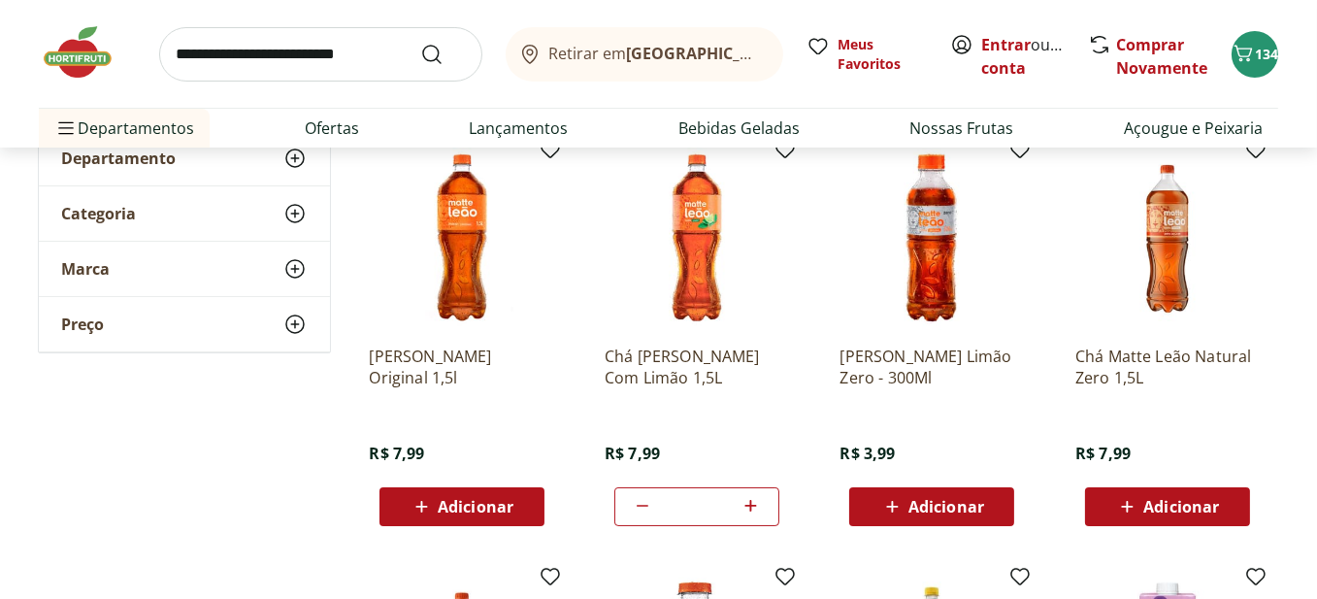
click at [752, 504] on icon at bounding box center [751, 506] width 12 height 12
type input "*"
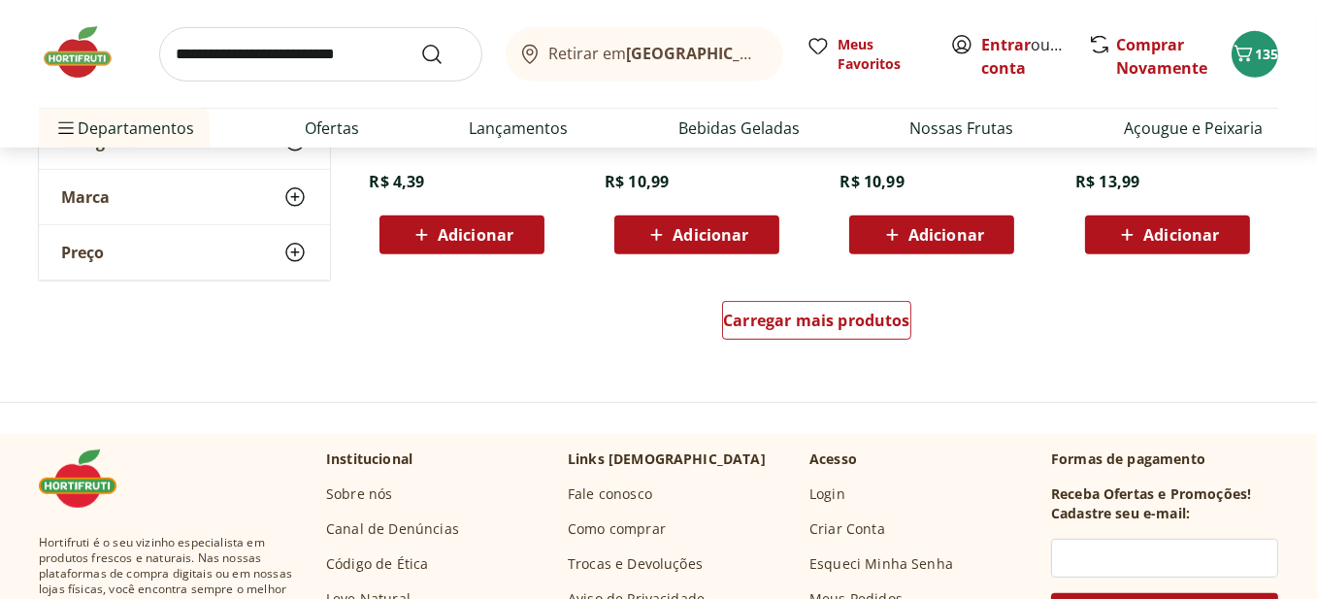
scroll to position [1359, 0]
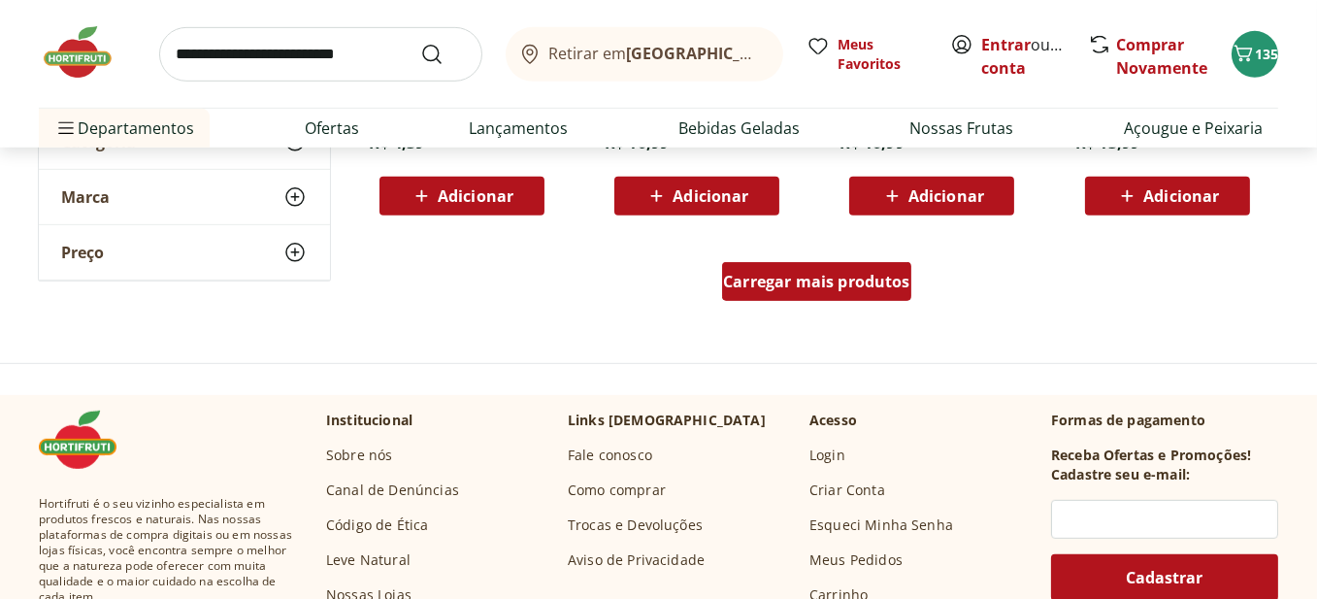
click at [830, 280] on span "Carregar mais produtos" at bounding box center [816, 282] width 187 height 16
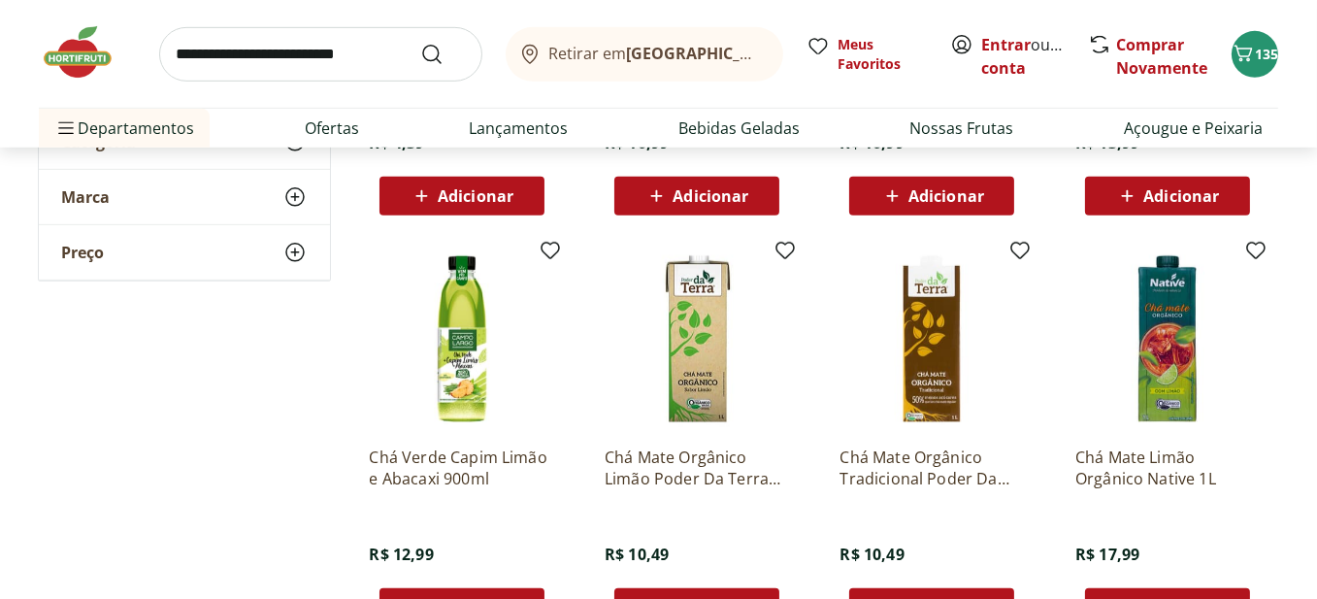
scroll to position [1456, 0]
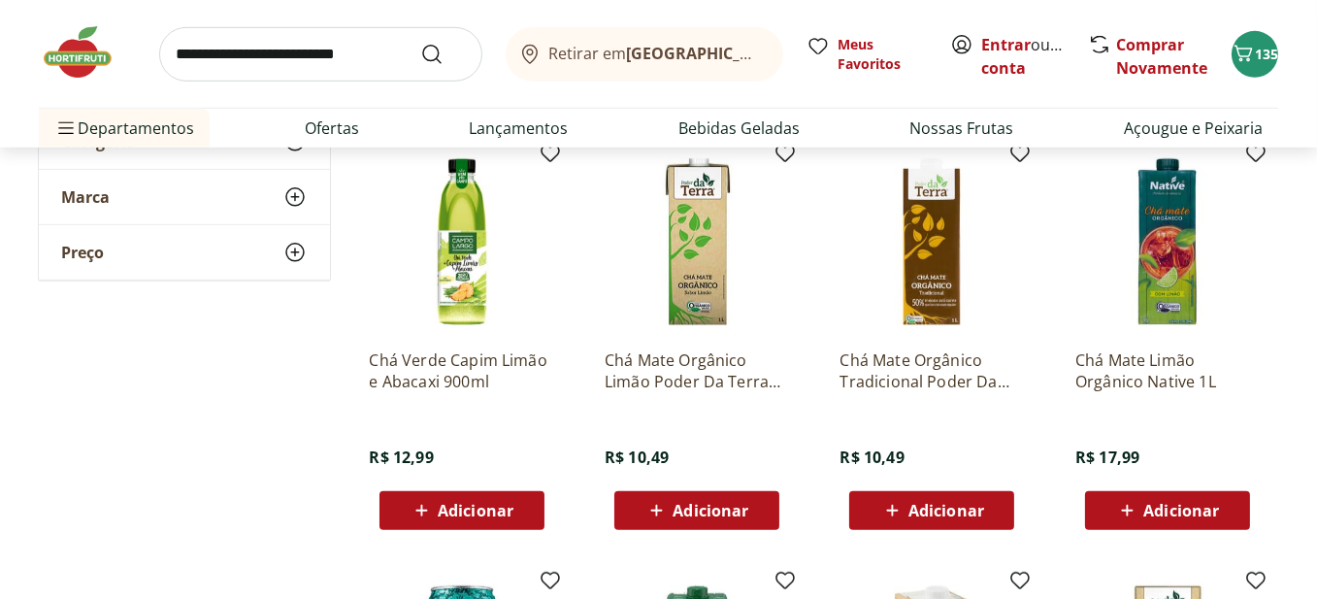
click at [473, 511] on span "Adicionar" at bounding box center [476, 511] width 76 height 16
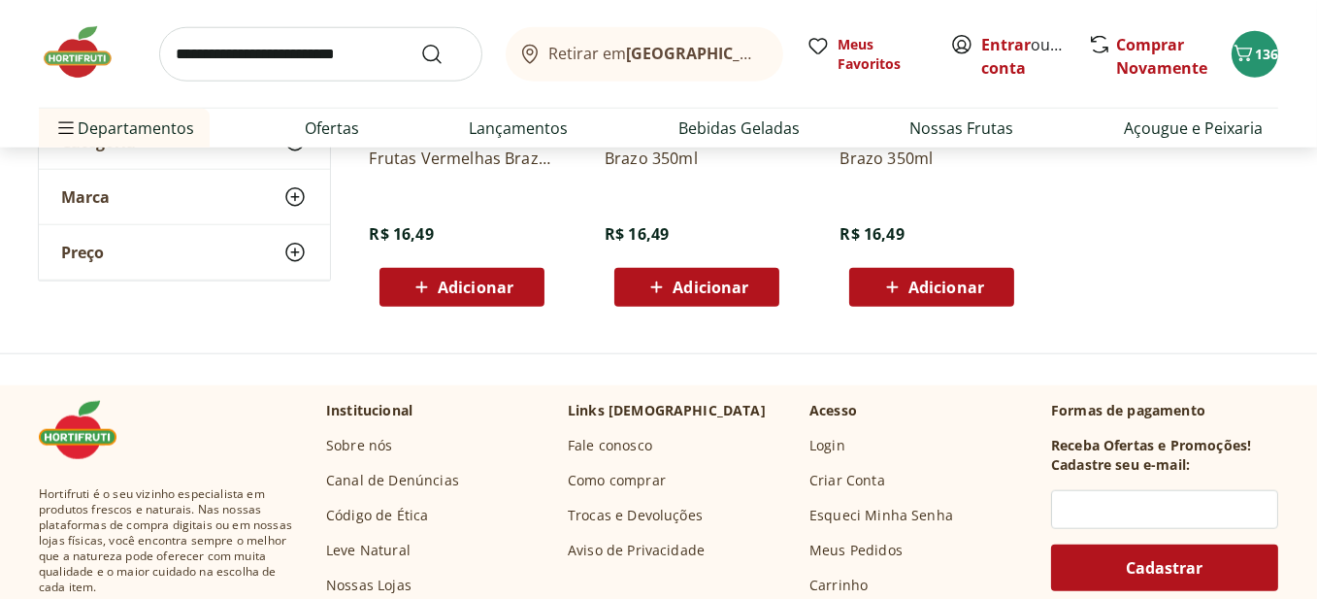
scroll to position [2620, 0]
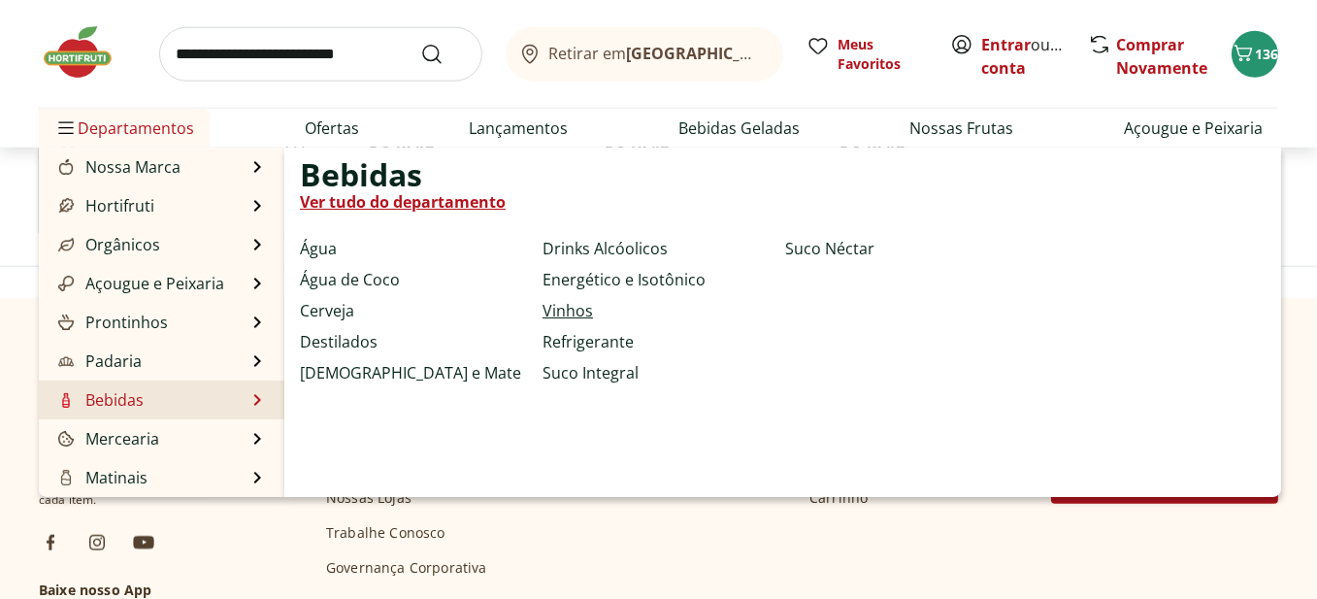
click at [564, 309] on link "Vinhos" at bounding box center [568, 310] width 50 height 23
select select "**********"
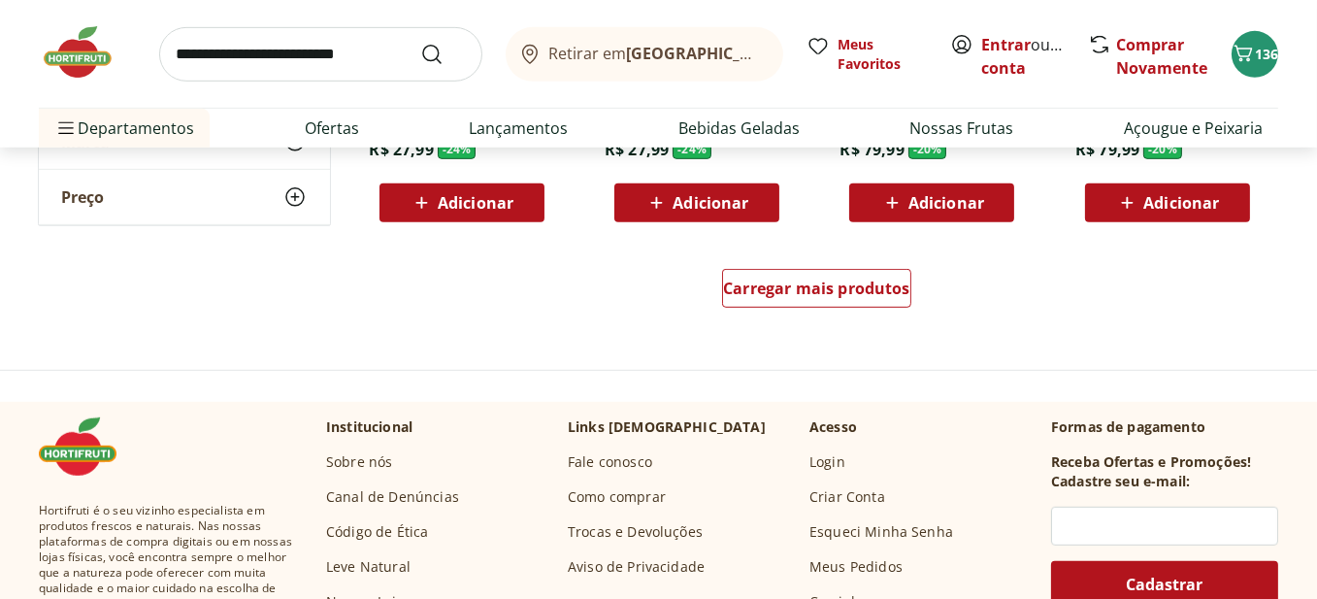
scroll to position [1359, 0]
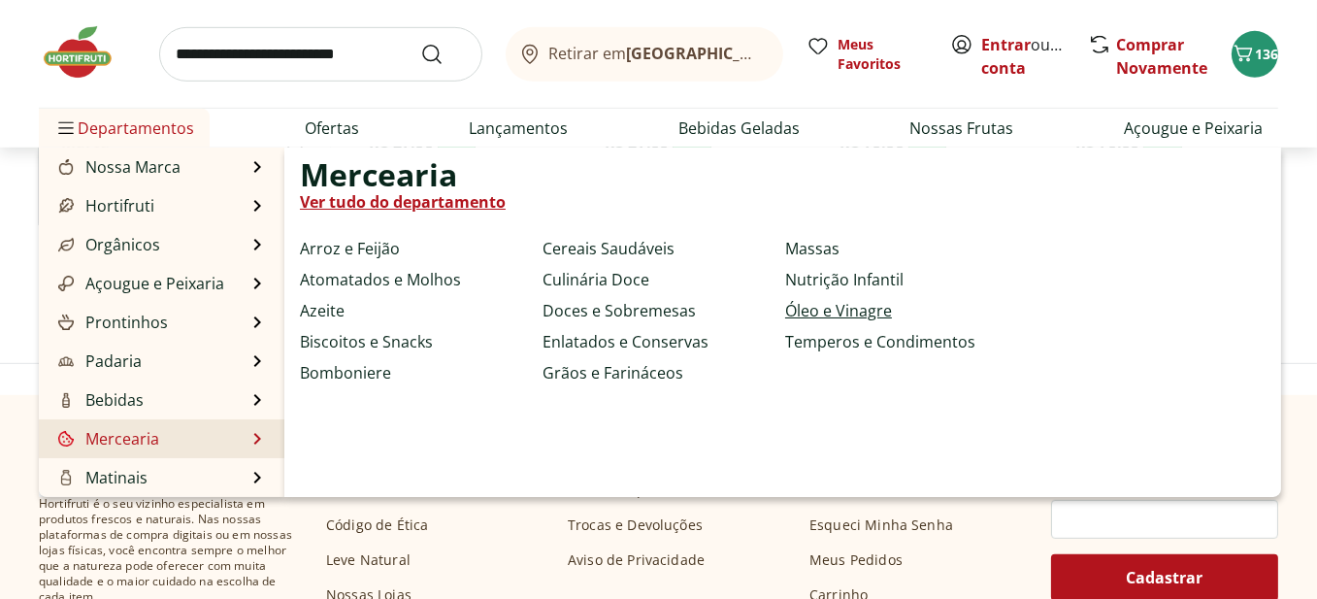
click at [820, 306] on link "Óleo e Vinagre" at bounding box center [838, 310] width 107 height 23
select select "**********"
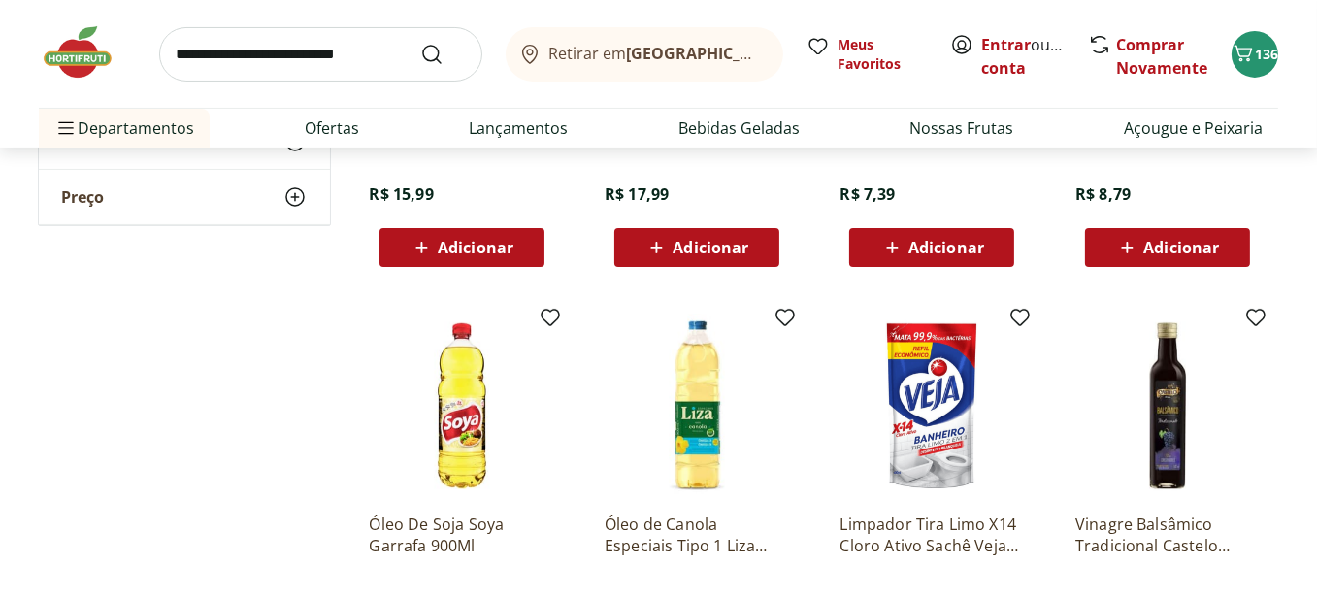
scroll to position [582, 0]
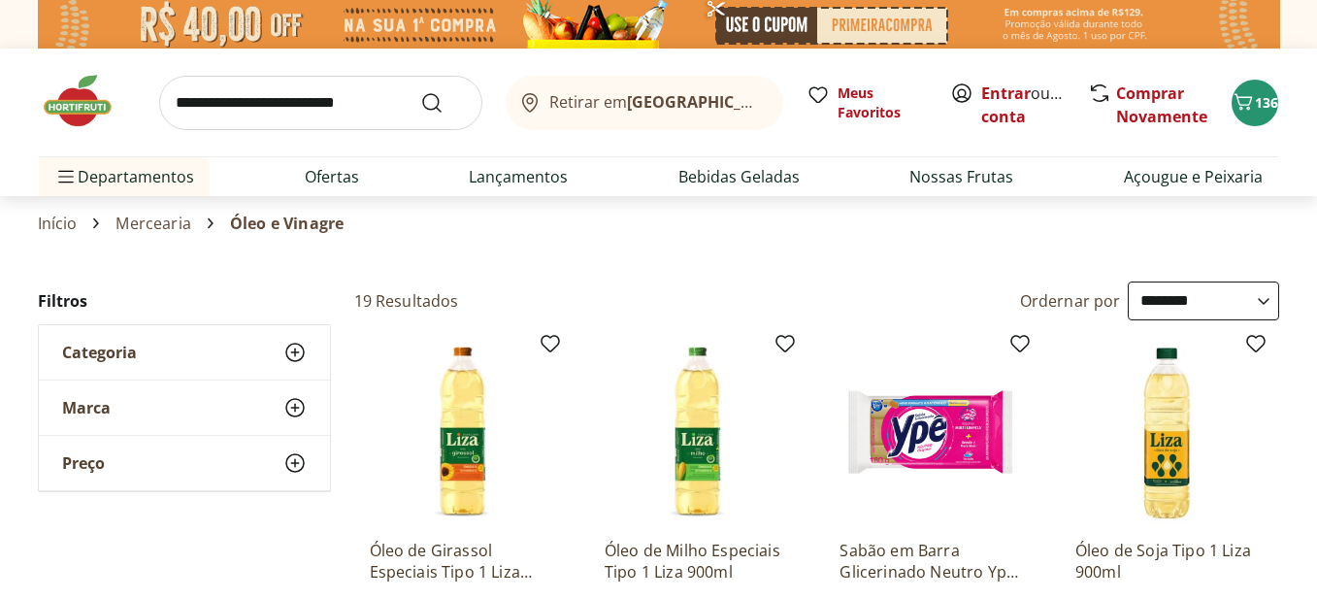
select select "**********"
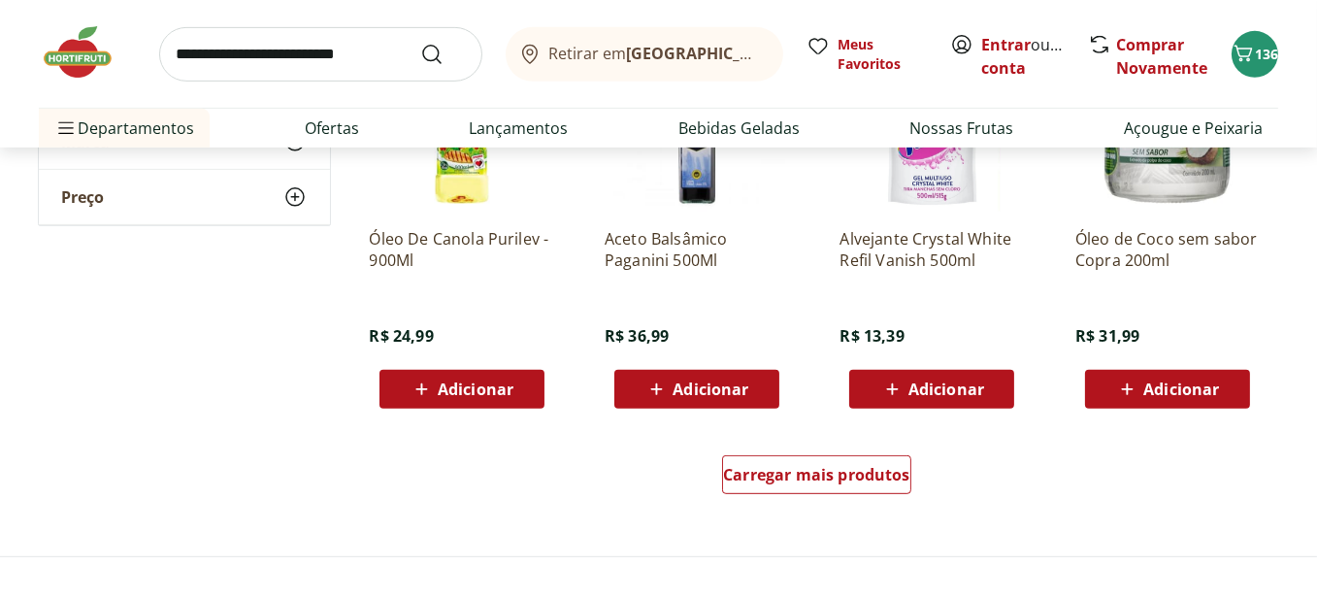
scroll to position [1262, 0]
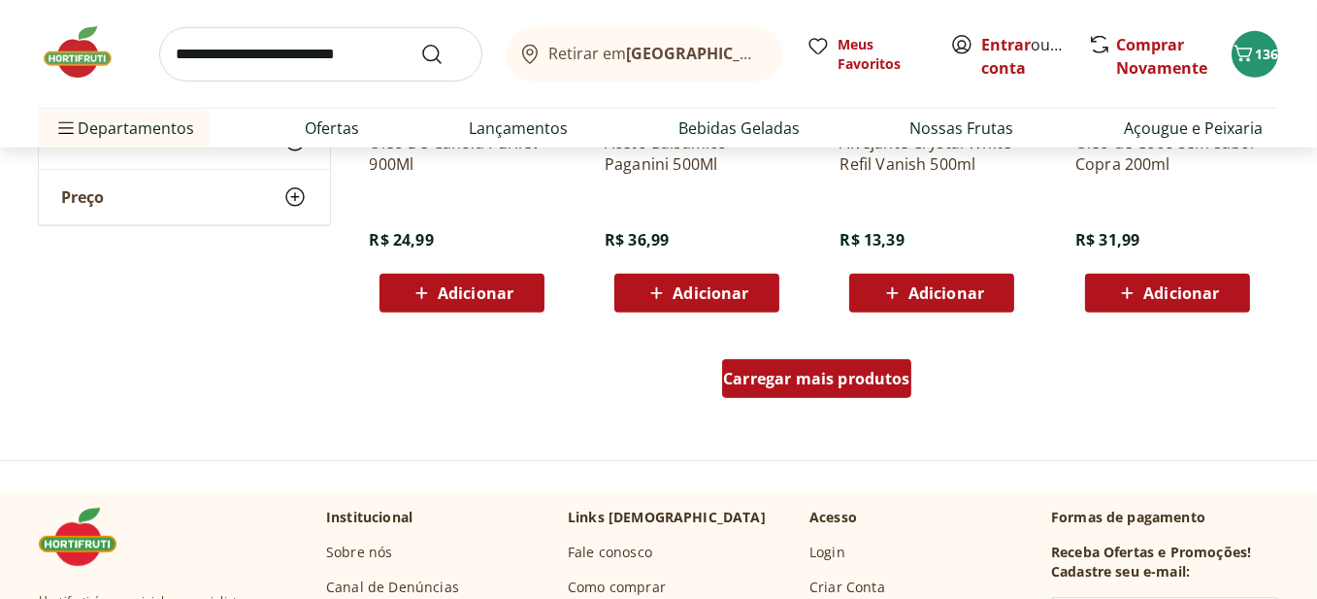
click at [830, 382] on span "Carregar mais produtos" at bounding box center [816, 379] width 187 height 16
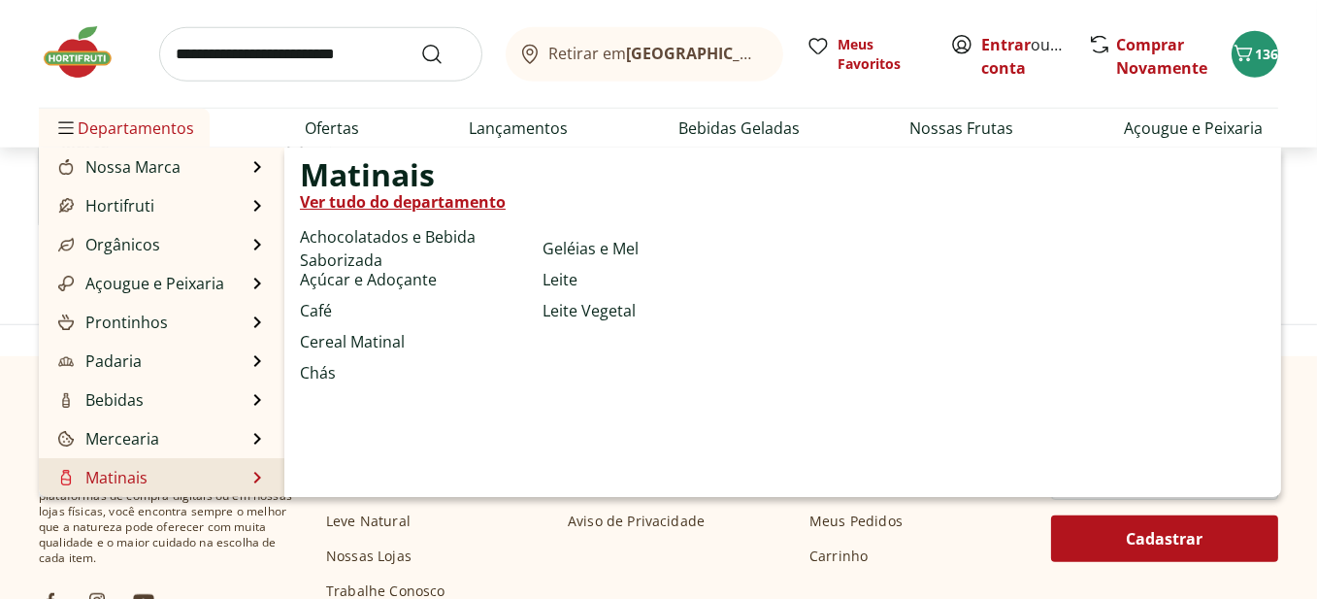
scroll to position [97, 0]
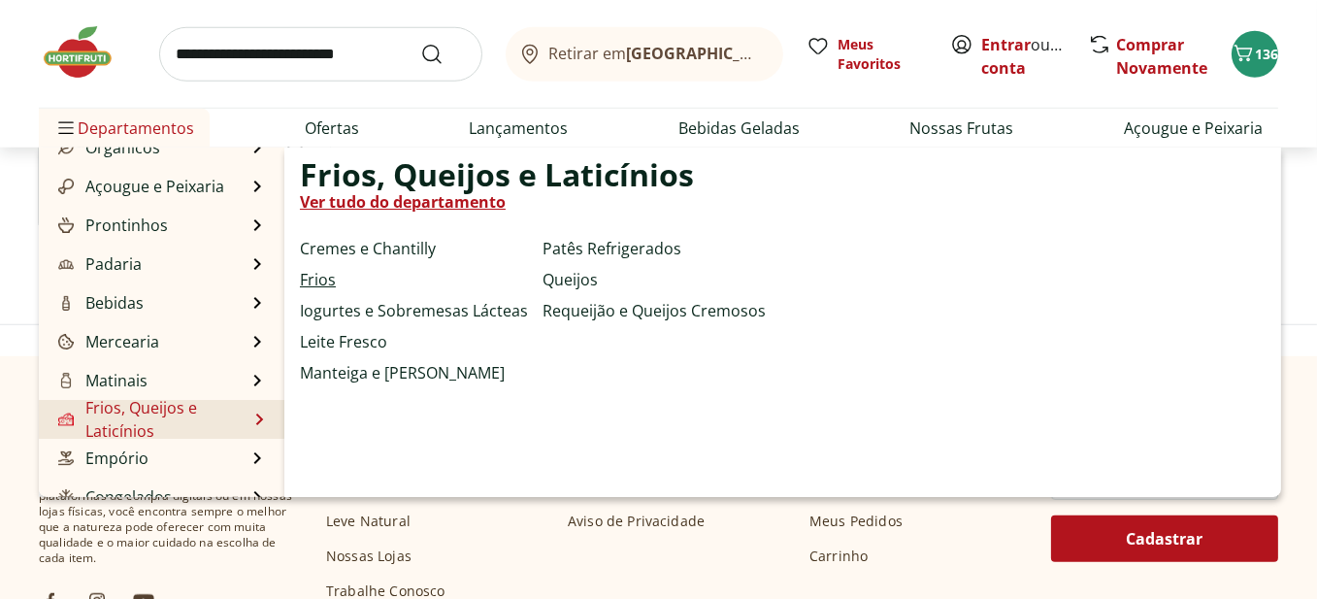
click at [319, 274] on link "Frios" at bounding box center [318, 279] width 36 height 23
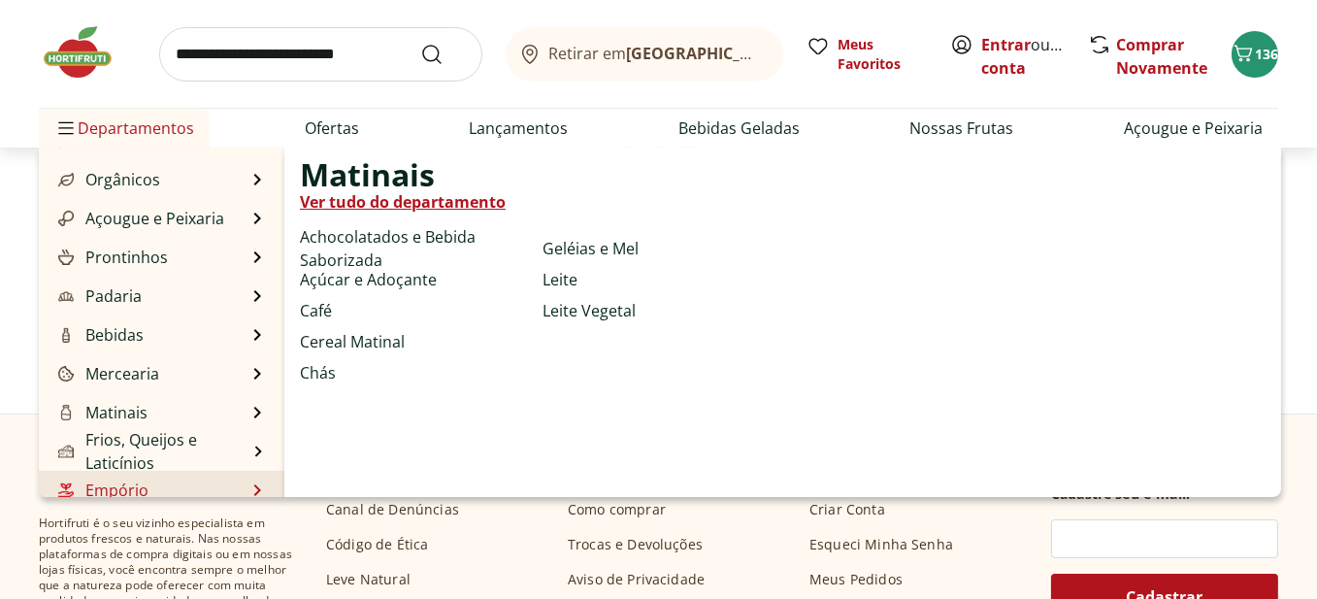
scroll to position [97, 0]
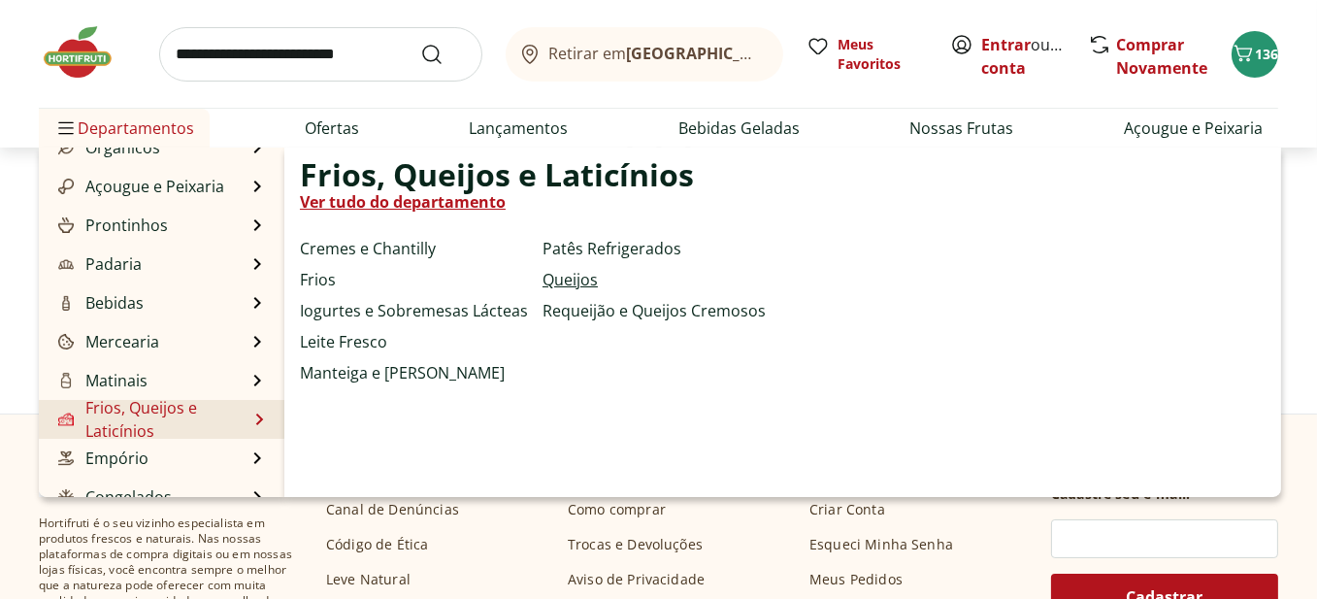
click at [584, 275] on link "Queijos" at bounding box center [570, 279] width 55 height 23
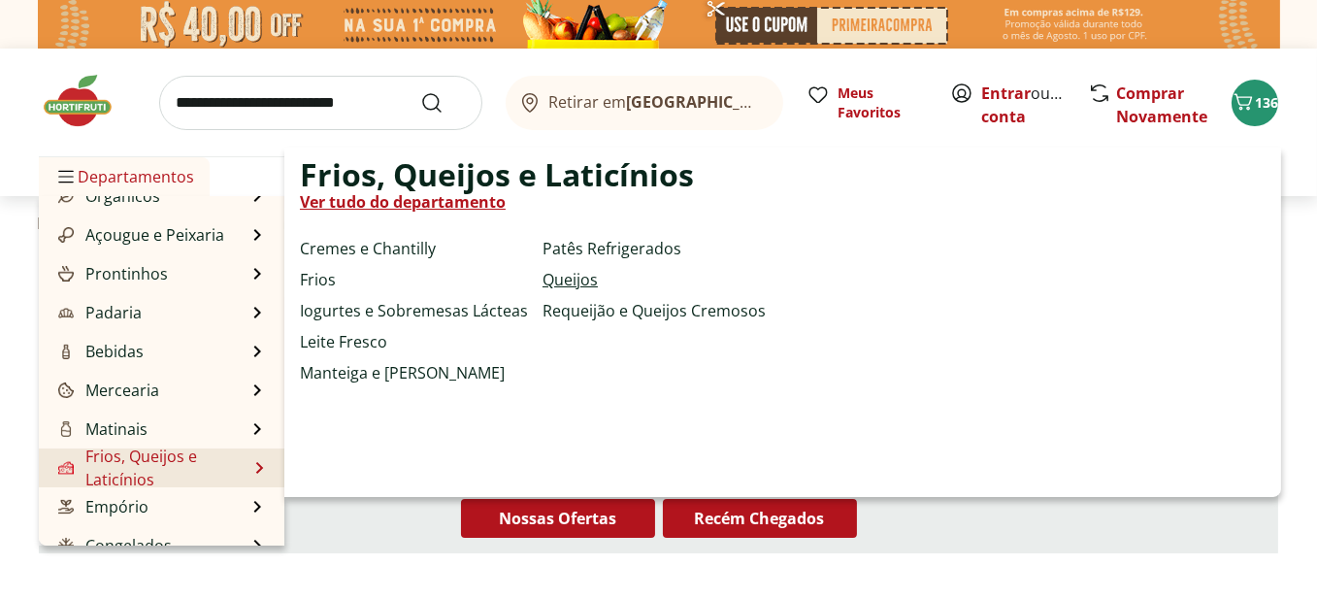
select select "**********"
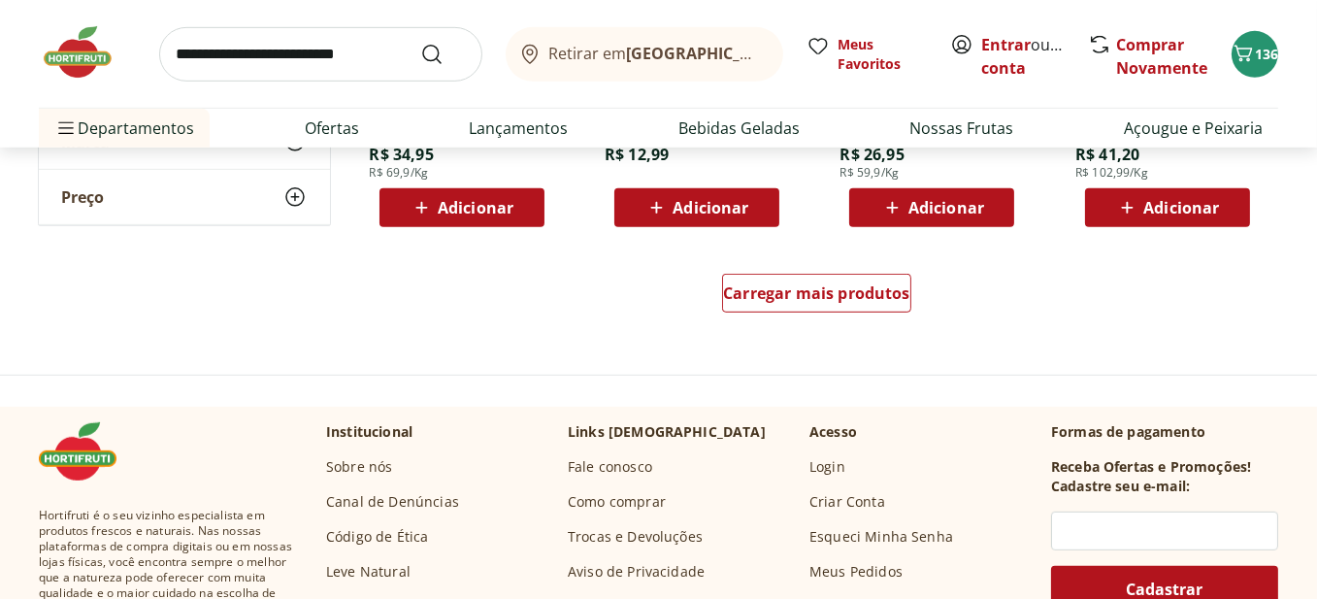
scroll to position [1359, 0]
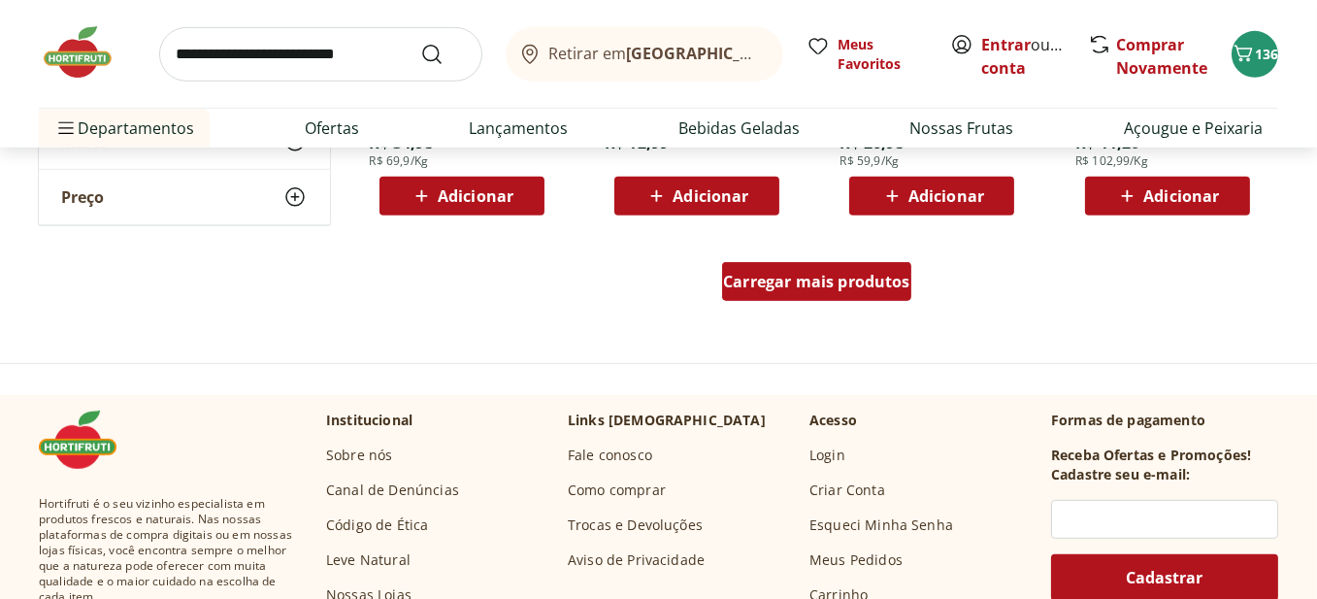
click at [743, 283] on span "Carregar mais produtos" at bounding box center [816, 282] width 187 height 16
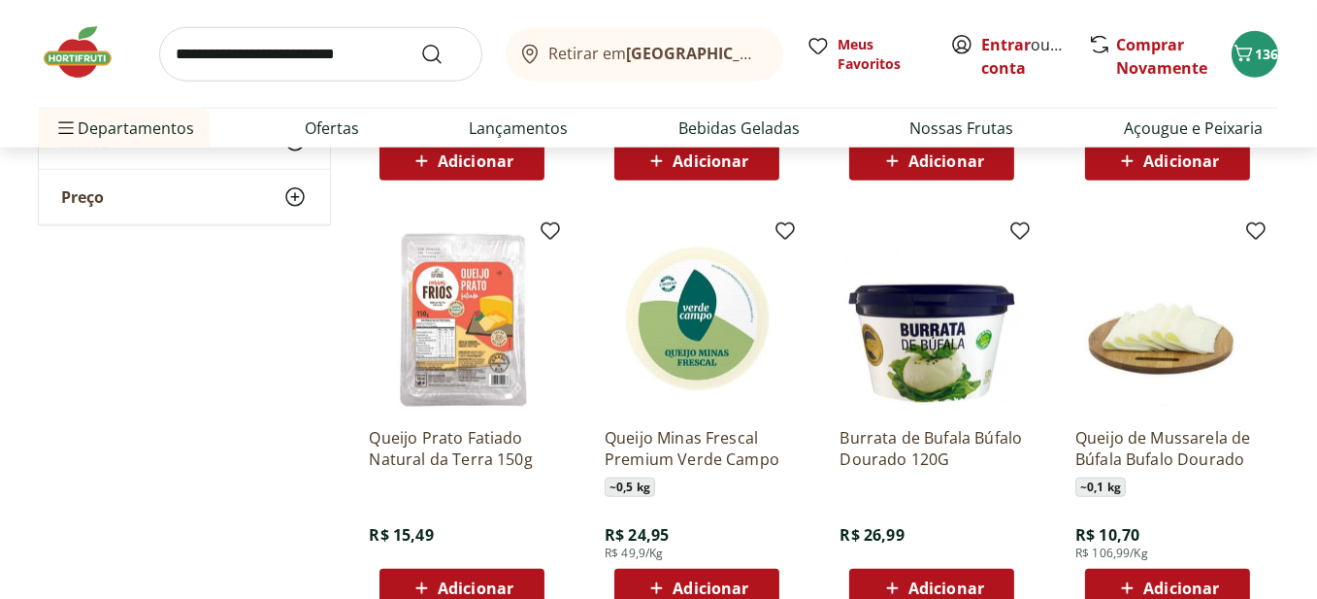
scroll to position [2329, 0]
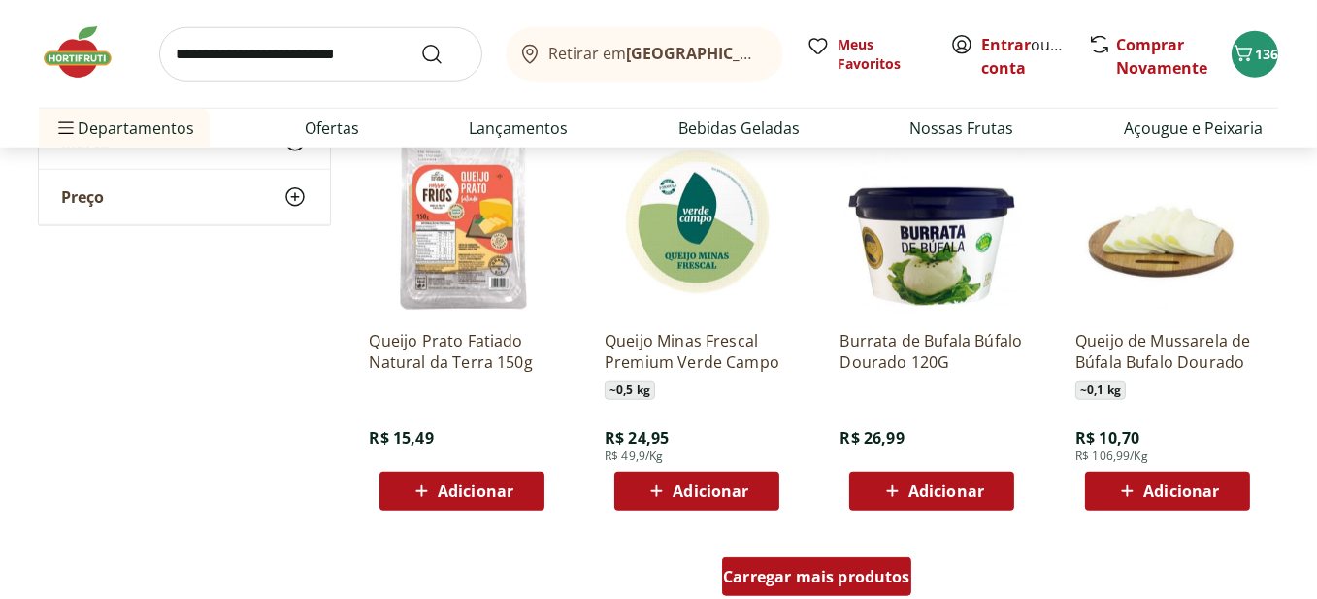
click at [808, 569] on span "Carregar mais produtos" at bounding box center [816, 577] width 187 height 16
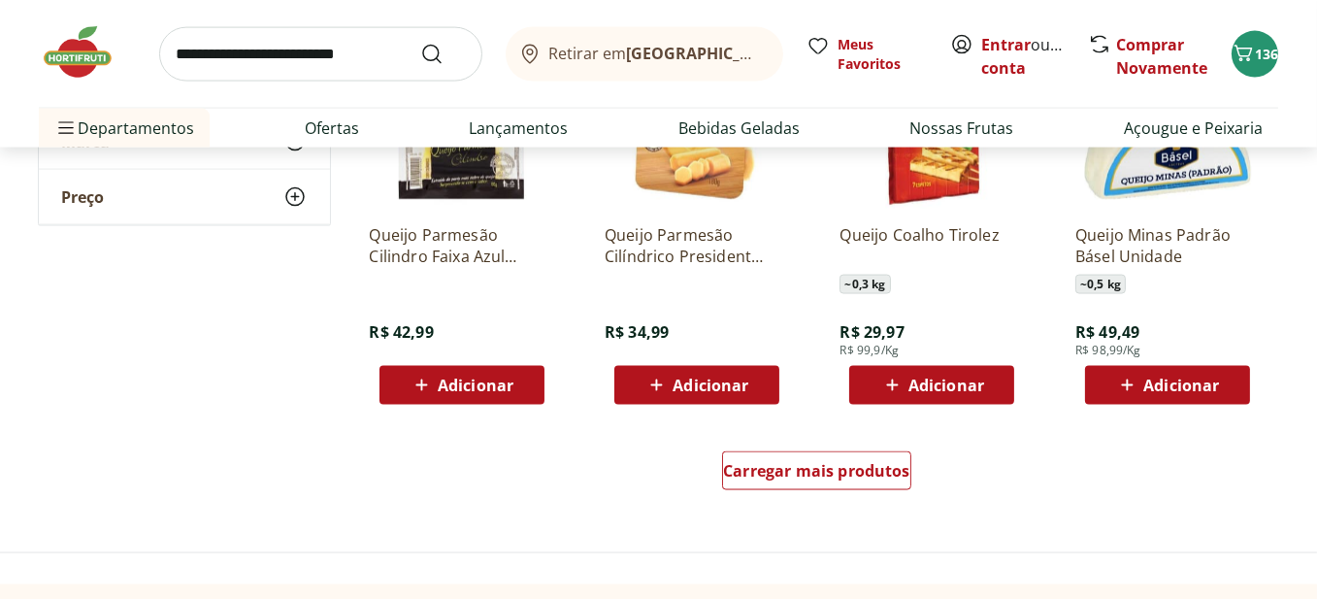
scroll to position [3785, 0]
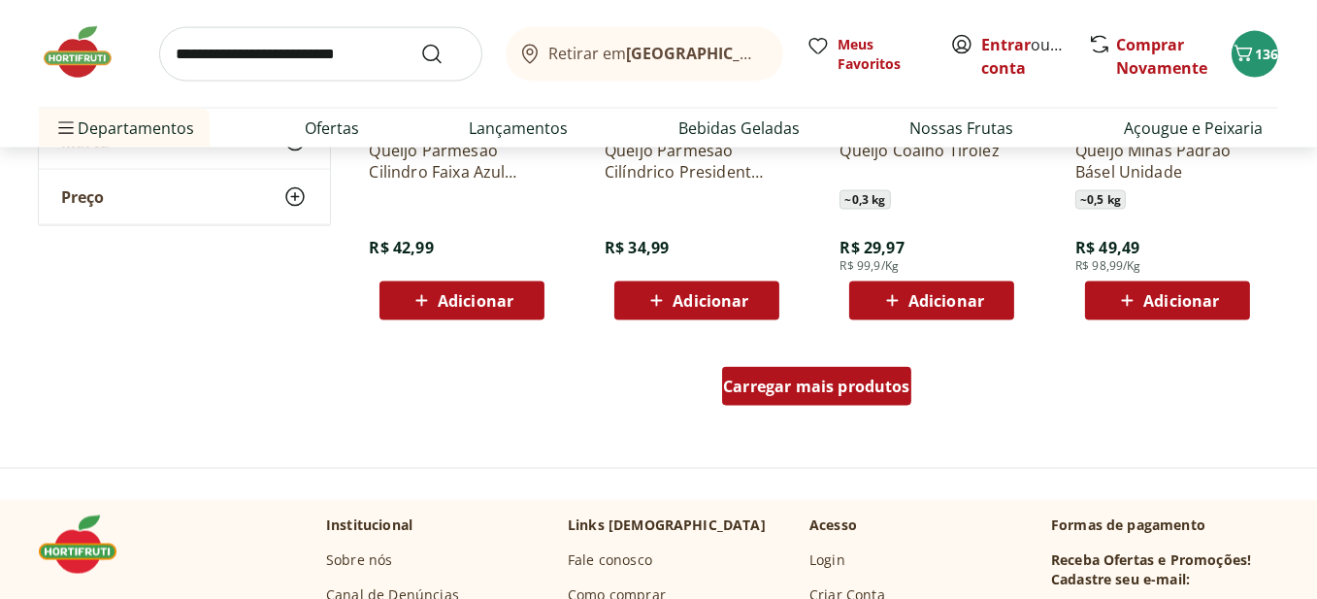
click at [840, 394] on span "Carregar mais produtos" at bounding box center [816, 387] width 187 height 16
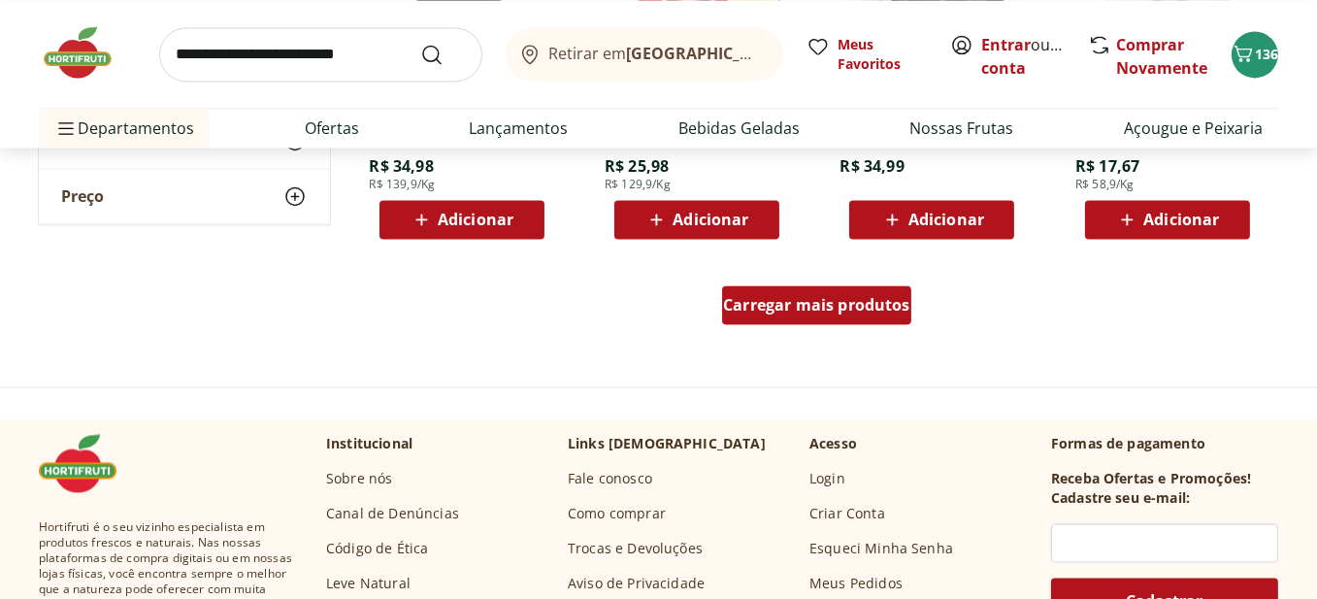
scroll to position [5144, 0]
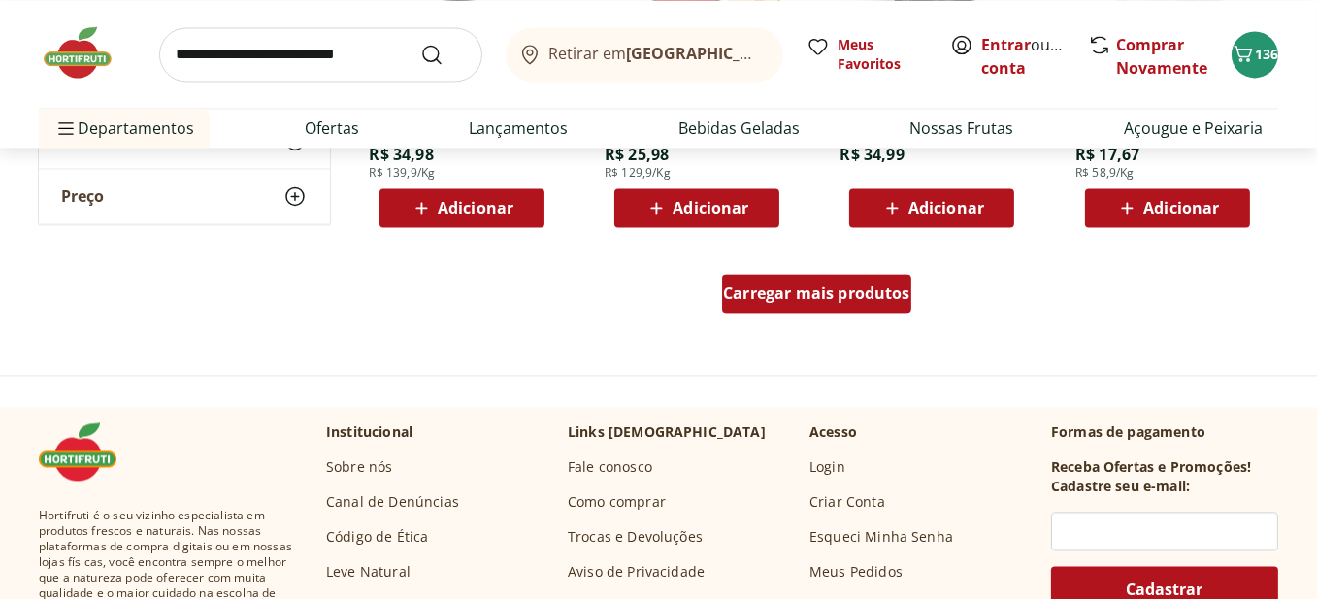
click at [817, 301] on span "Carregar mais produtos" at bounding box center [816, 293] width 187 height 16
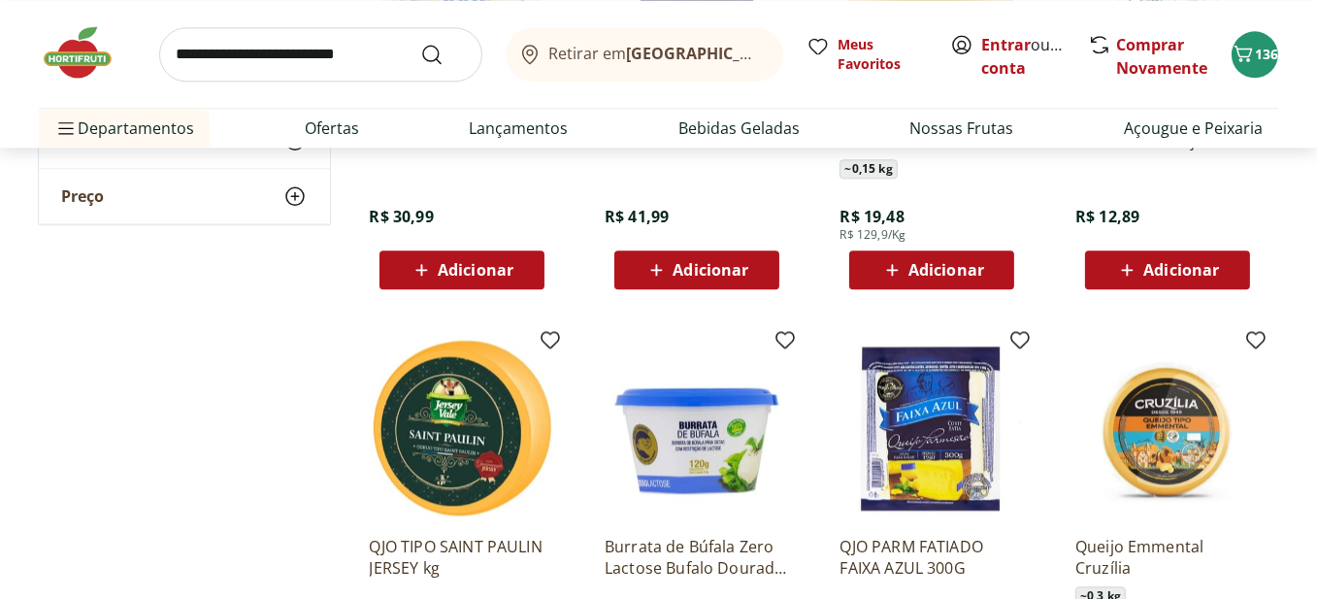
scroll to position [6212, 0]
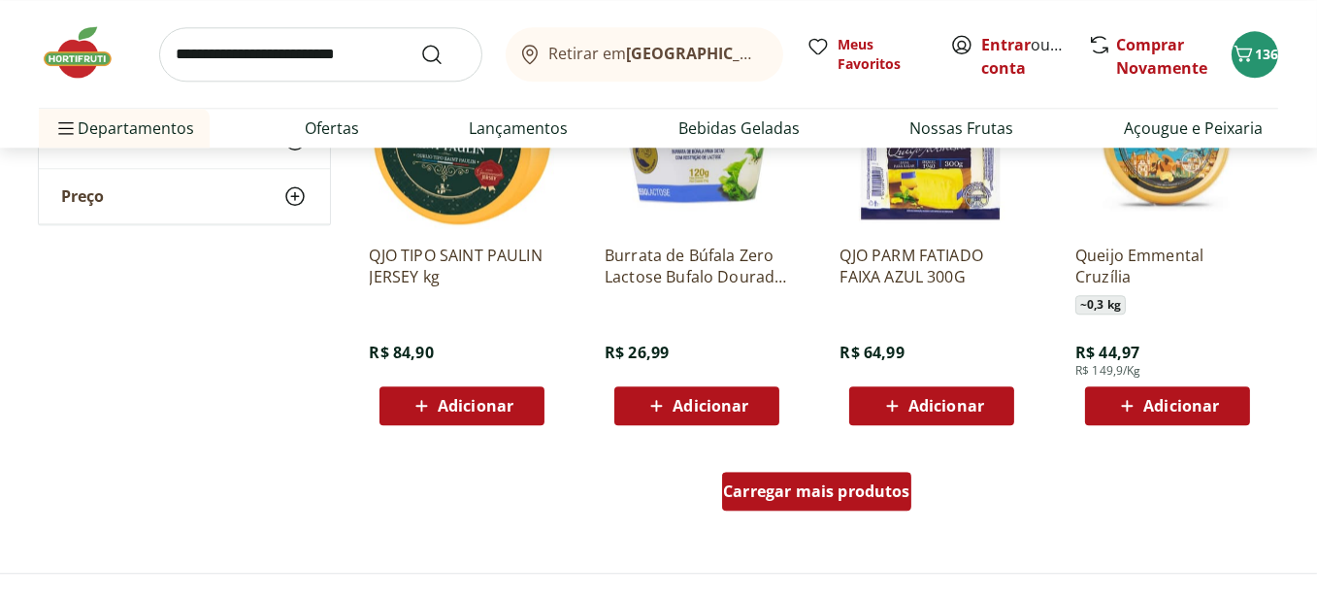
click at [864, 493] on span "Carregar mais produtos" at bounding box center [816, 491] width 187 height 16
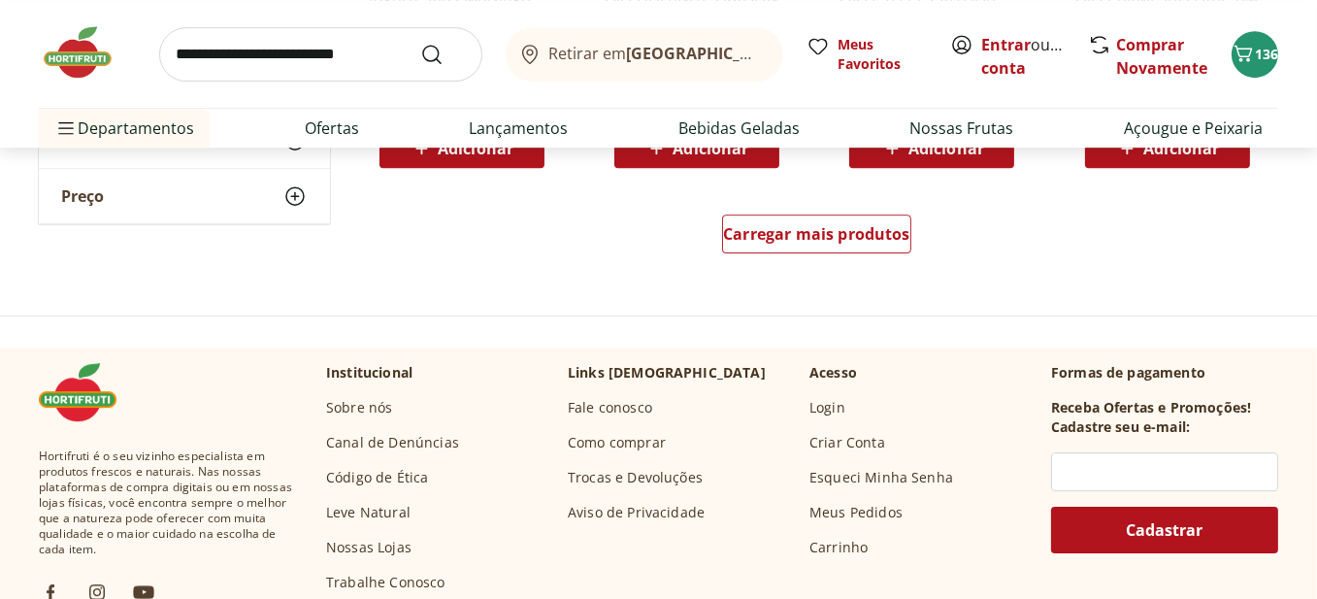
scroll to position [7764, 0]
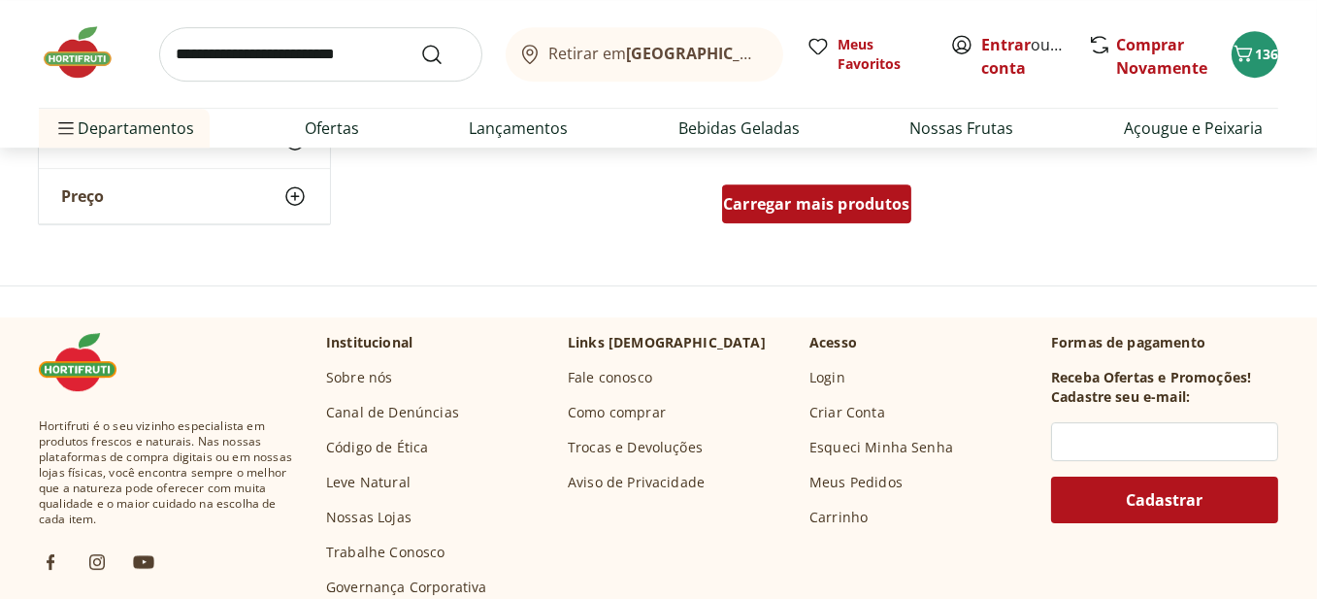
click at [750, 214] on div "Carregar mais produtos" at bounding box center [816, 203] width 189 height 39
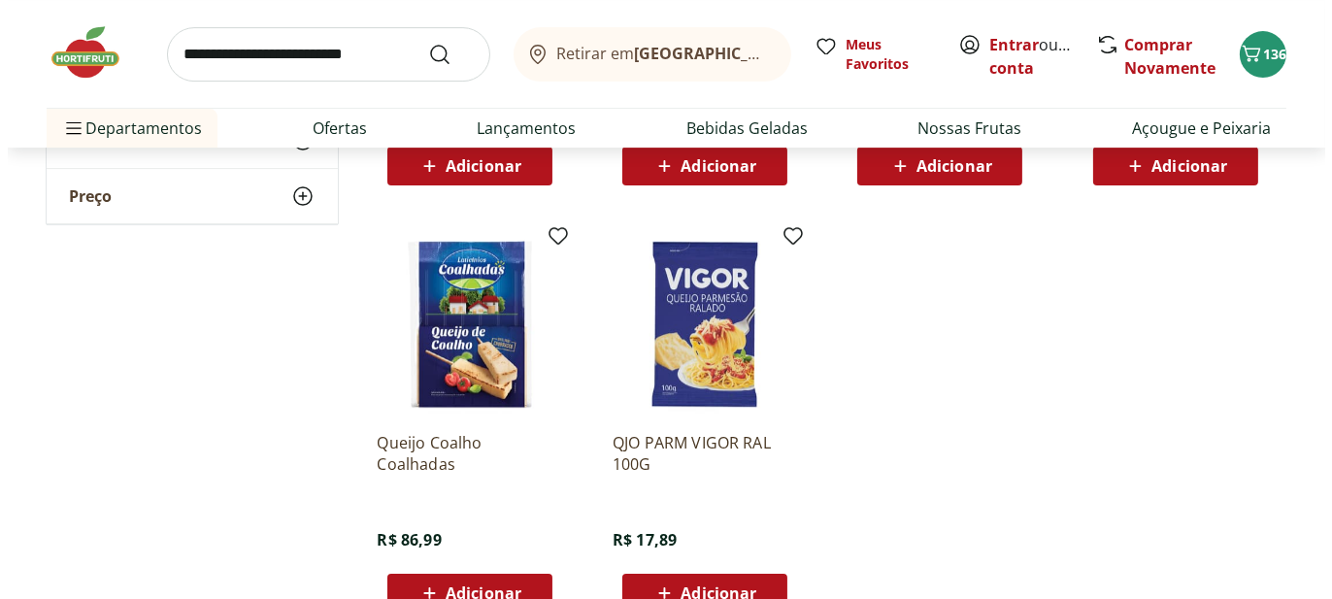
scroll to position [8153, 0]
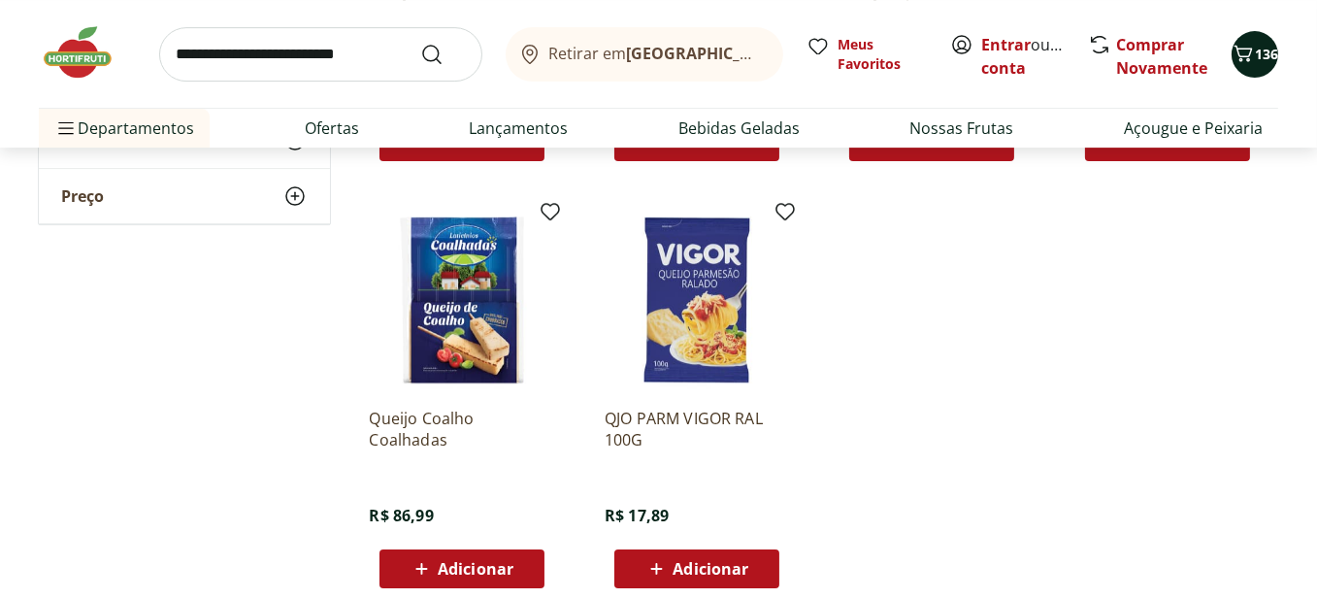
click at [1251, 66] on span "Carrinho" at bounding box center [1243, 54] width 23 height 25
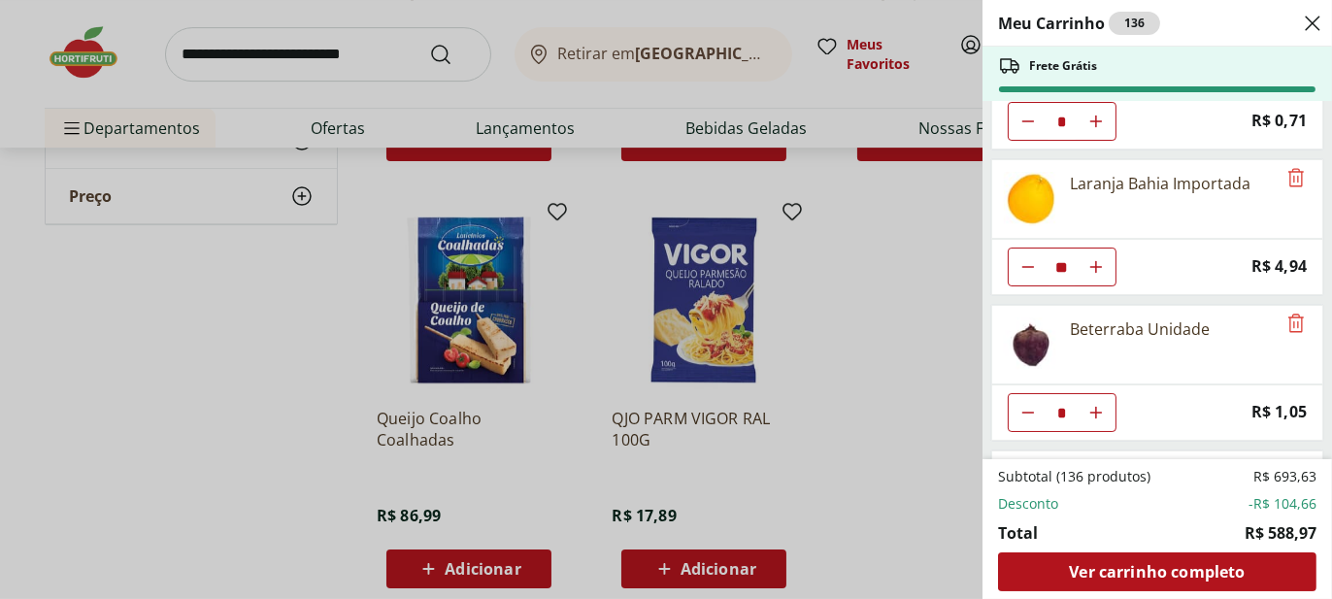
scroll to position [1553, 0]
click at [1291, 165] on icon "Remove" at bounding box center [1295, 176] width 23 height 23
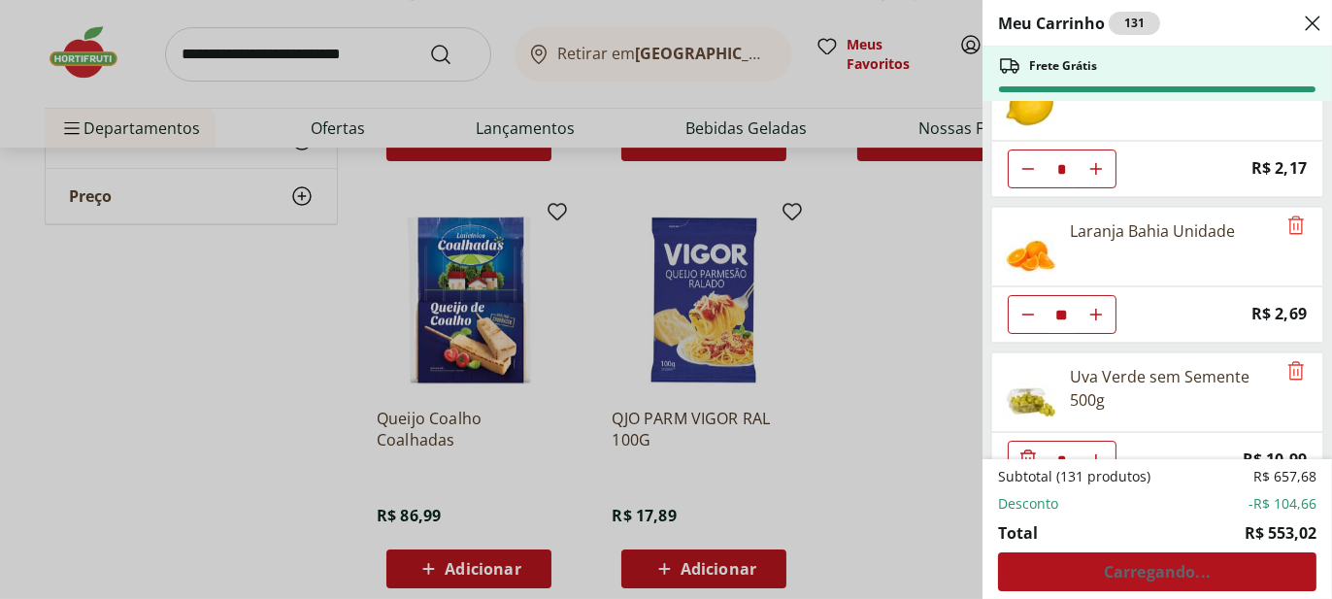
type input "**"
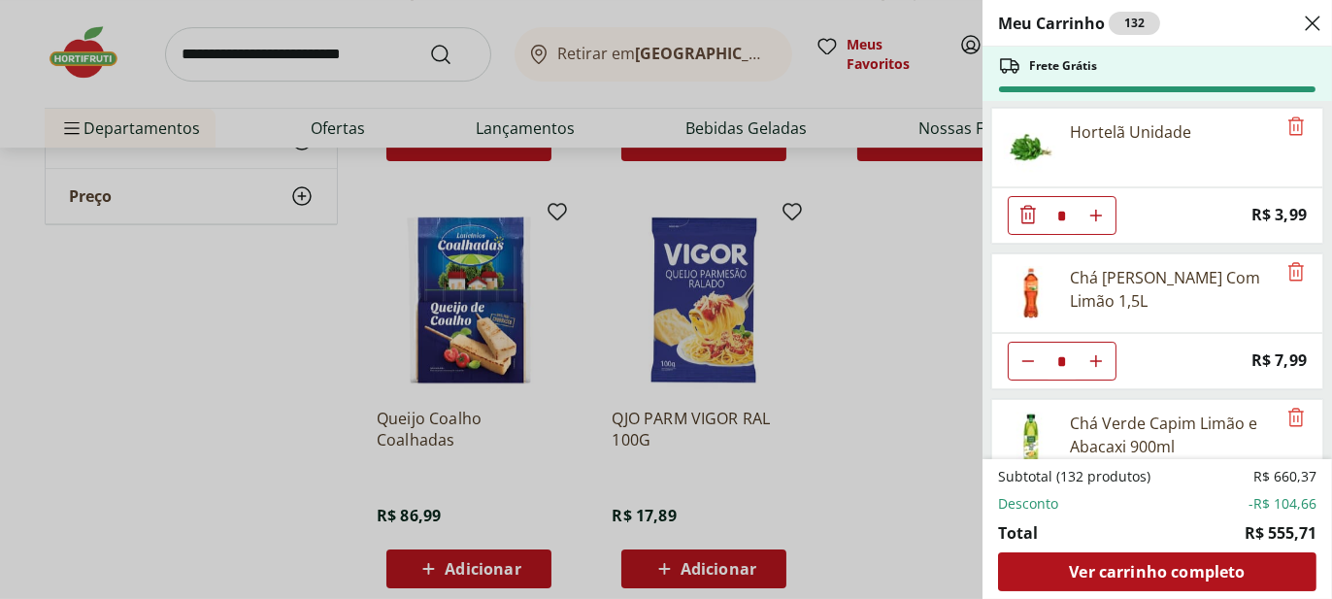
scroll to position [5980, 0]
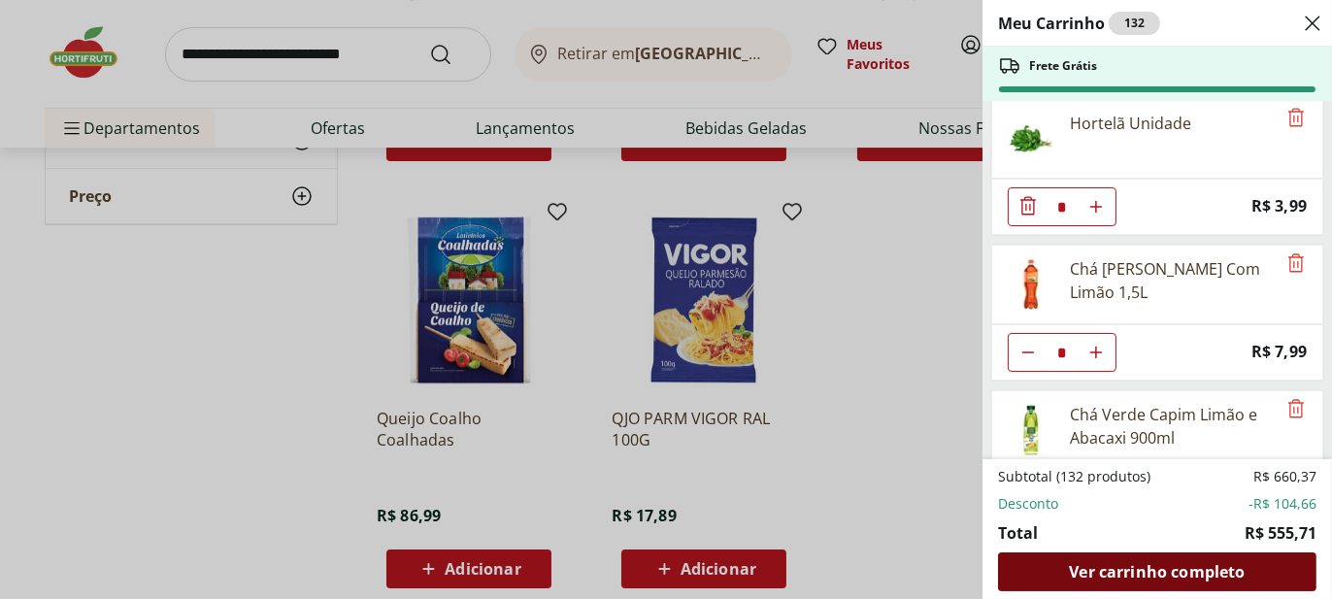
click at [1167, 574] on span "Ver carrinho completo" at bounding box center [1157, 572] width 176 height 16
